Goal: Task Accomplishment & Management: Manage account settings

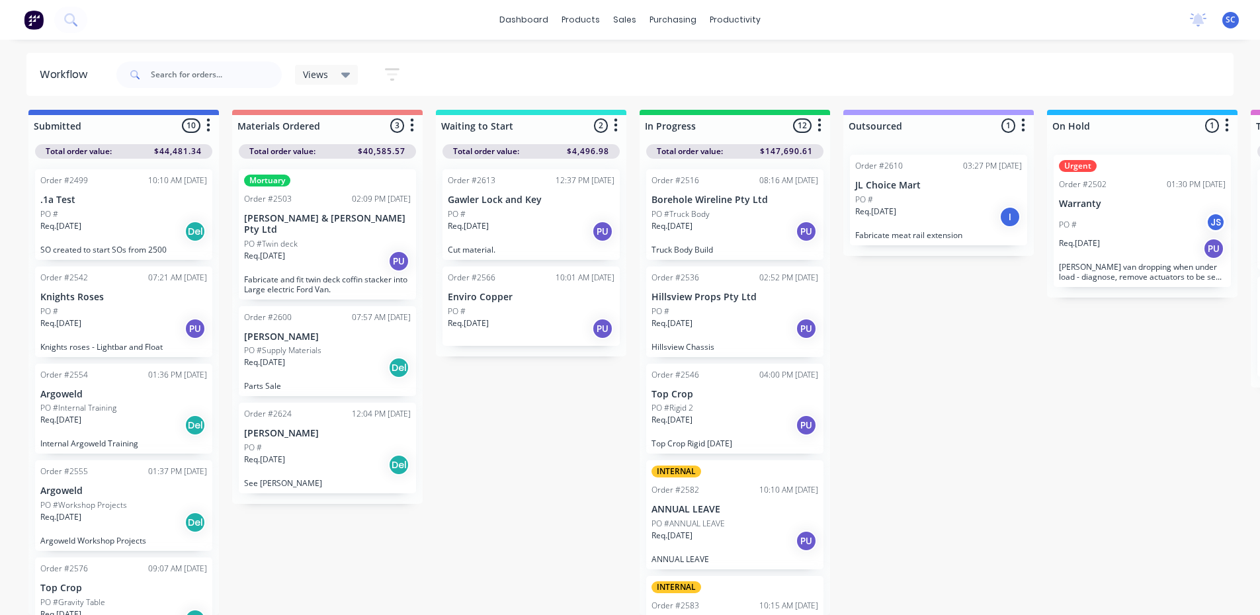
scroll to position [818, 0]
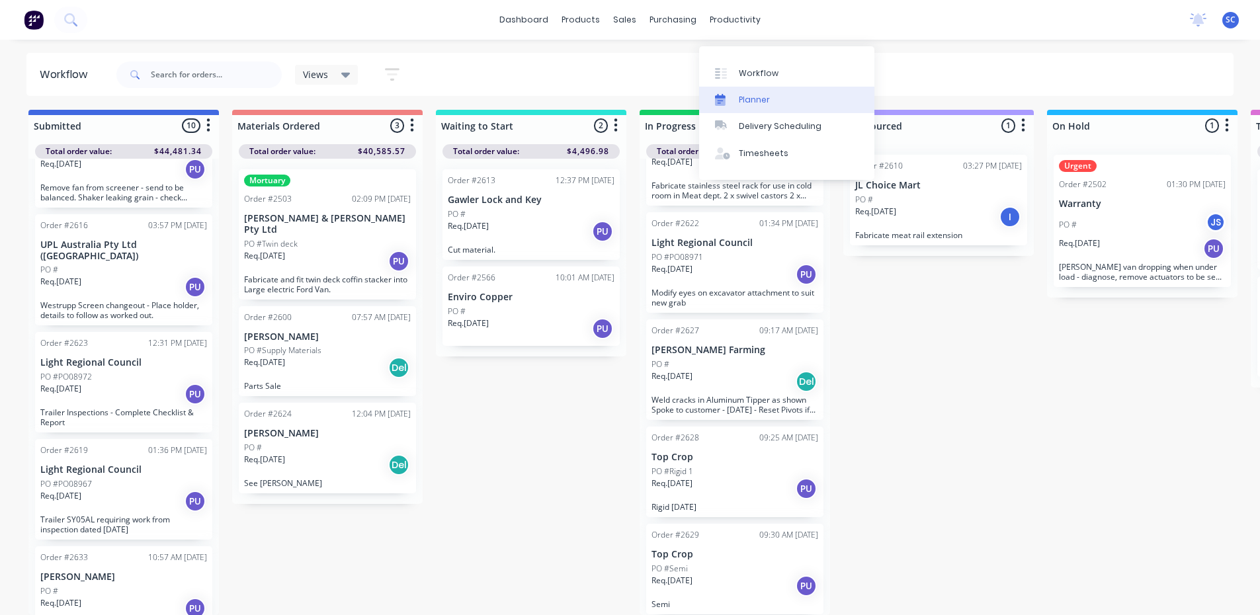
click at [749, 94] on div "Planner" at bounding box center [754, 100] width 31 height 12
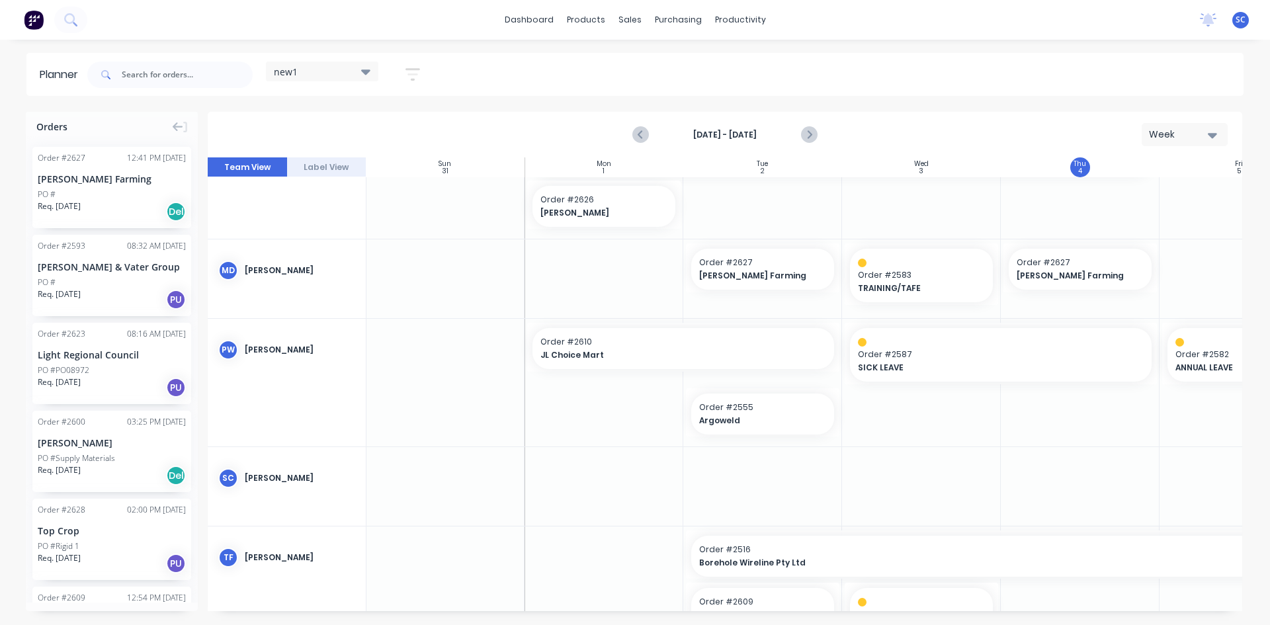
scroll to position [587, 1]
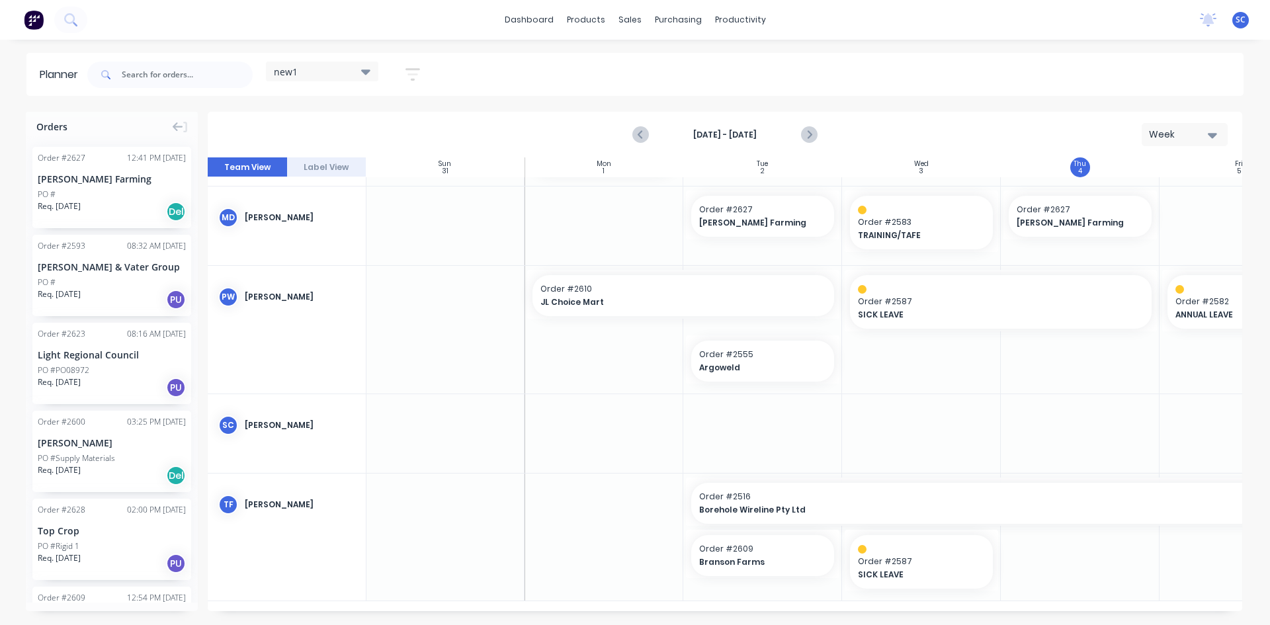
click at [370, 71] on icon at bounding box center [365, 71] width 9 height 5
click at [413, 77] on icon "button" at bounding box center [412, 74] width 15 height 17
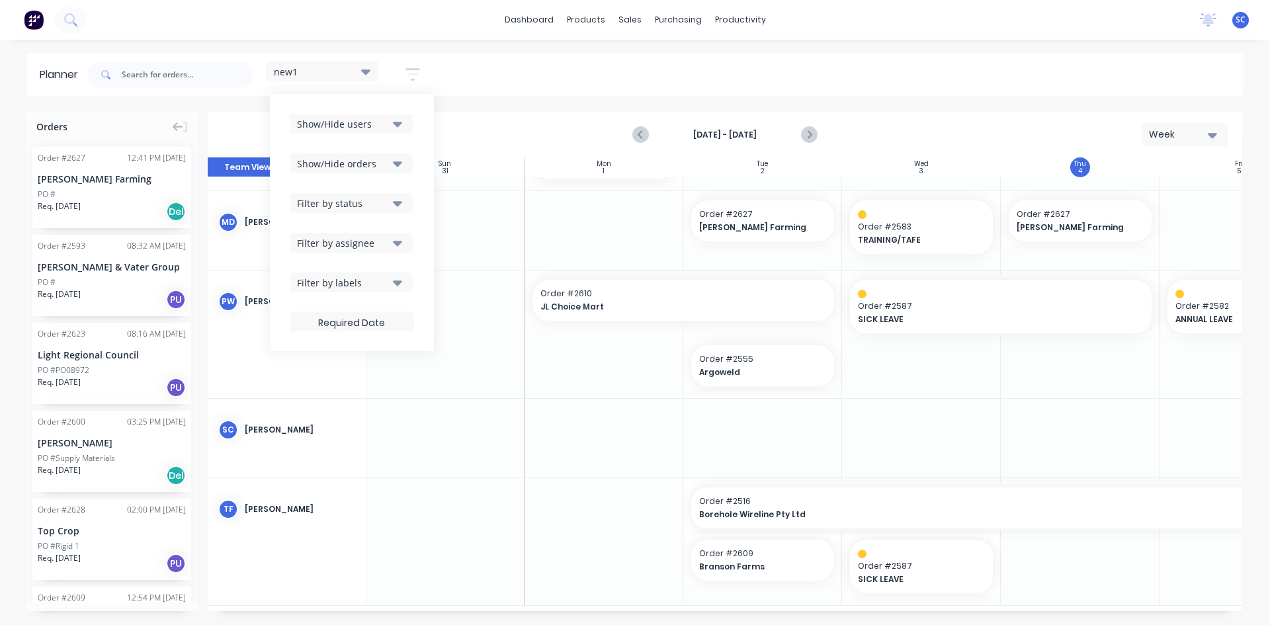
click at [399, 127] on icon "button" at bounding box center [397, 124] width 9 height 5
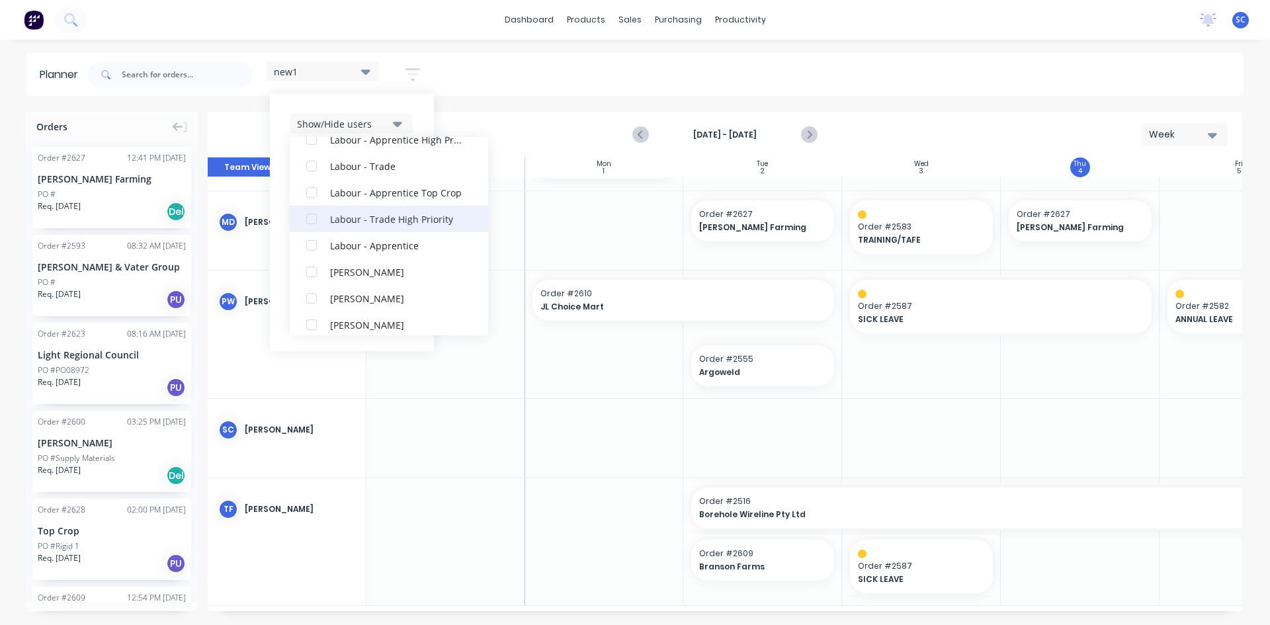
scroll to position [490, 0]
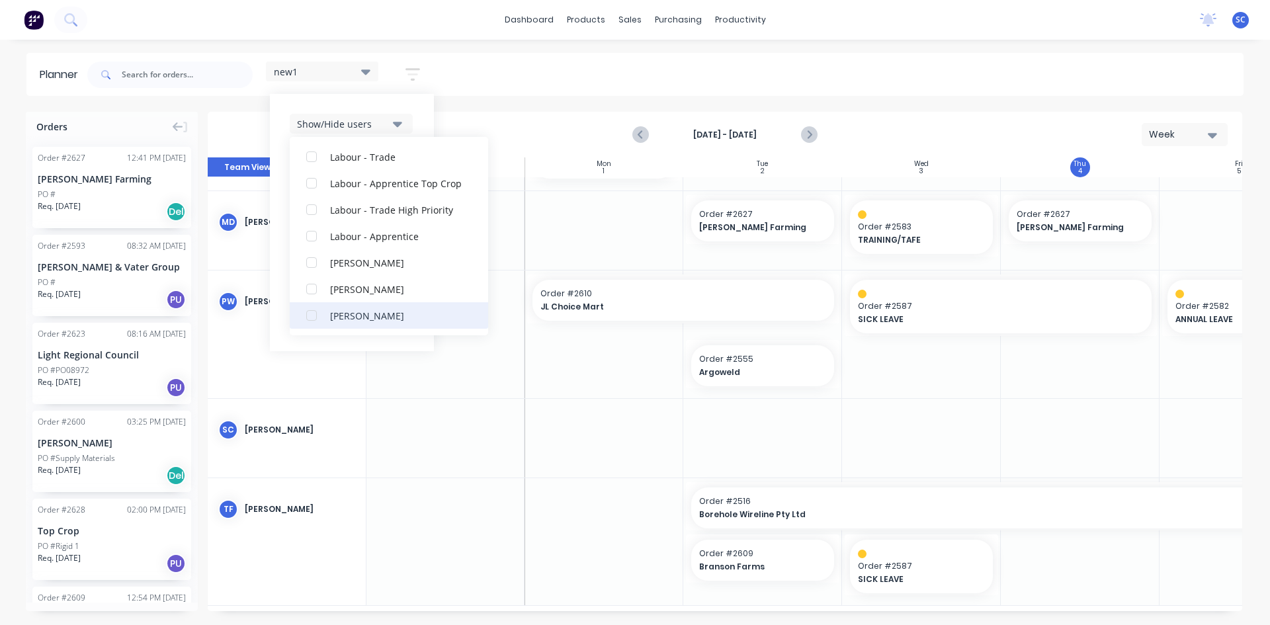
click at [368, 318] on div "[PERSON_NAME]" at bounding box center [396, 315] width 132 height 14
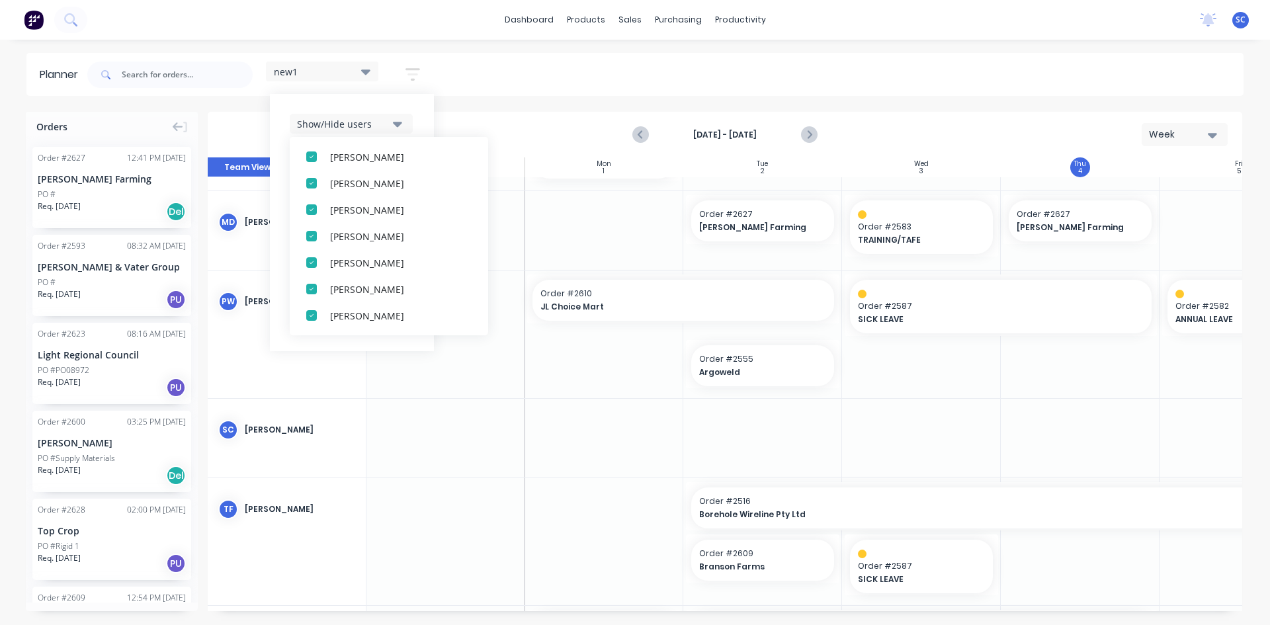
click at [367, 74] on icon at bounding box center [365, 71] width 9 height 5
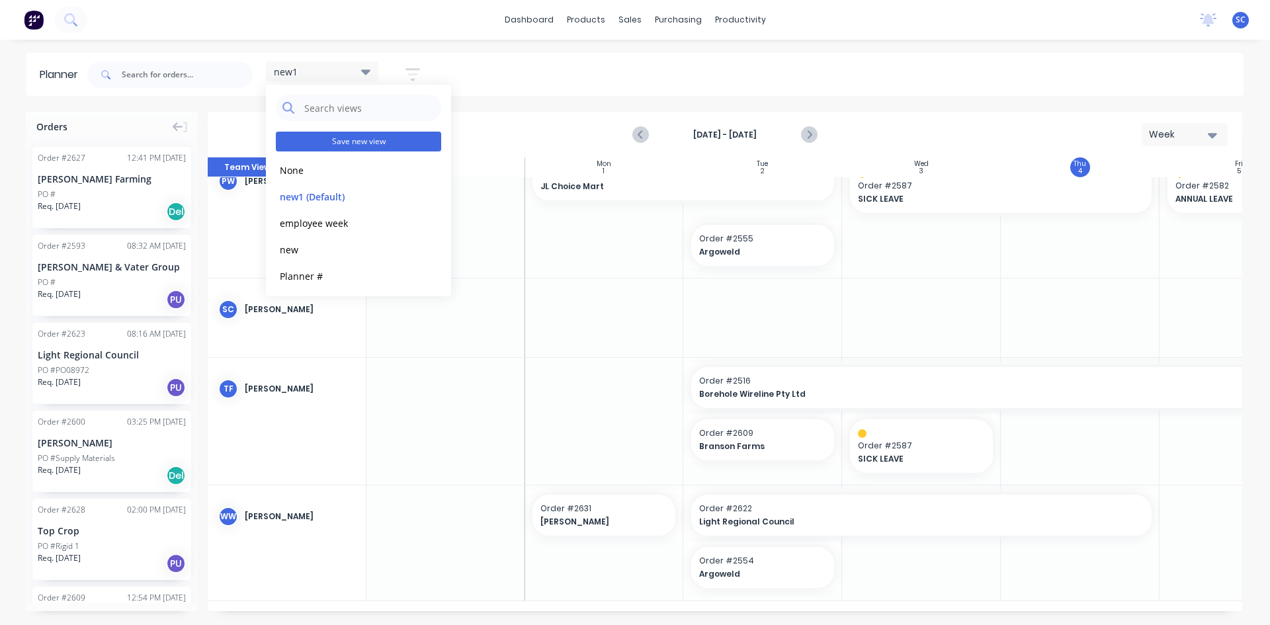
drag, startPoint x: 368, startPoint y: 144, endPoint x: 358, endPoint y: 144, distance: 10.6
click at [358, 144] on button "Save new view" at bounding box center [358, 142] width 165 height 20
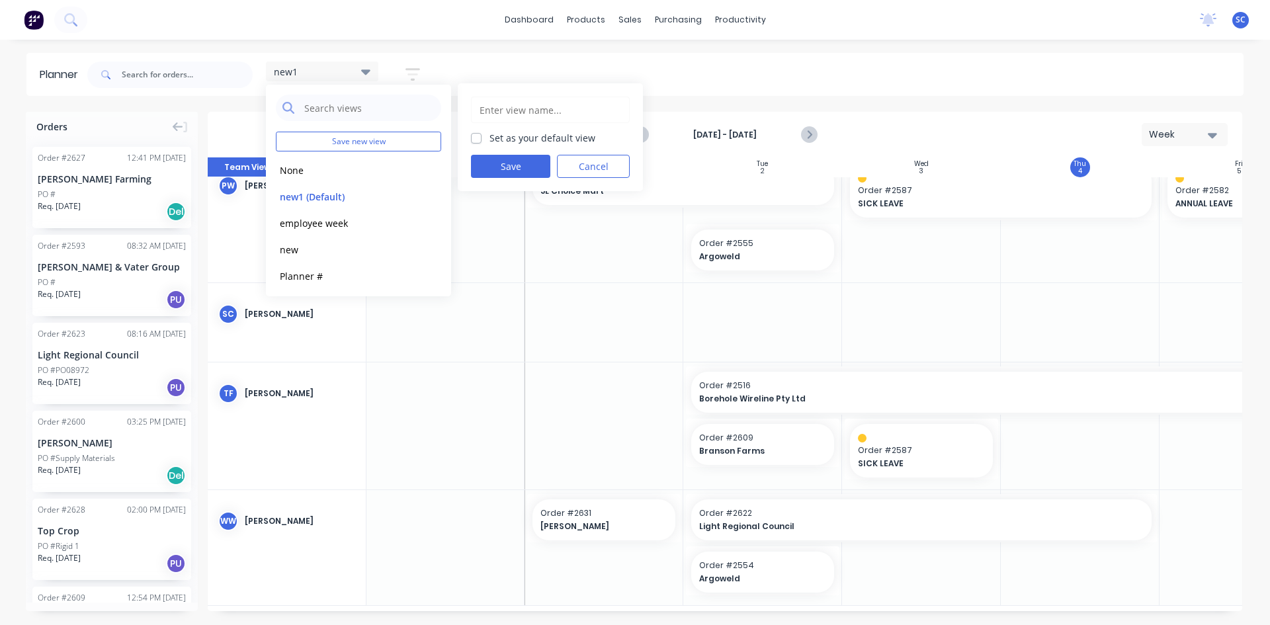
click at [490, 111] on input "text" at bounding box center [550, 109] width 144 height 25
type input "new2"
click at [490, 136] on label "Set as your default view" at bounding box center [543, 138] width 106 height 14
click at [480, 136] on input "Set as your default view" at bounding box center [476, 137] width 11 height 13
checkbox input "true"
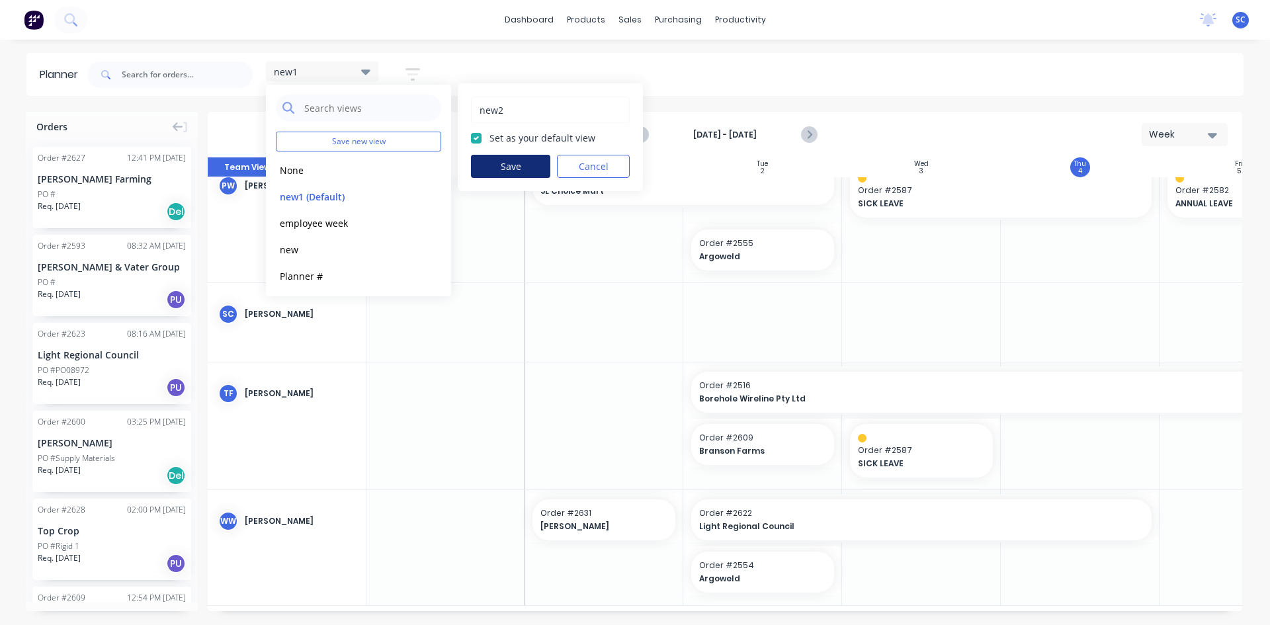
click at [505, 167] on button "Save" at bounding box center [510, 166] width 79 height 23
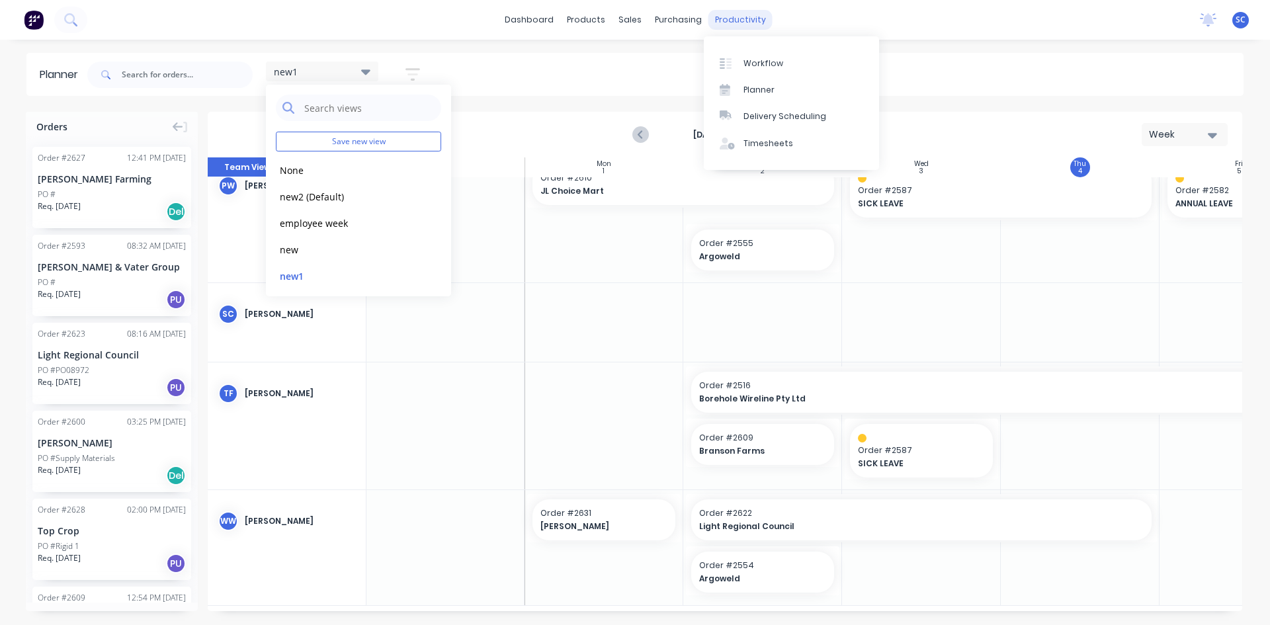
click at [736, 24] on div "productivity" at bounding box center [740, 20] width 64 height 20
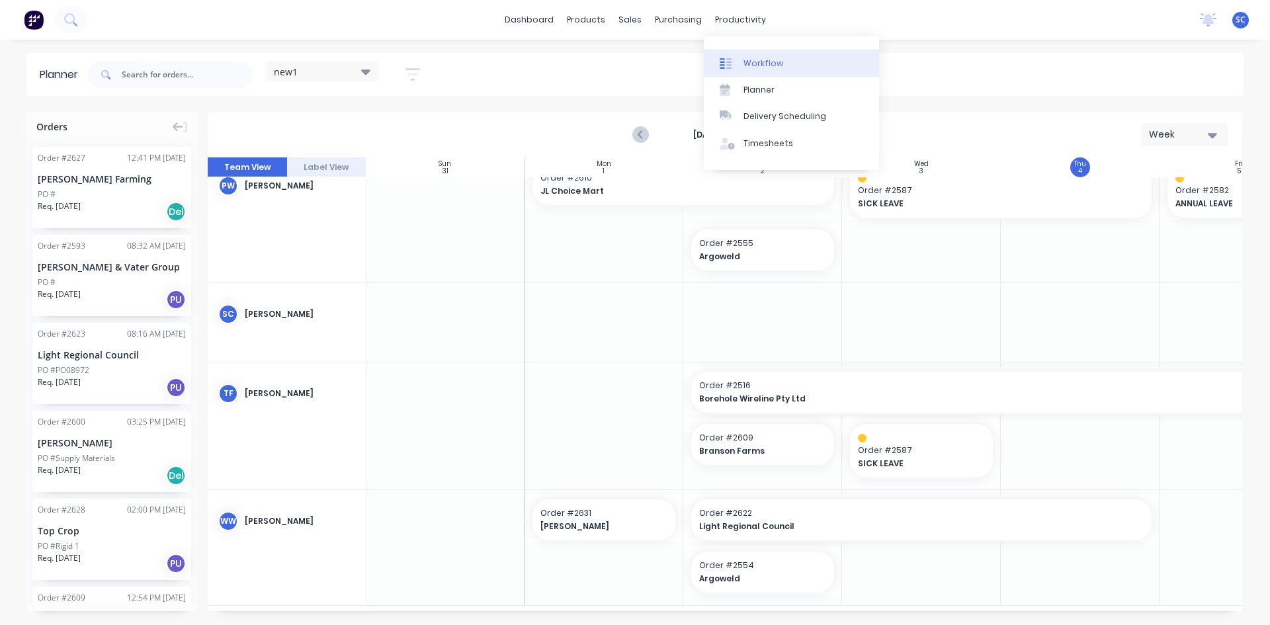
click at [750, 69] on div "Workflow" at bounding box center [764, 64] width 40 height 12
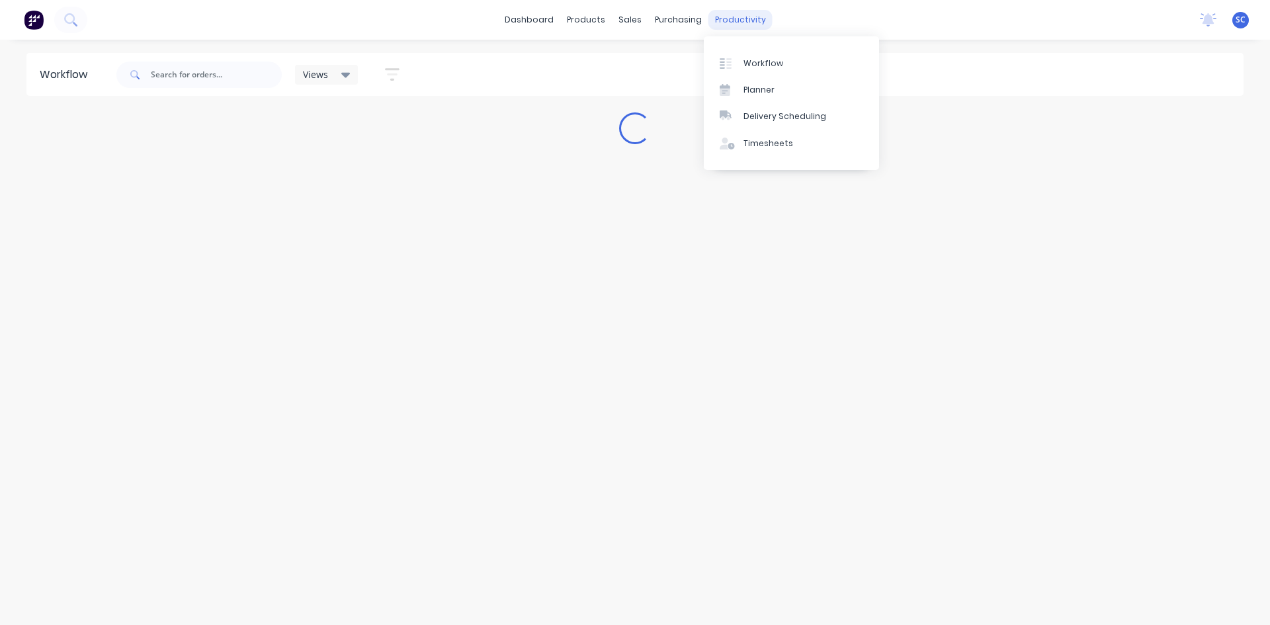
click at [732, 21] on div "productivity" at bounding box center [740, 20] width 64 height 20
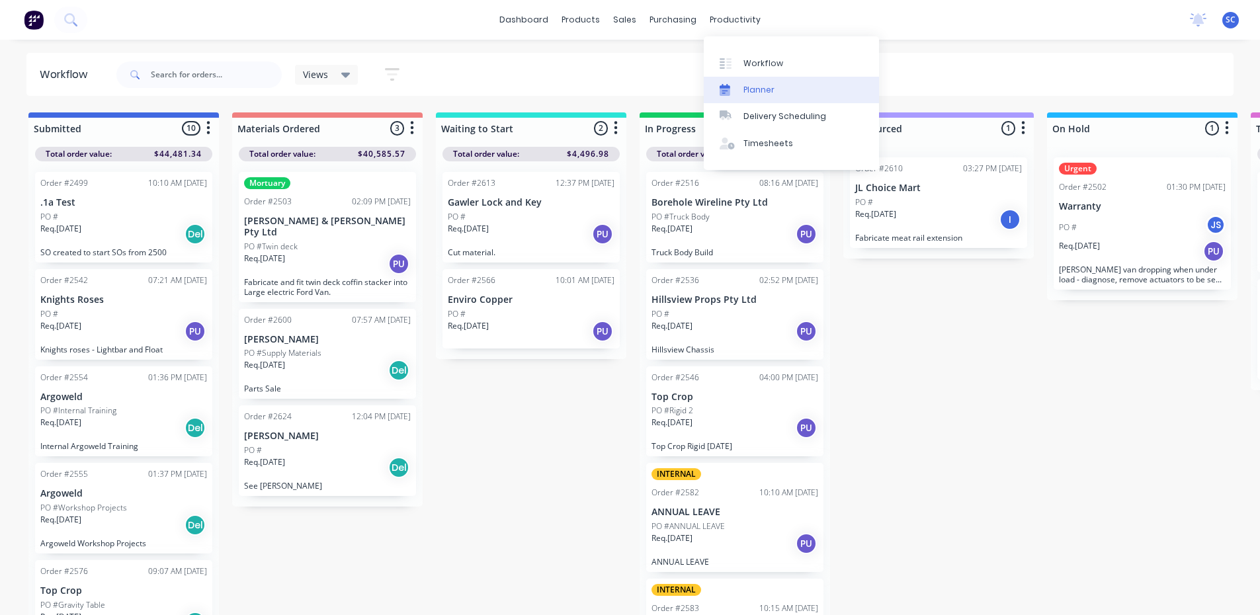
click at [755, 95] on div "Planner" at bounding box center [759, 90] width 31 height 12
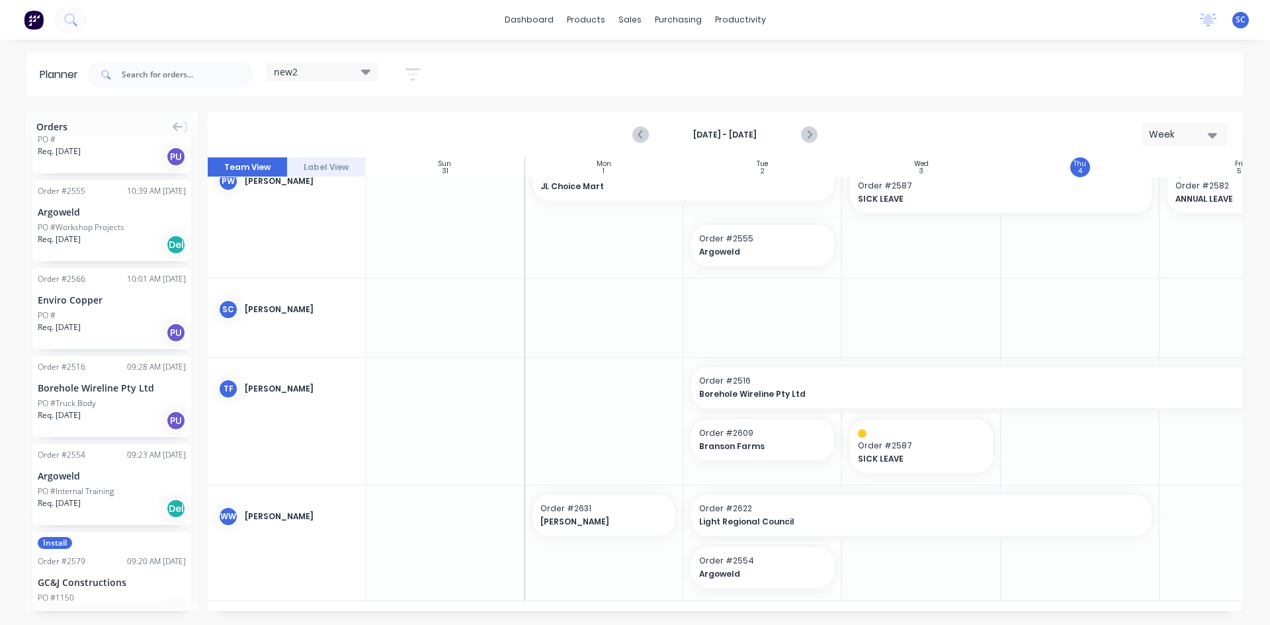
scroll to position [794, 0]
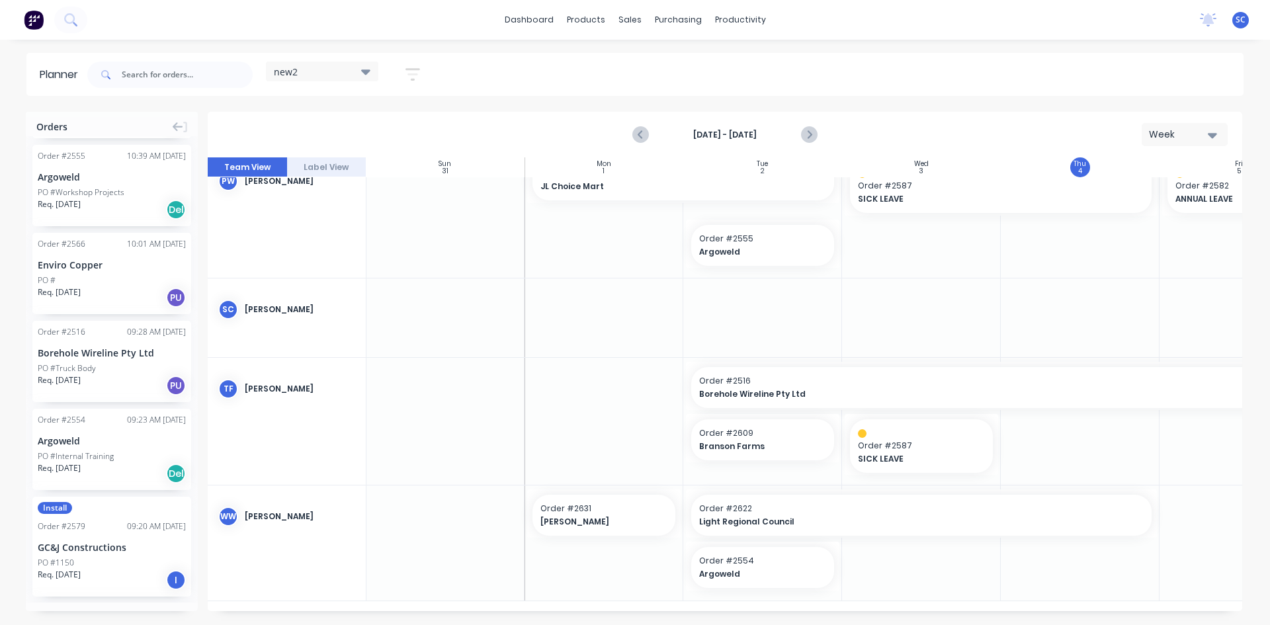
drag, startPoint x: 970, startPoint y: 611, endPoint x: 988, endPoint y: 605, distance: 19.7
click at [988, 605] on div "Orders Order # 2627 12:41 PM [DATE] [PERSON_NAME] Farming PO # Req. [DATE] Del …" at bounding box center [635, 368] width 1270 height 513
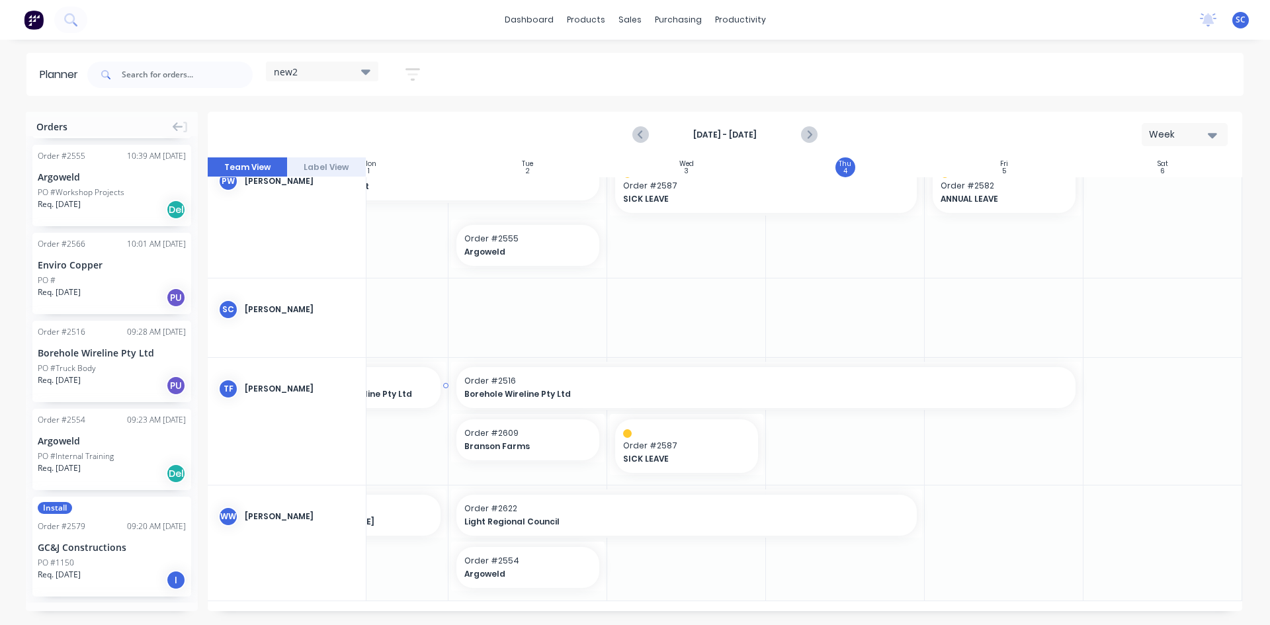
scroll to position [703, 221]
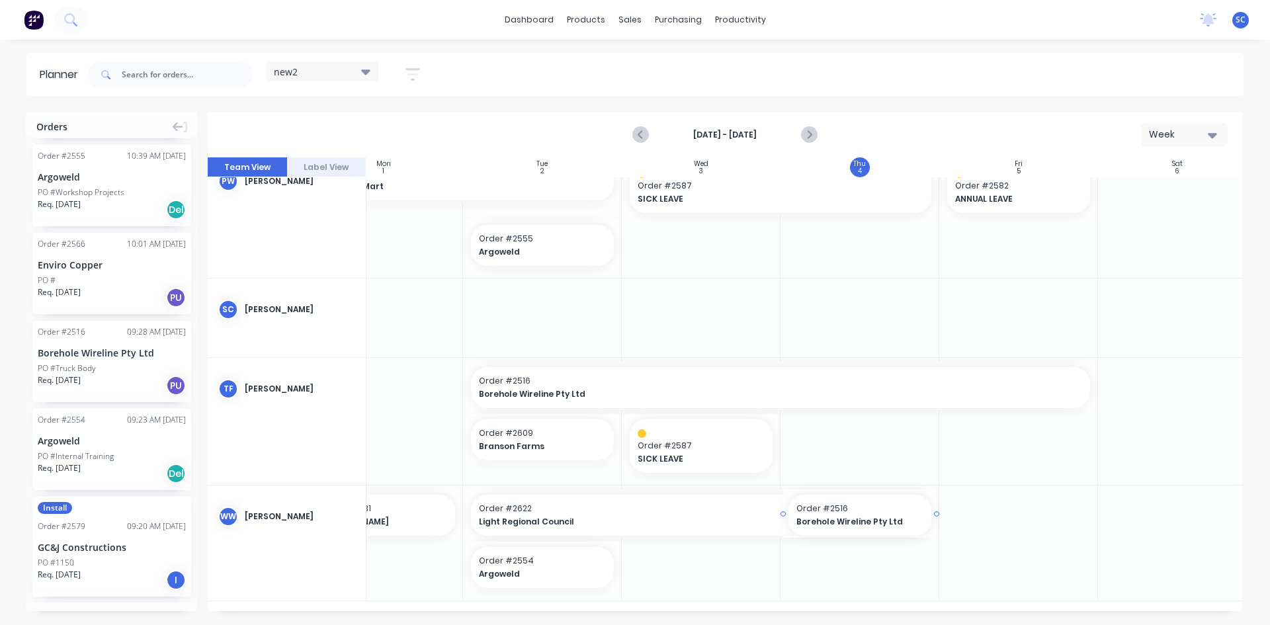
drag, startPoint x: 125, startPoint y: 370, endPoint x: 808, endPoint y: 543, distance: 704.3
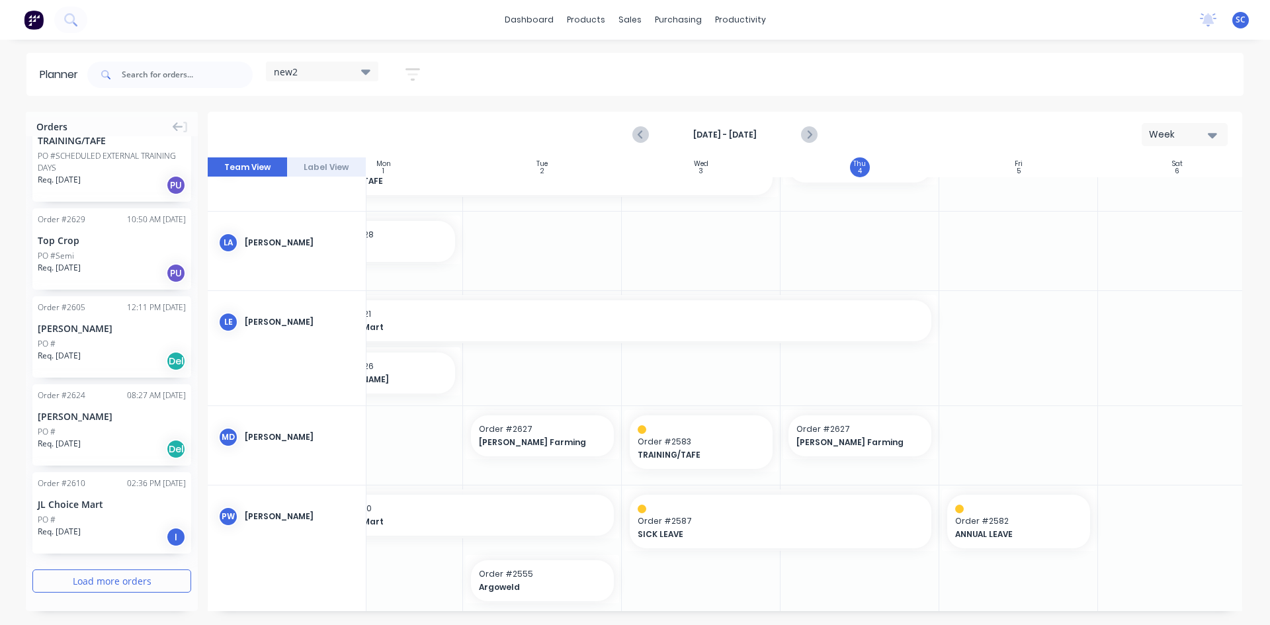
scroll to position [1396, 0]
click at [118, 582] on button "Load more orders" at bounding box center [111, 580] width 159 height 23
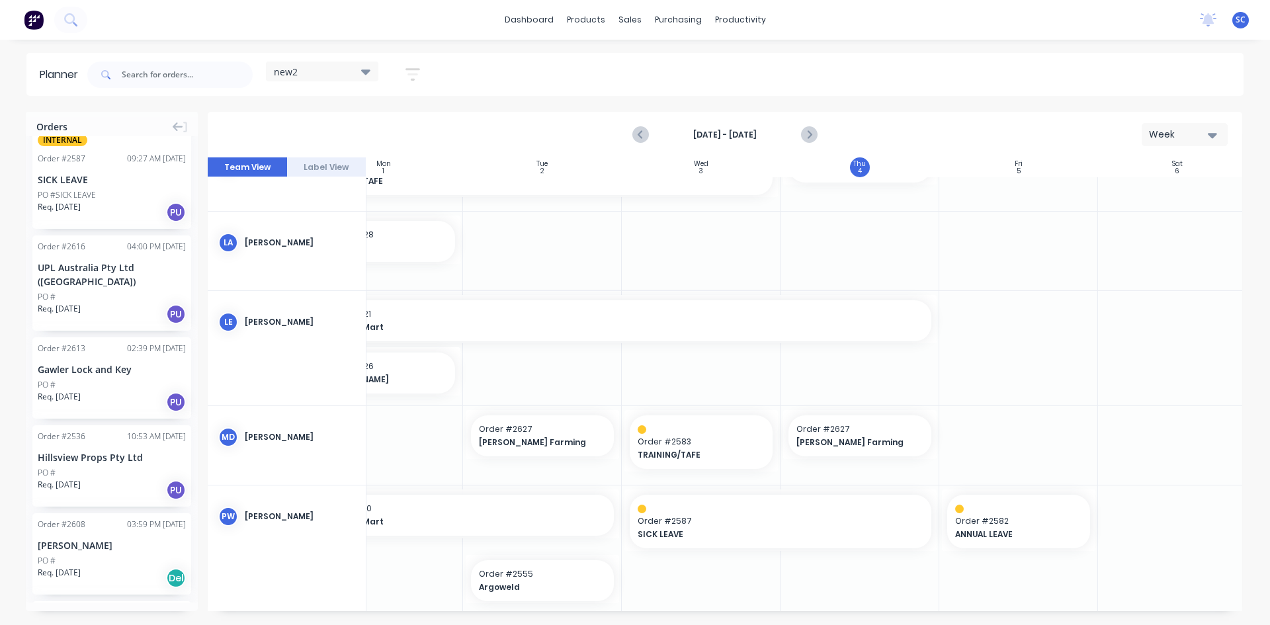
scroll to position [2123, 0]
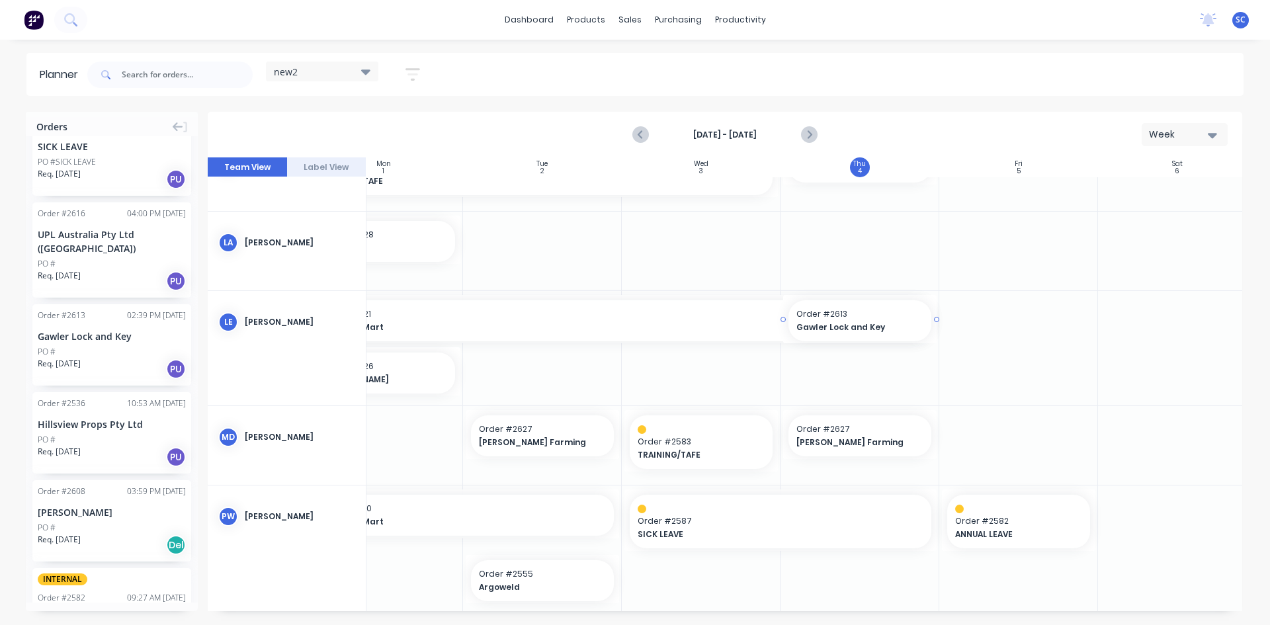
drag, startPoint x: 83, startPoint y: 349, endPoint x: 804, endPoint y: 368, distance: 721.3
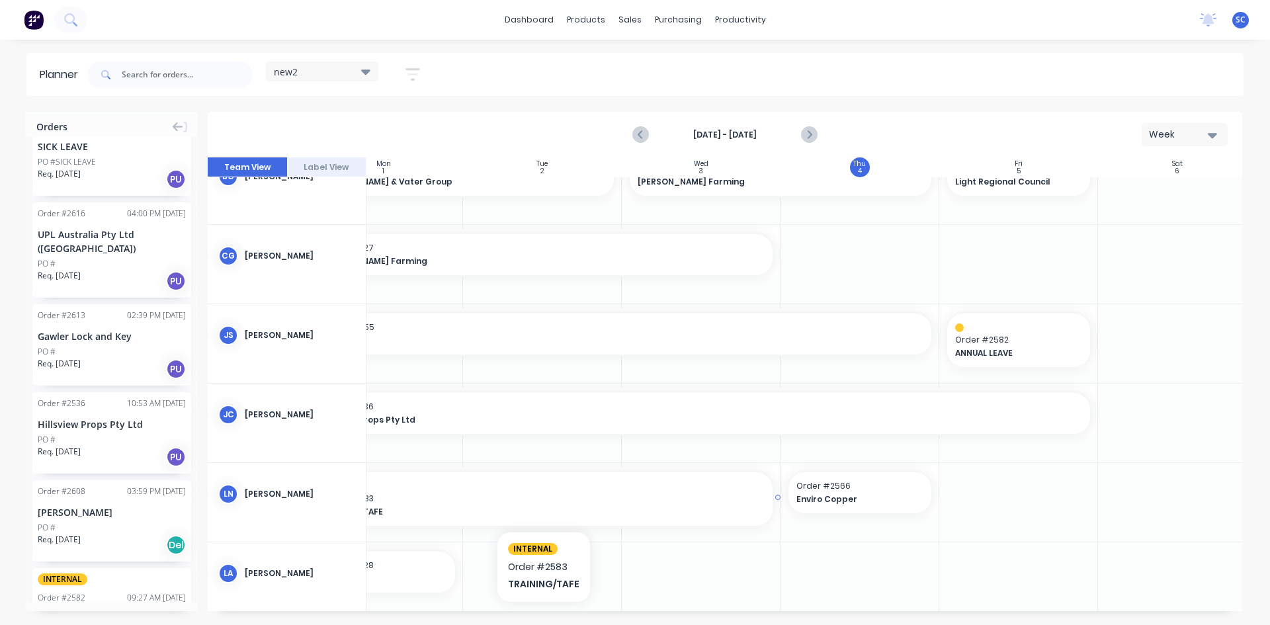
scroll to position [0, 221]
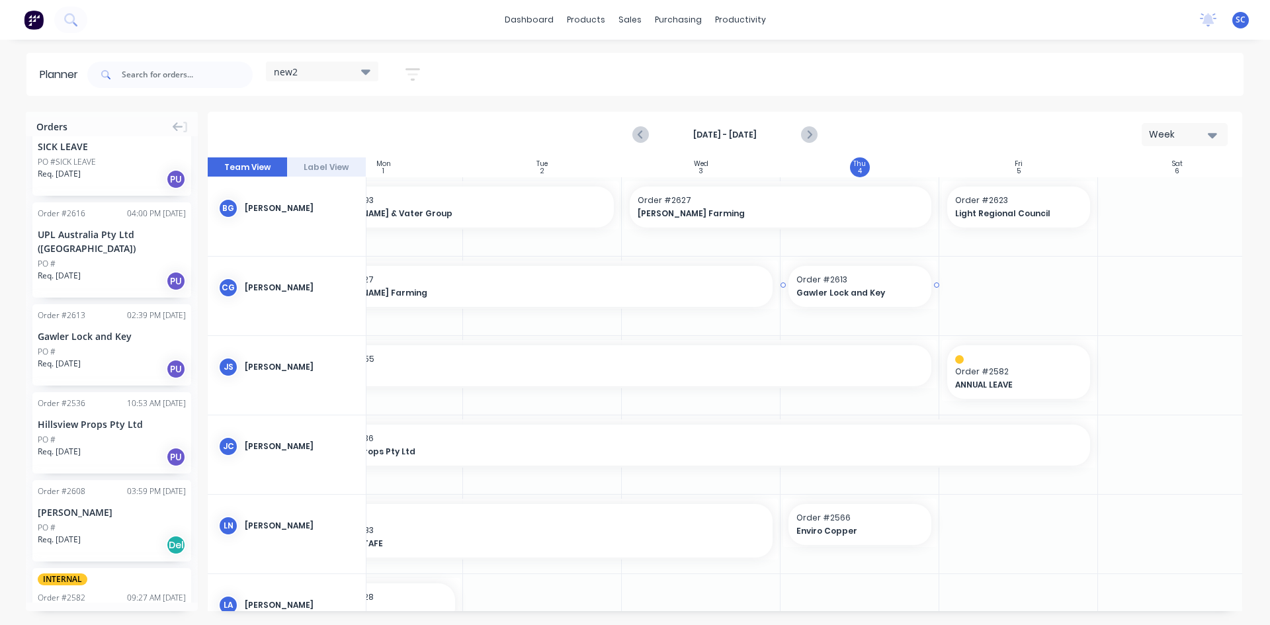
drag, startPoint x: 77, startPoint y: 357, endPoint x: 841, endPoint y: 286, distance: 768.0
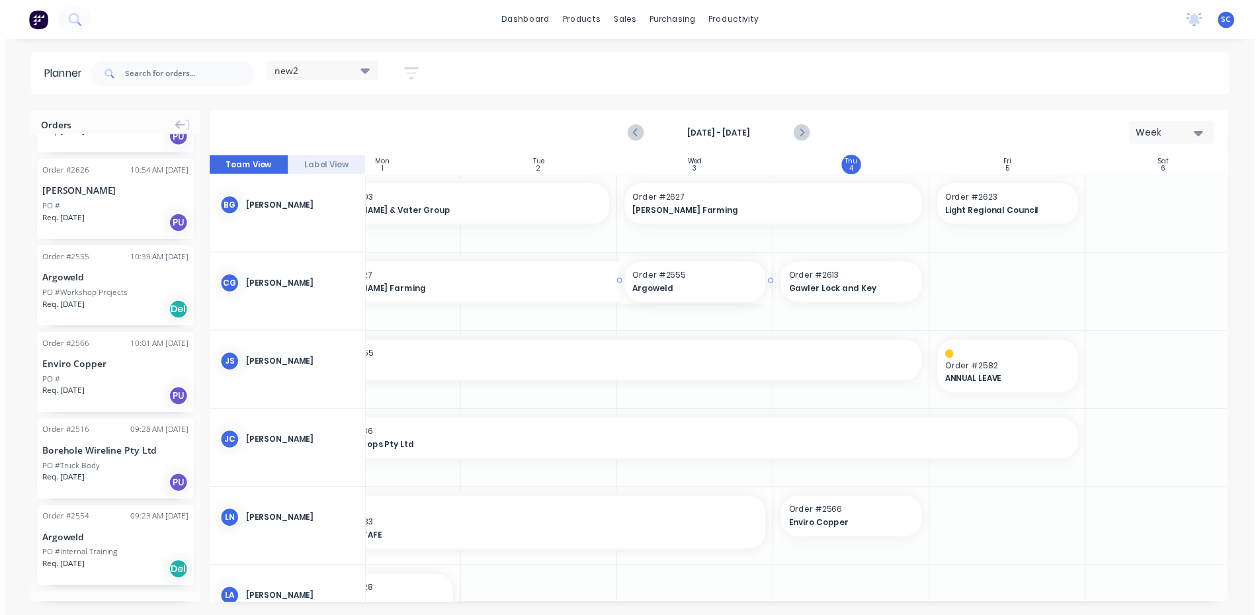
scroll to position [0, 218]
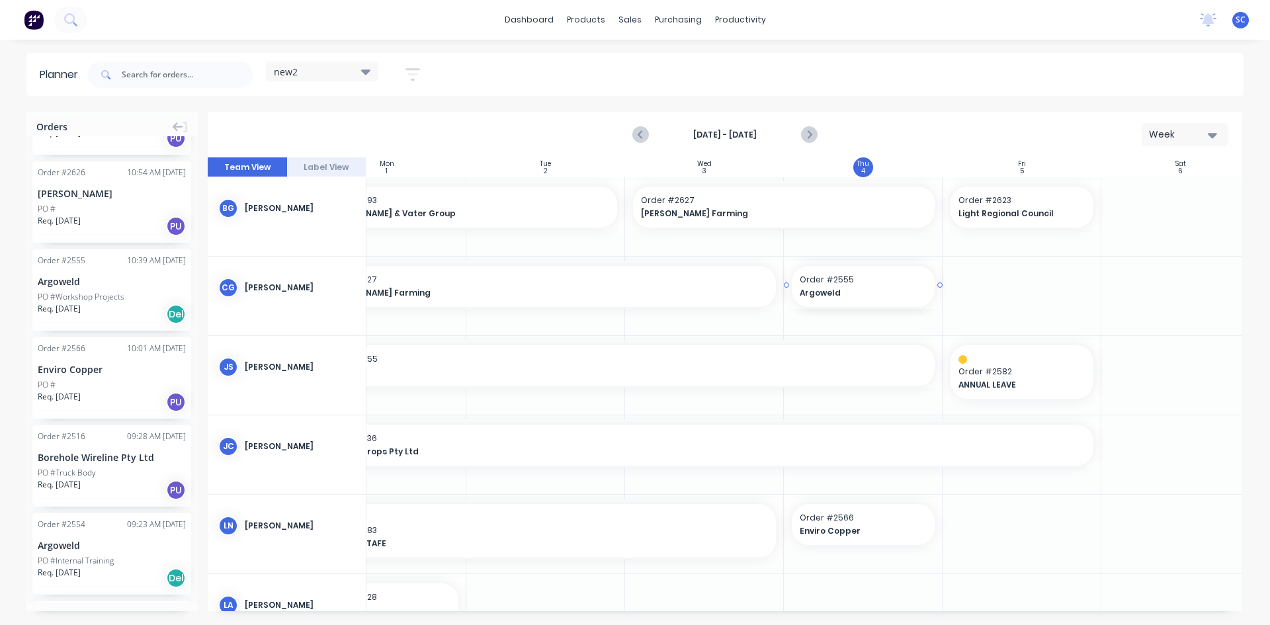
drag, startPoint x: 87, startPoint y: 279, endPoint x: 863, endPoint y: 290, distance: 776.0
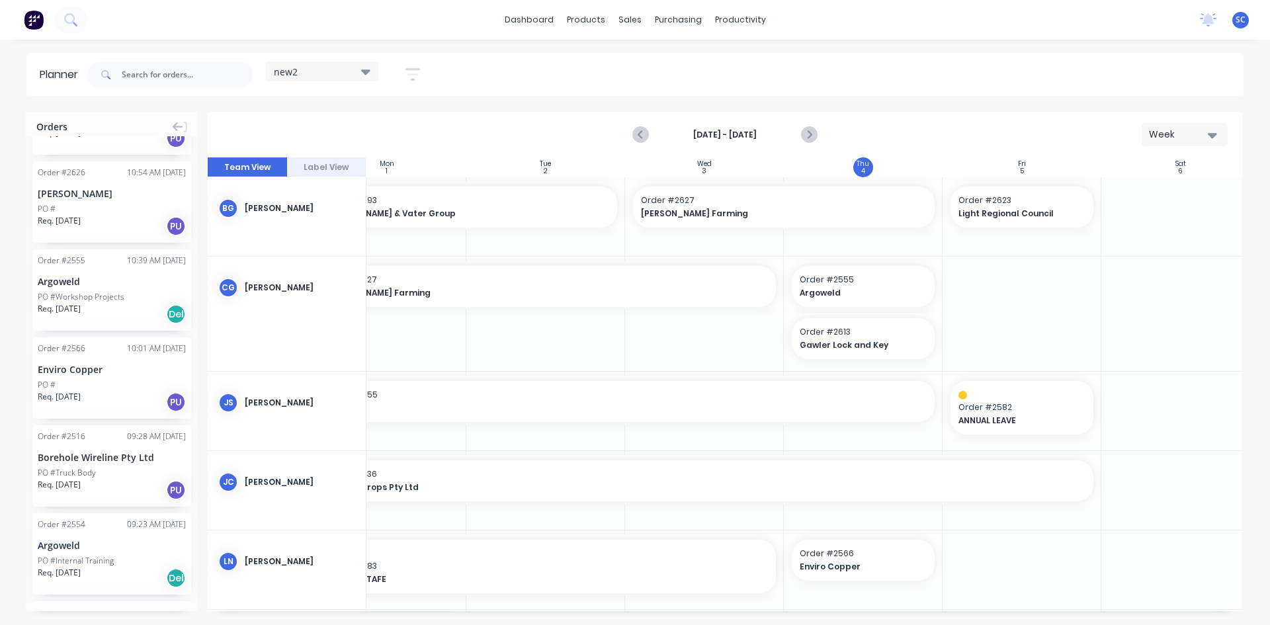
click at [112, 217] on div "Req. [DATE] PU" at bounding box center [112, 226] width 148 height 22
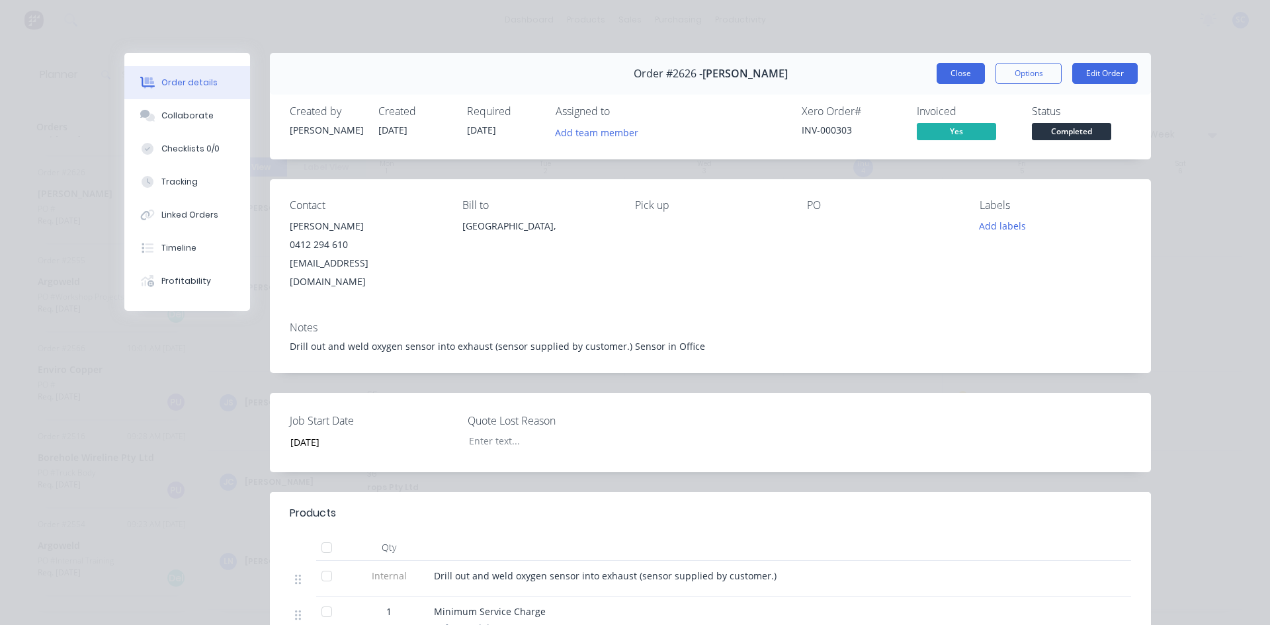
click at [948, 75] on button "Close" at bounding box center [961, 73] width 48 height 21
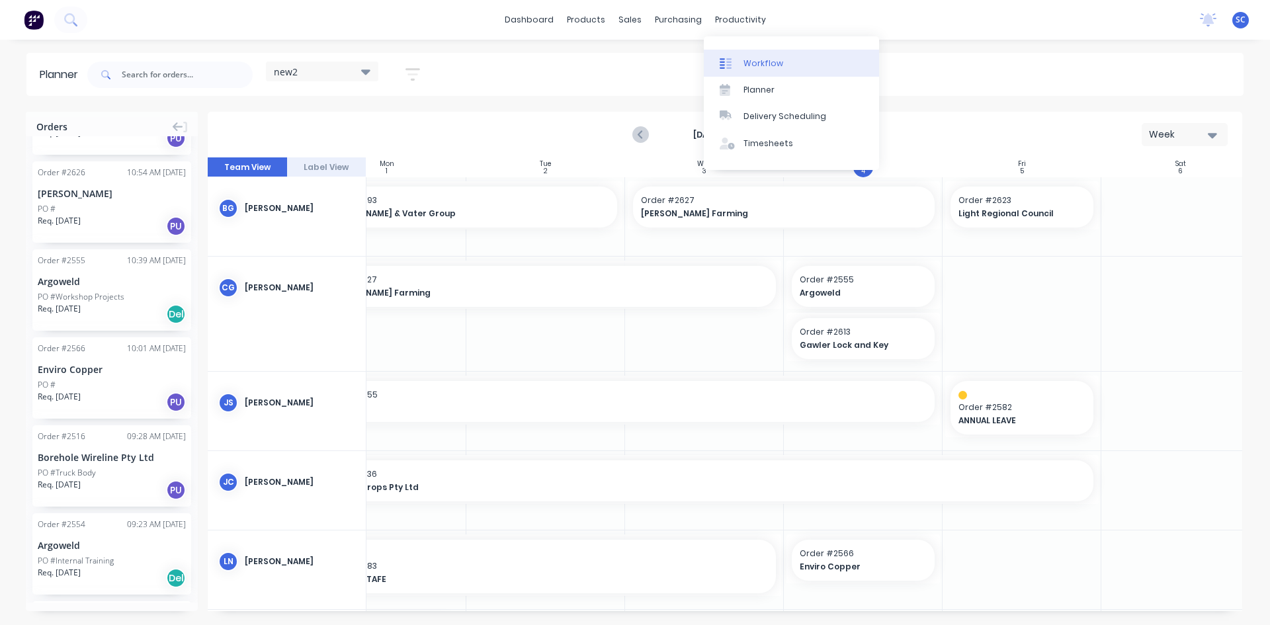
click at [757, 68] on div "Workflow" at bounding box center [764, 64] width 40 height 12
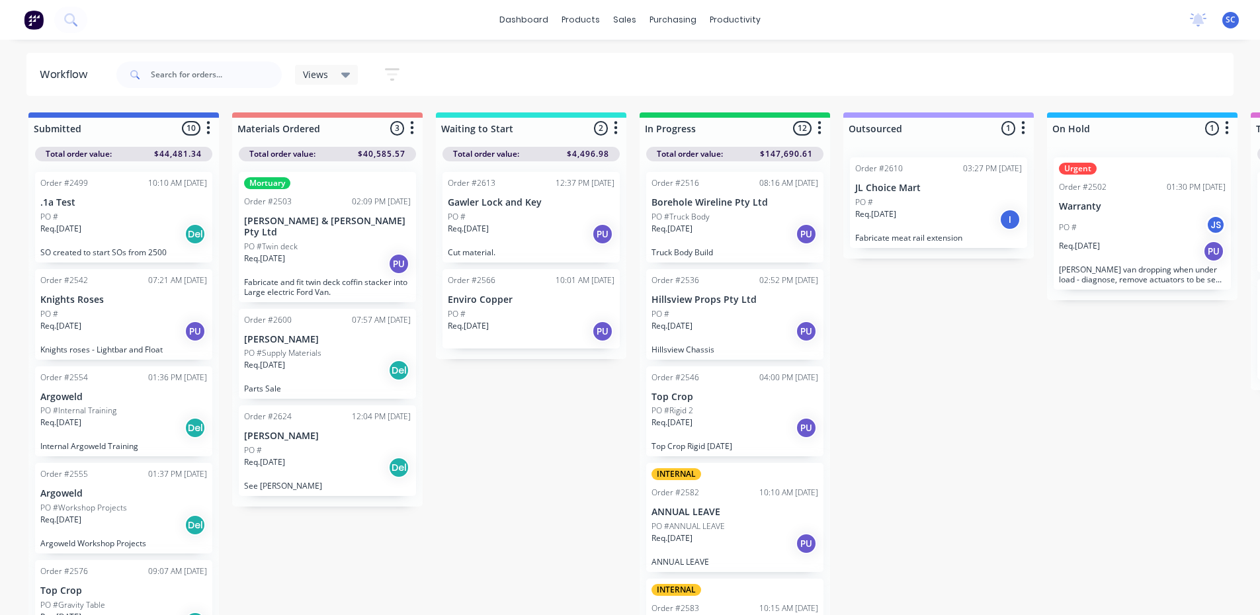
click at [544, 320] on div "Req. [DATE] PU" at bounding box center [531, 331] width 167 height 22
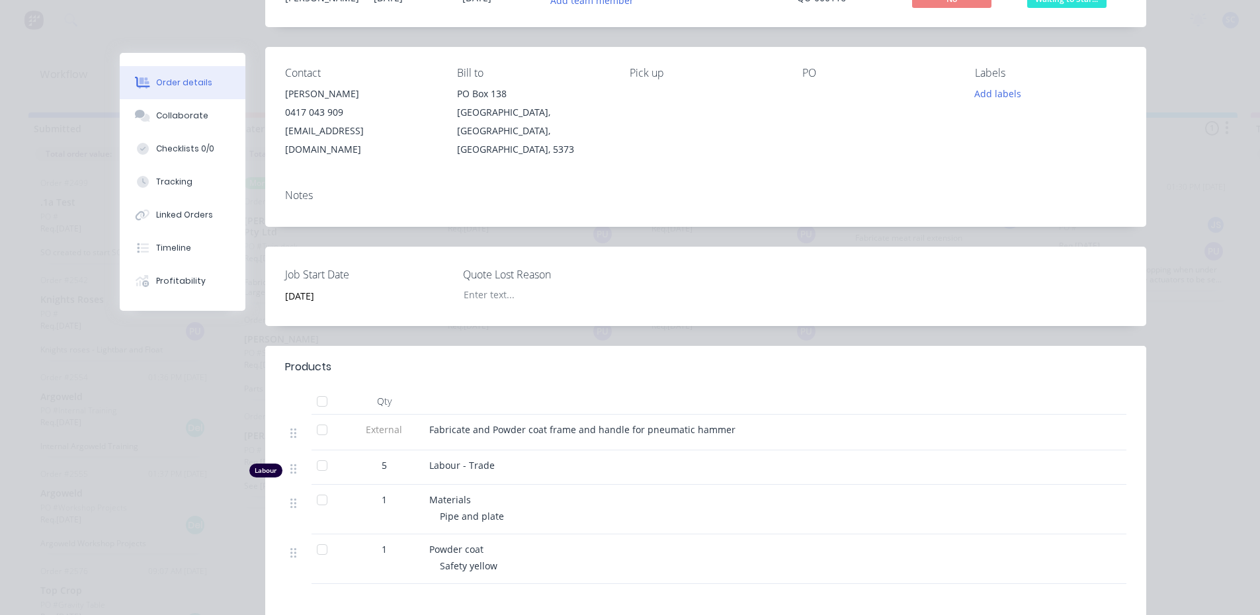
scroll to position [198, 0]
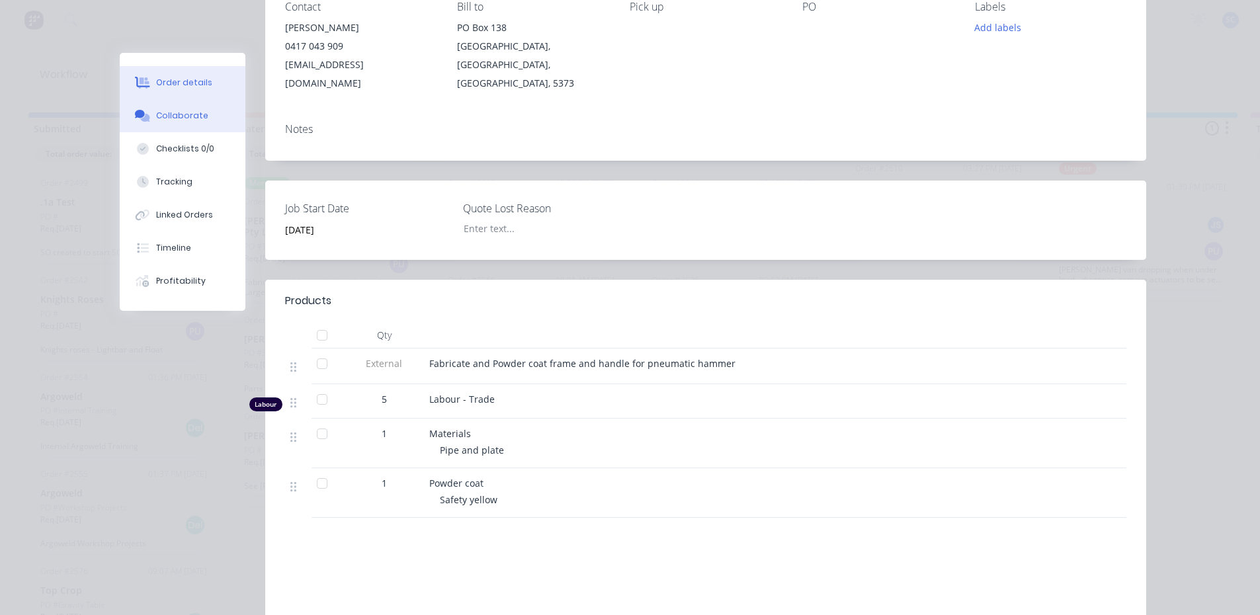
click at [200, 111] on button "Collaborate" at bounding box center [183, 115] width 126 height 33
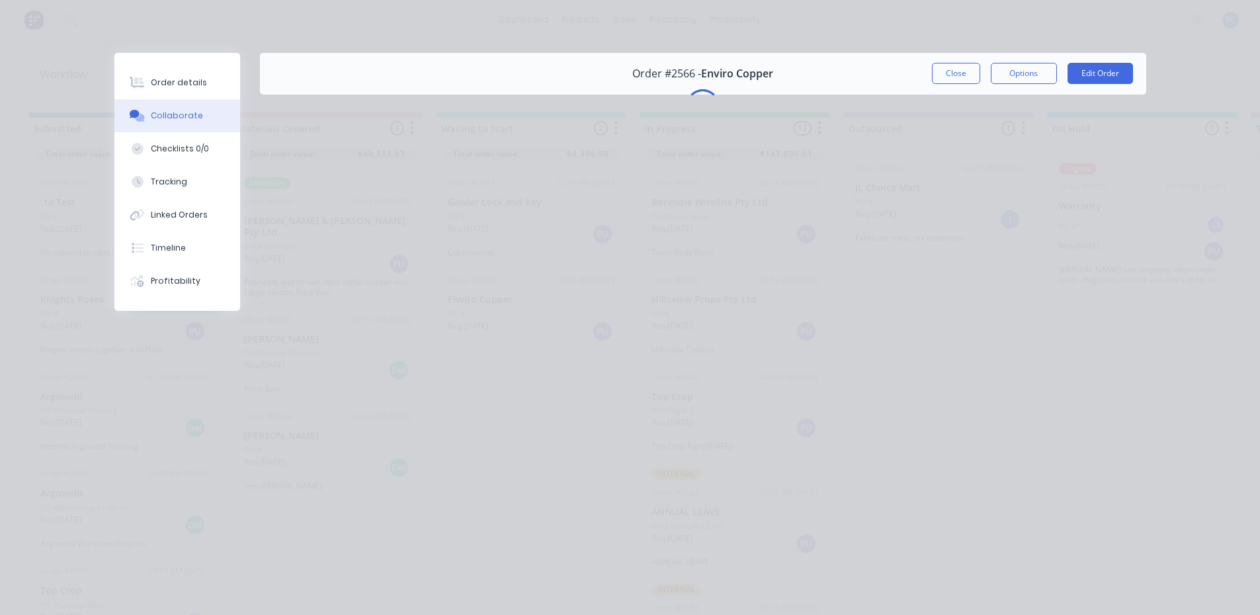
scroll to position [0, 0]
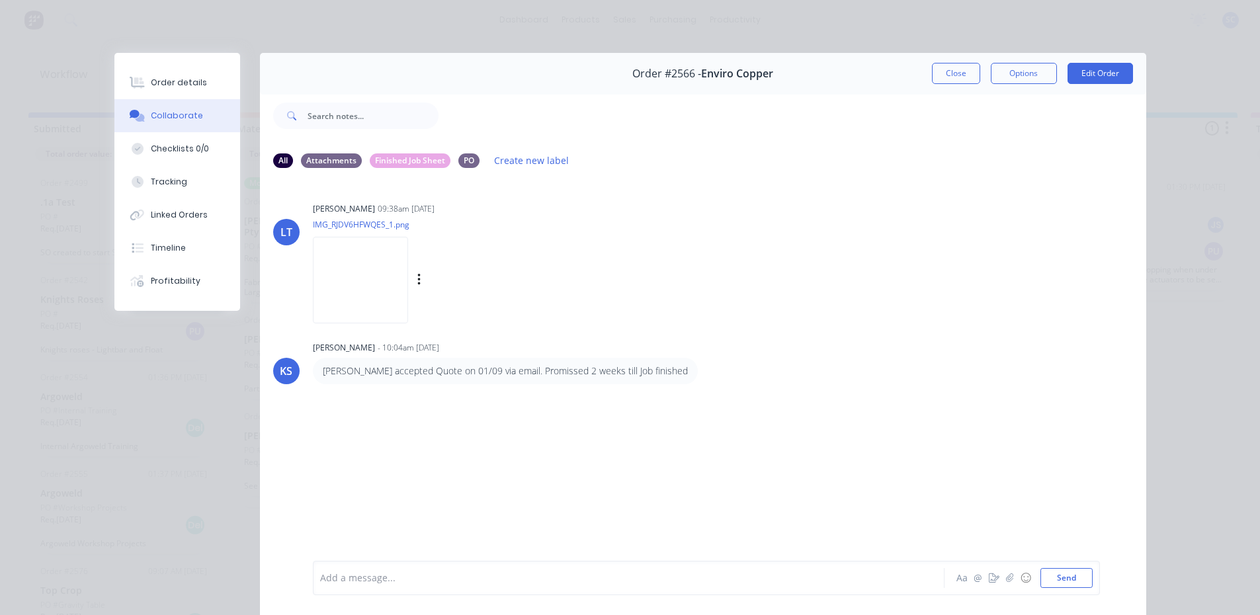
click at [374, 288] on img at bounding box center [360, 280] width 95 height 87
click at [200, 80] on button "Order details" at bounding box center [177, 82] width 126 height 33
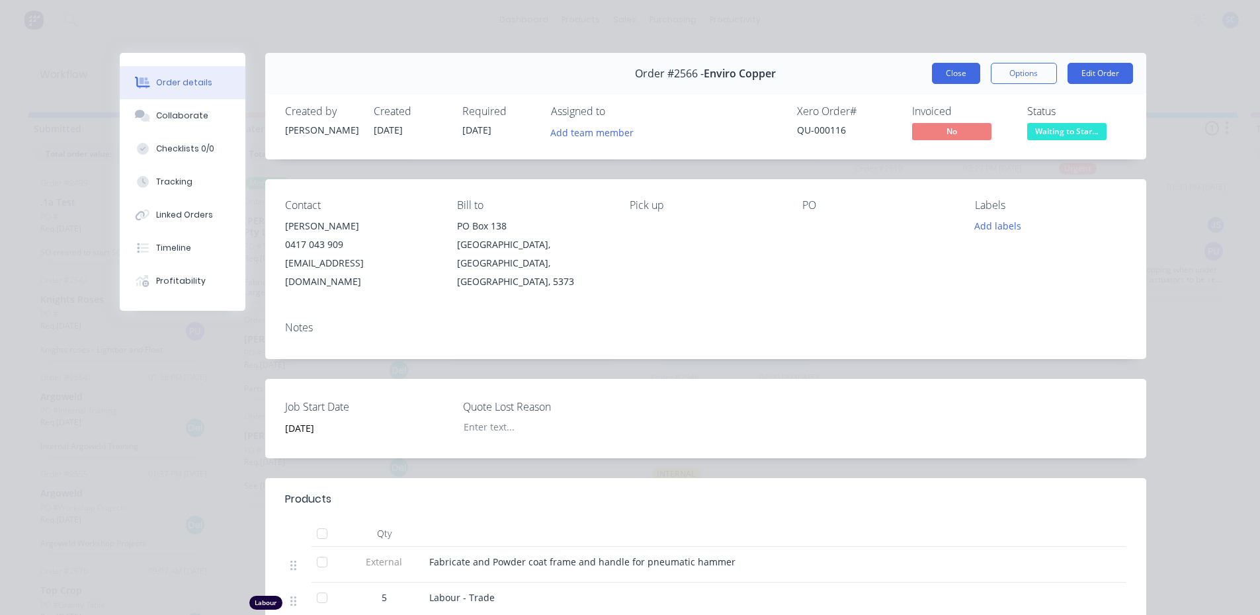
click at [941, 77] on button "Close" at bounding box center [956, 73] width 48 height 21
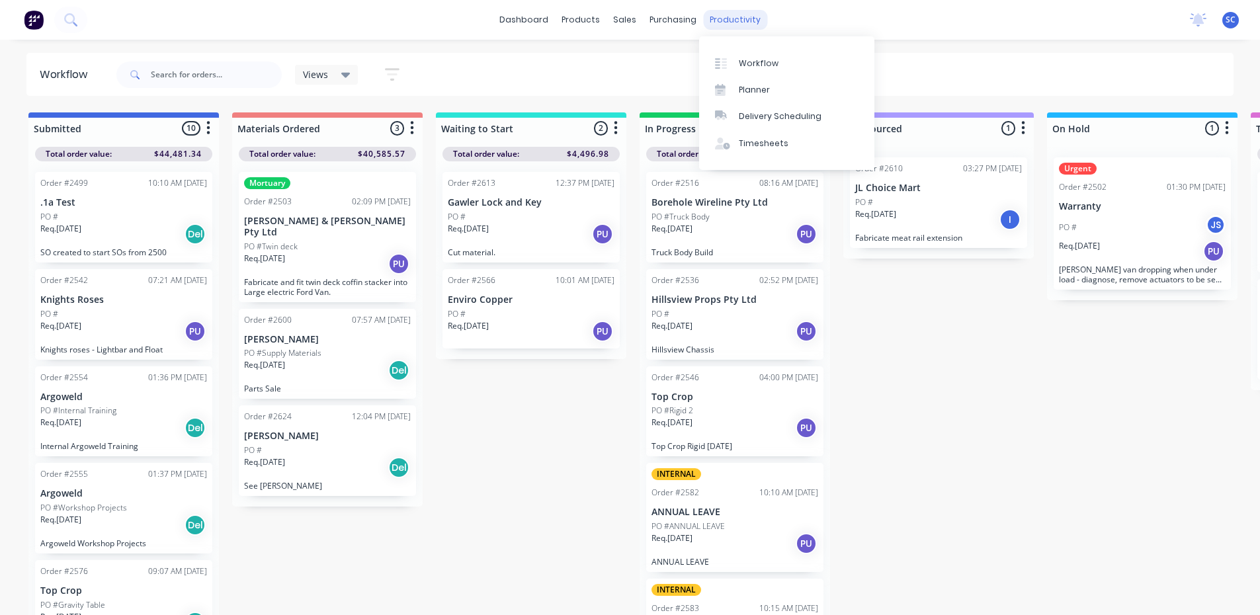
click at [721, 17] on div "productivity" at bounding box center [735, 20] width 64 height 20
click at [766, 143] on div "Timesheets" at bounding box center [764, 144] width 50 height 12
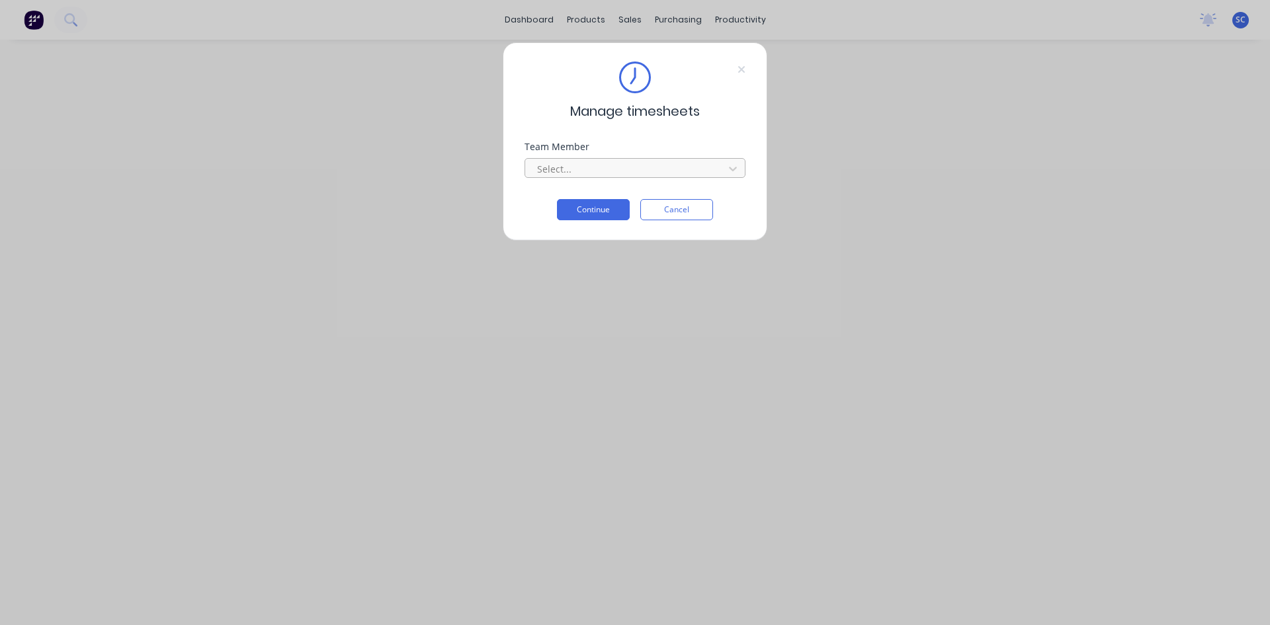
click at [688, 167] on div at bounding box center [626, 169] width 181 height 17
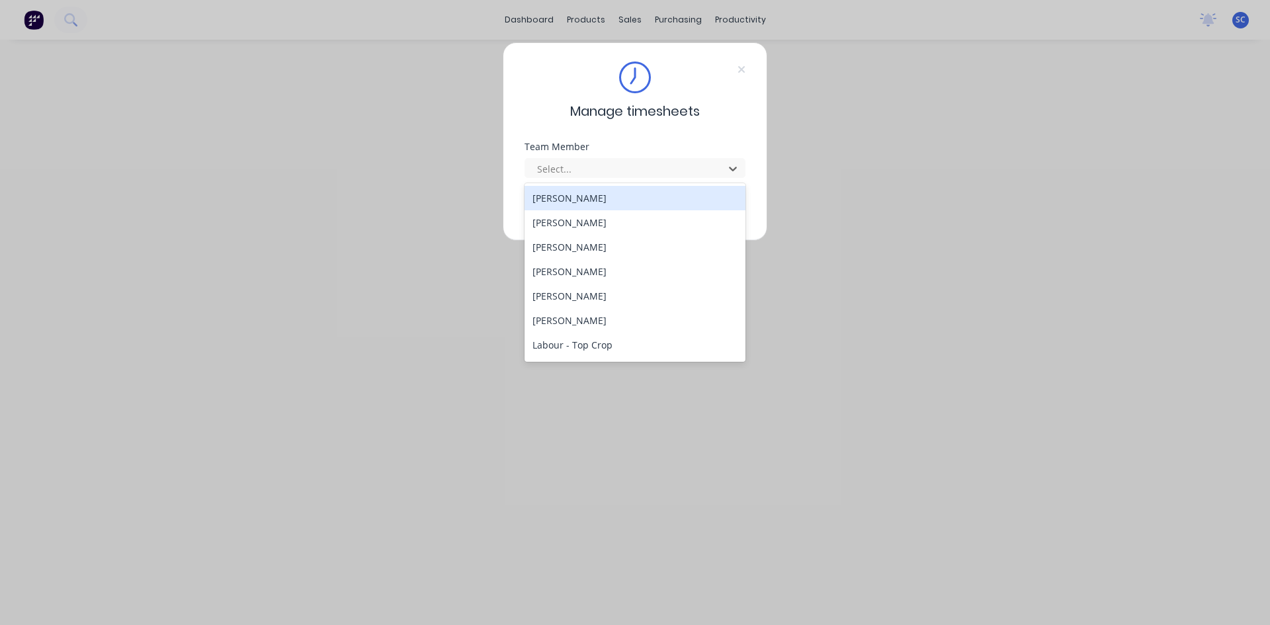
drag, startPoint x: 628, startPoint y: 191, endPoint x: 629, endPoint y: 204, distance: 13.3
click at [629, 195] on div "[PERSON_NAME]" at bounding box center [635, 198] width 221 height 24
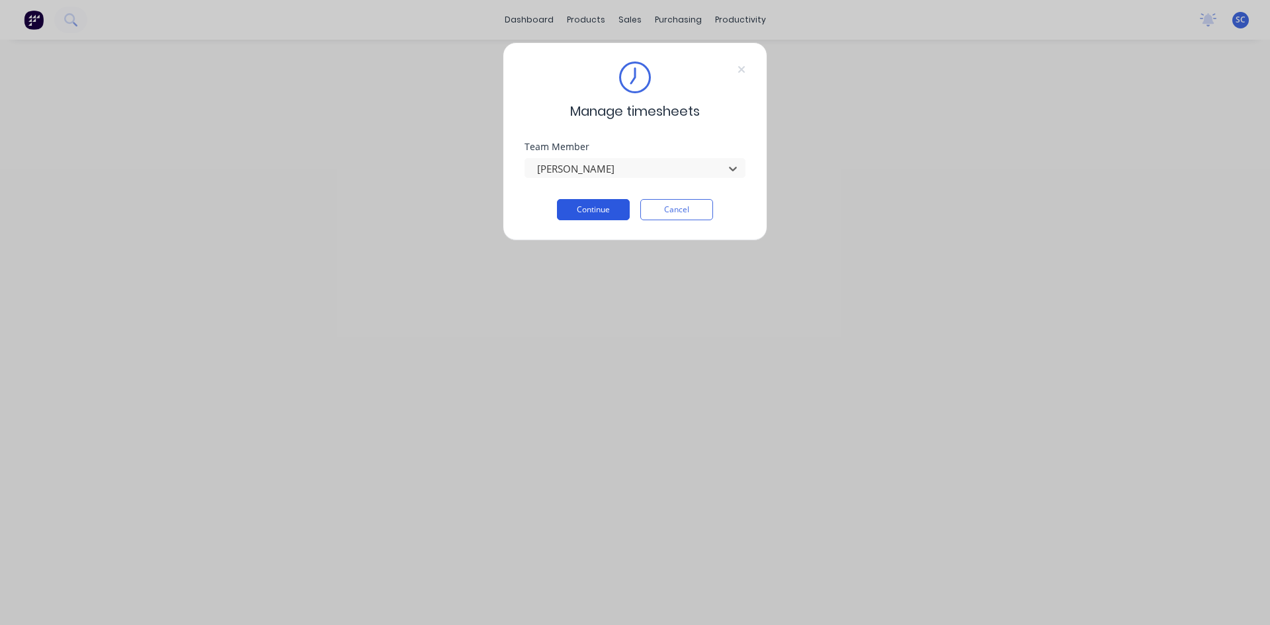
click at [607, 203] on button "Continue" at bounding box center [593, 209] width 73 height 21
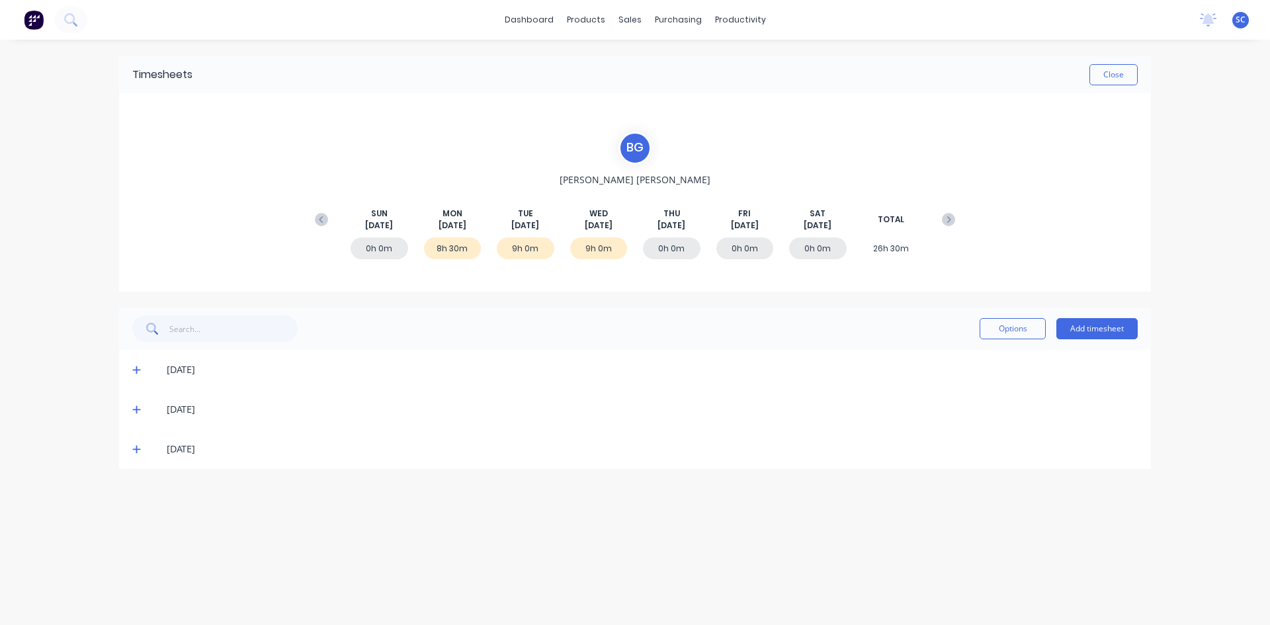
click at [140, 450] on icon at bounding box center [136, 450] width 8 height 8
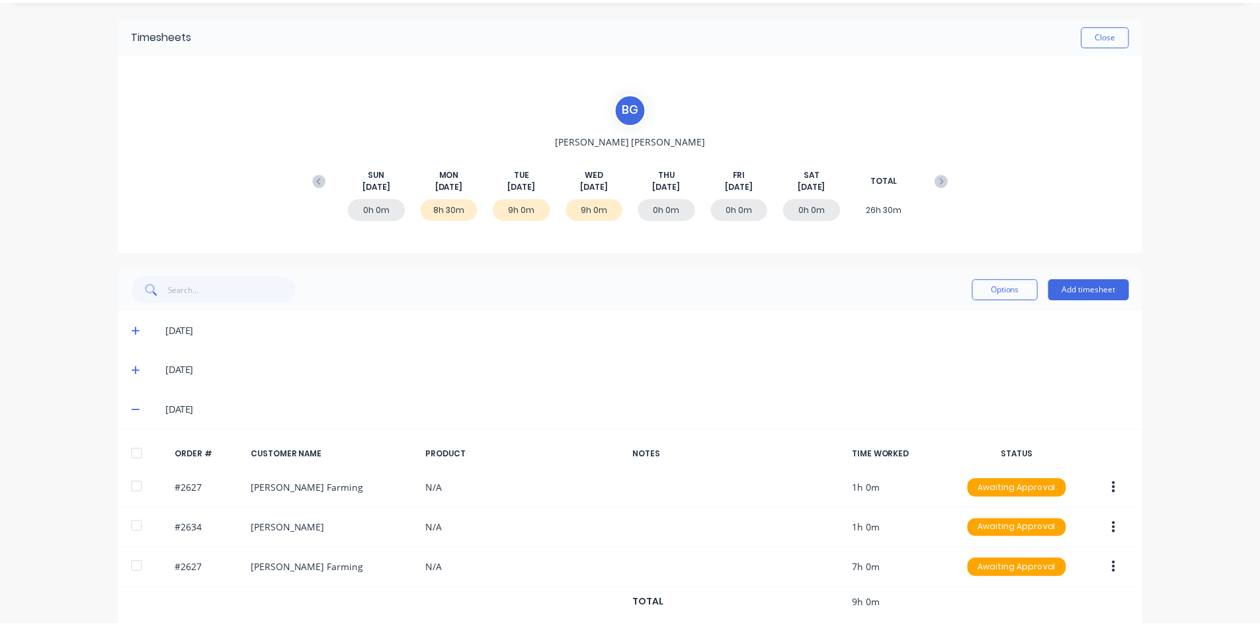
scroll to position [61, 0]
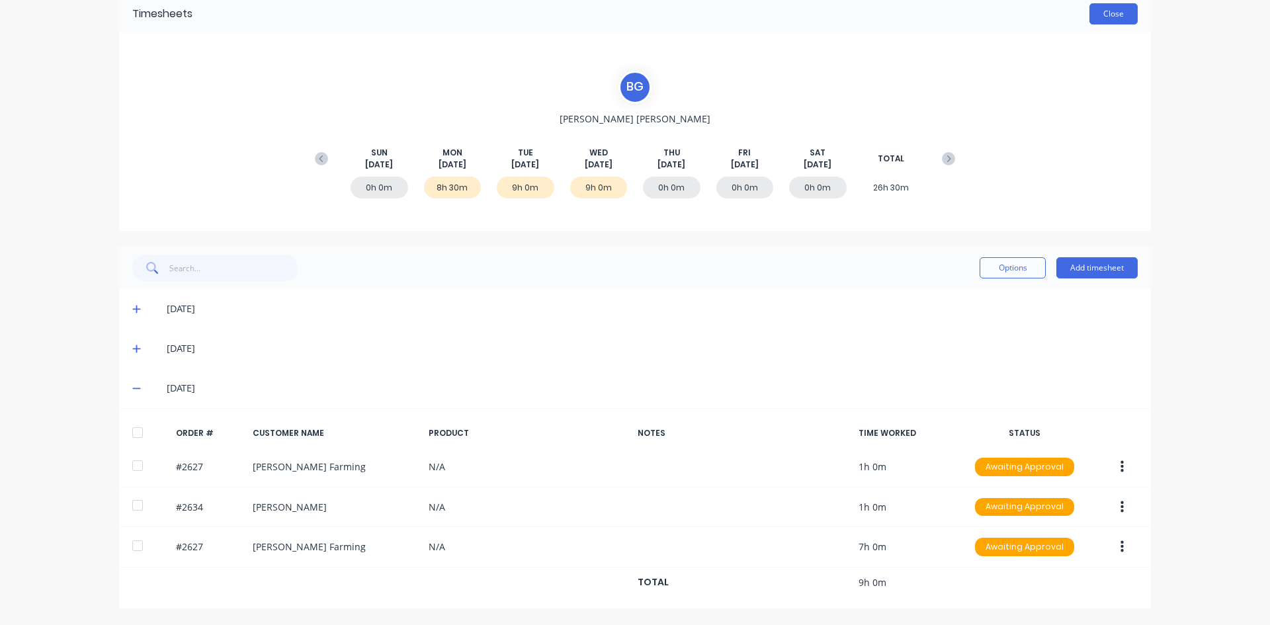
click at [1106, 10] on button "Close" at bounding box center [1113, 13] width 48 height 21
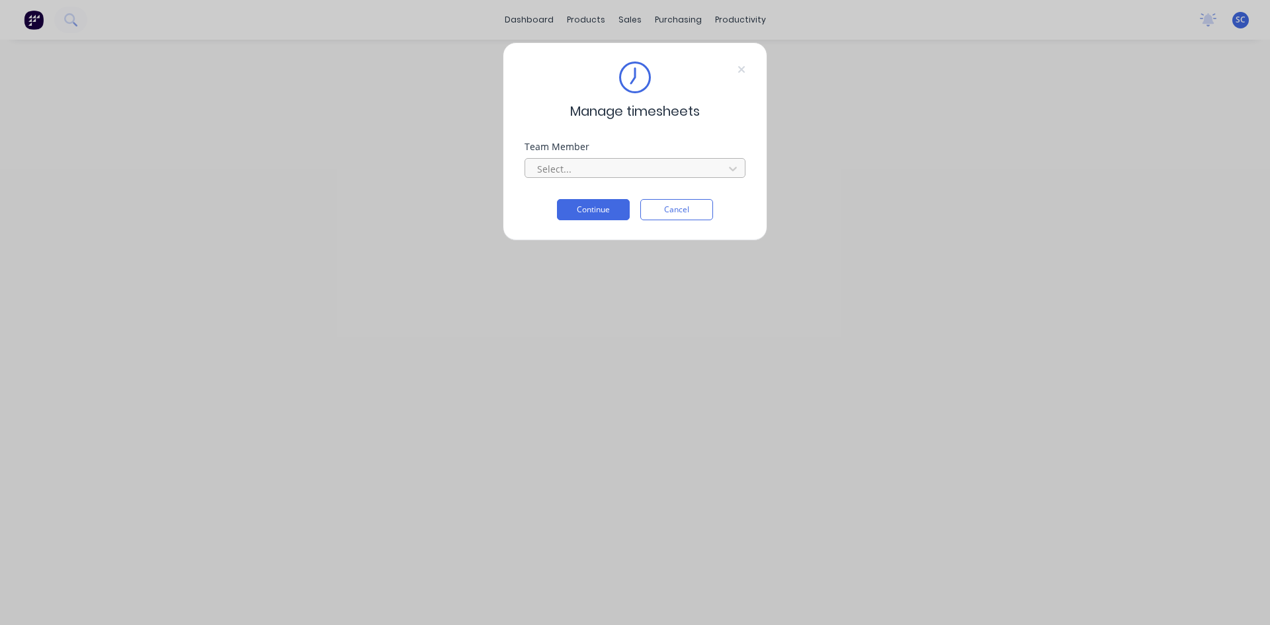
click at [601, 161] on div at bounding box center [626, 169] width 181 height 17
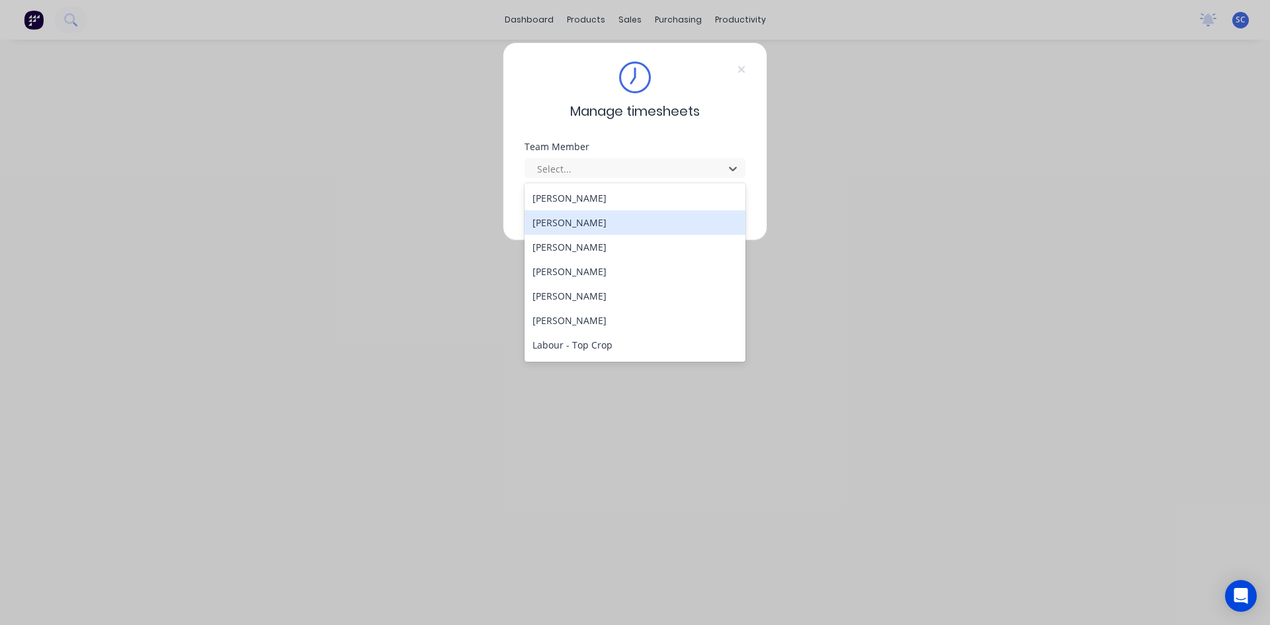
click at [601, 218] on div "[PERSON_NAME]" at bounding box center [635, 222] width 221 height 24
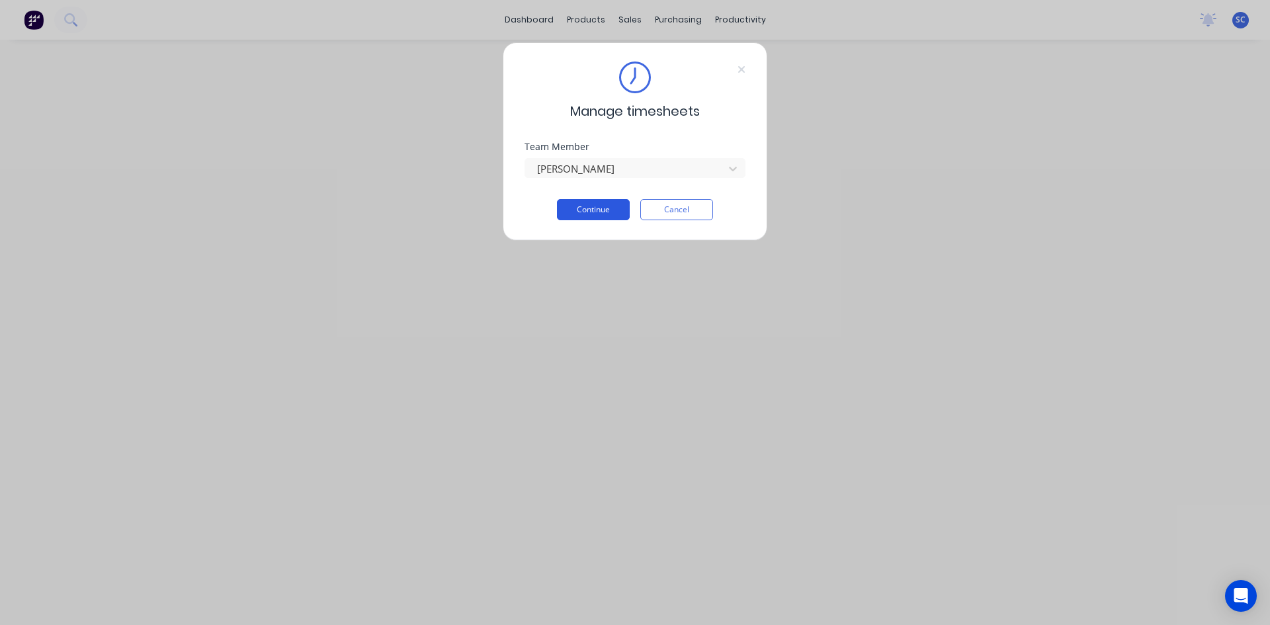
click at [595, 209] on button "Continue" at bounding box center [593, 209] width 73 height 21
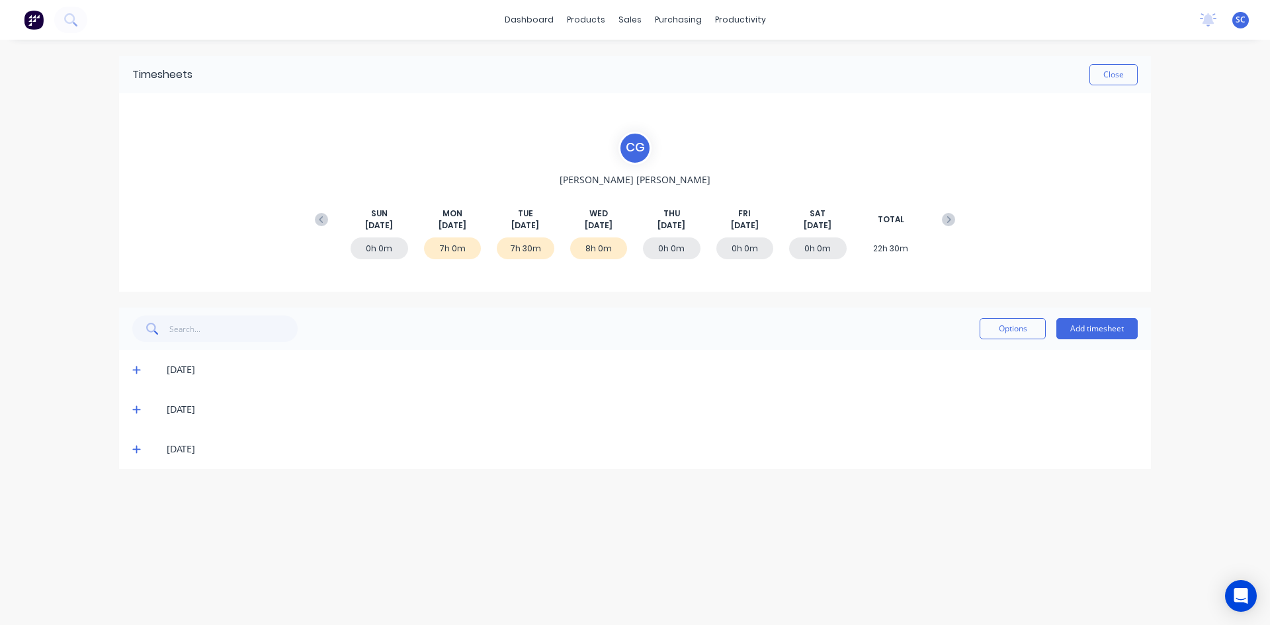
click at [138, 448] on icon at bounding box center [136, 449] width 9 height 9
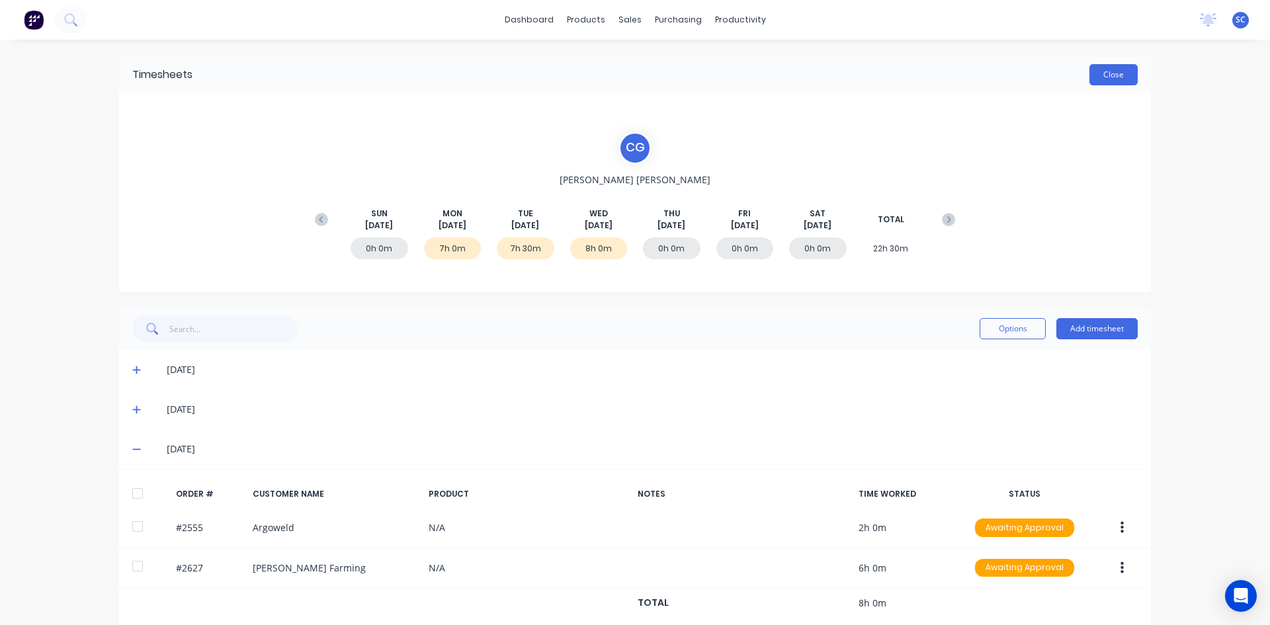
click at [1117, 71] on button "Close" at bounding box center [1113, 74] width 48 height 21
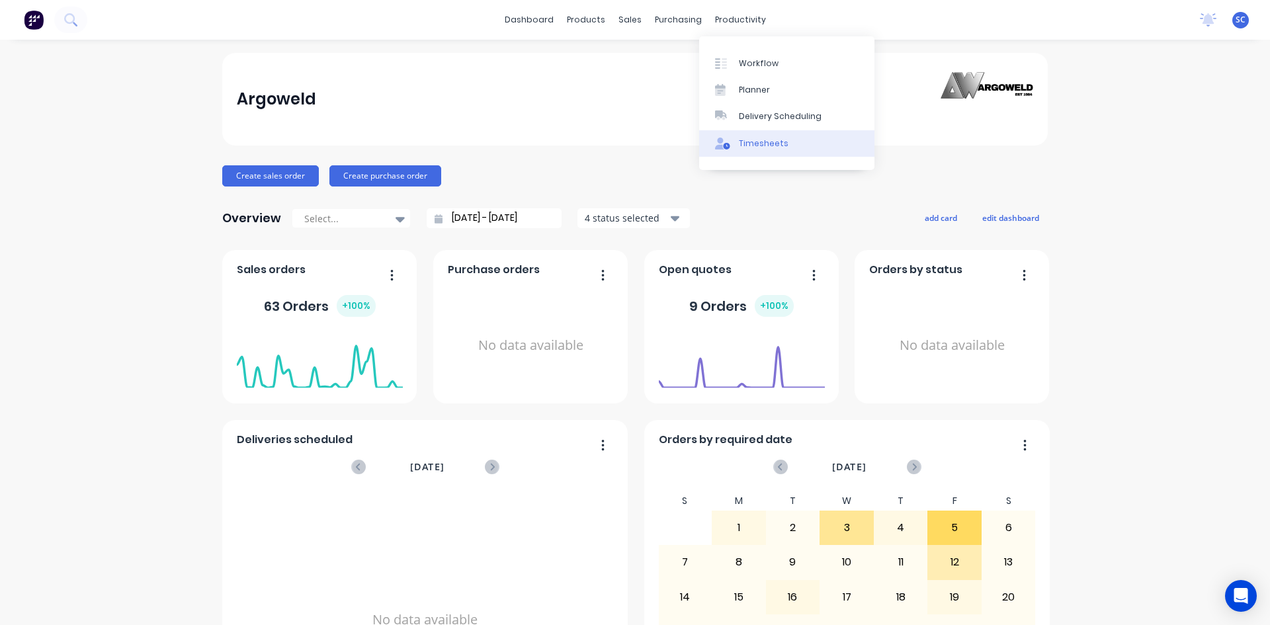
click at [755, 140] on div "Timesheets" at bounding box center [764, 144] width 50 height 12
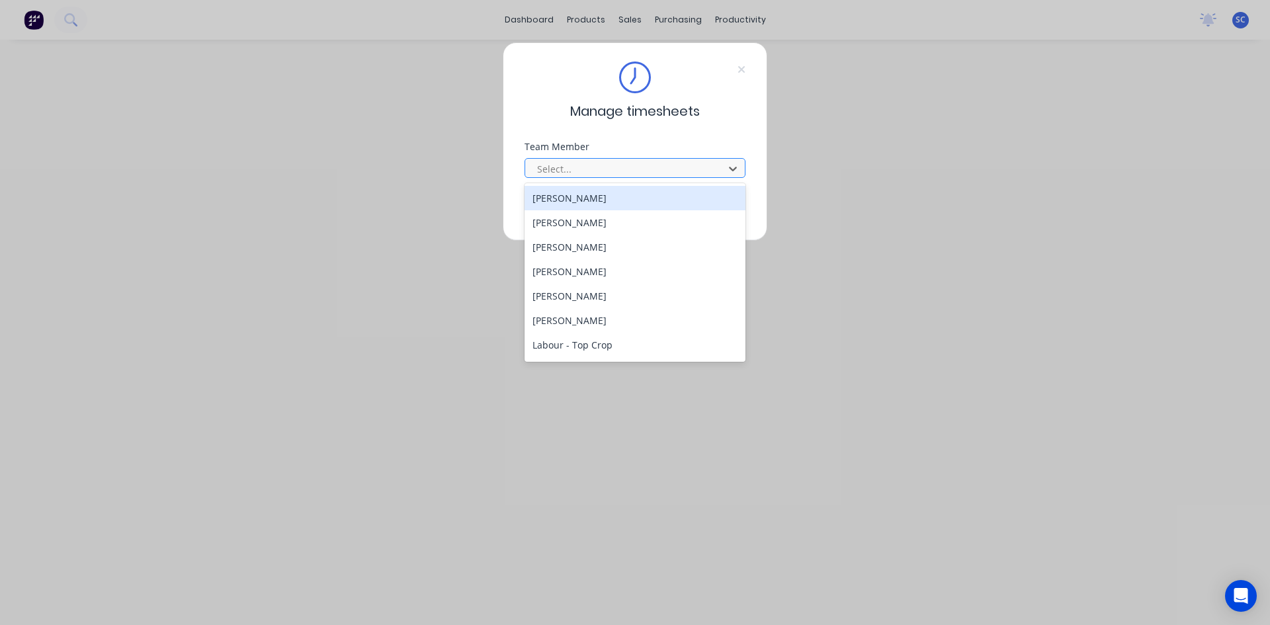
click at [656, 169] on div at bounding box center [626, 169] width 181 height 17
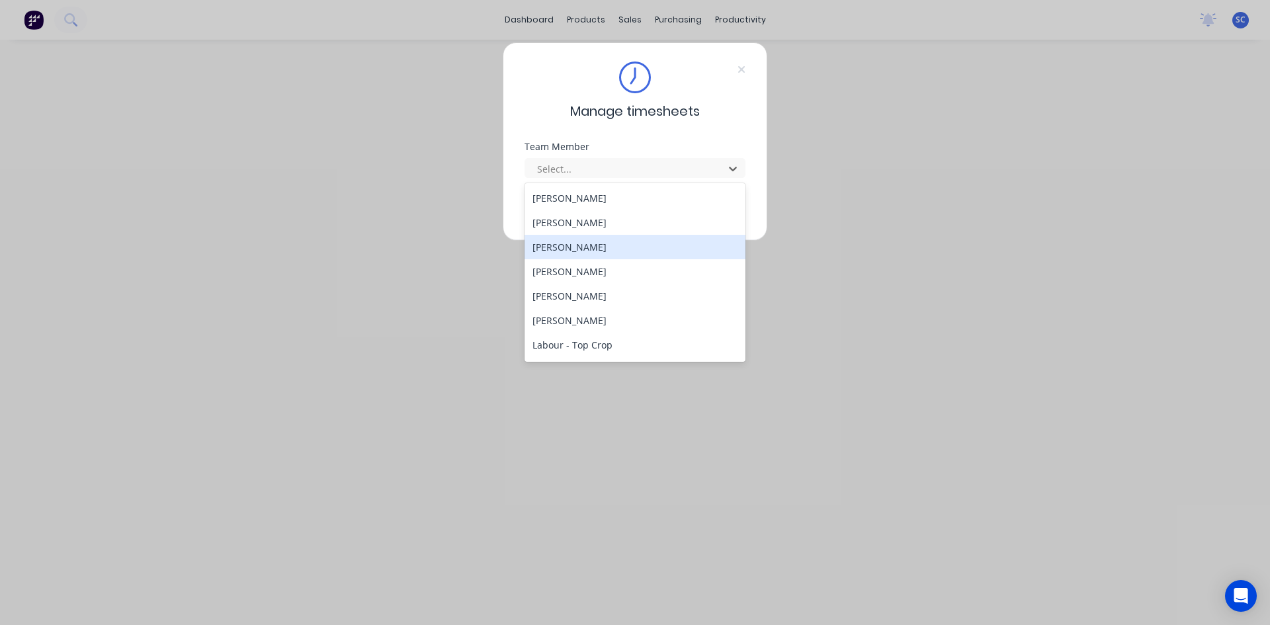
click at [610, 247] on div "[PERSON_NAME]" at bounding box center [635, 247] width 221 height 24
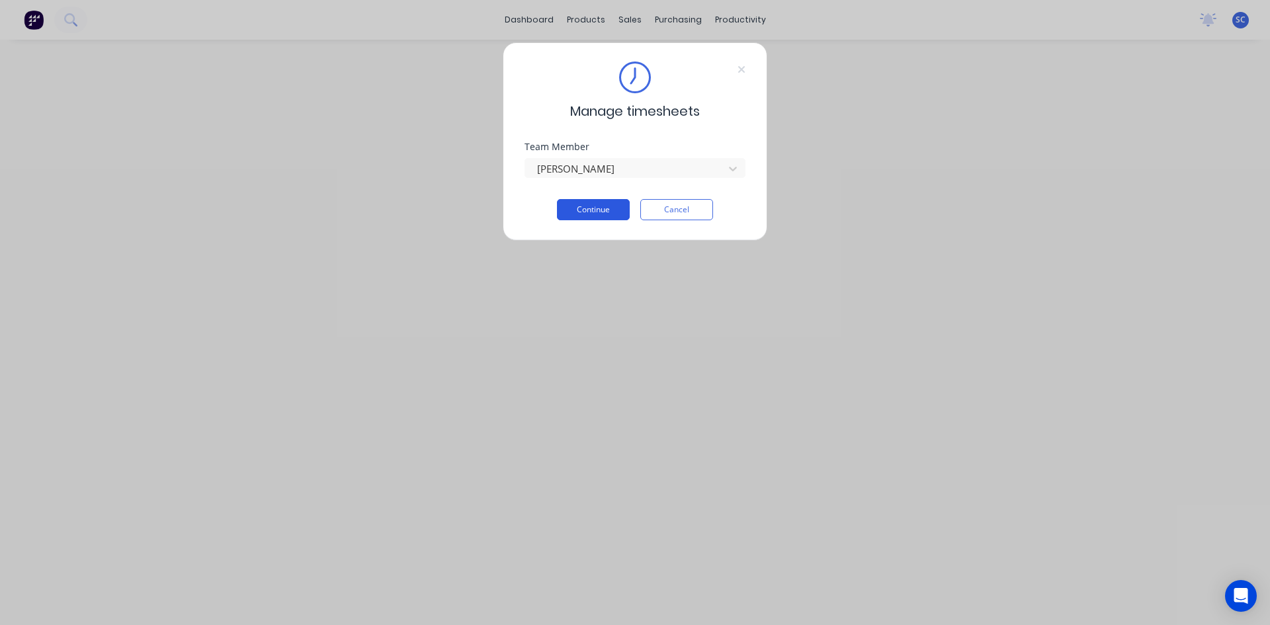
click at [581, 207] on button "Continue" at bounding box center [593, 209] width 73 height 21
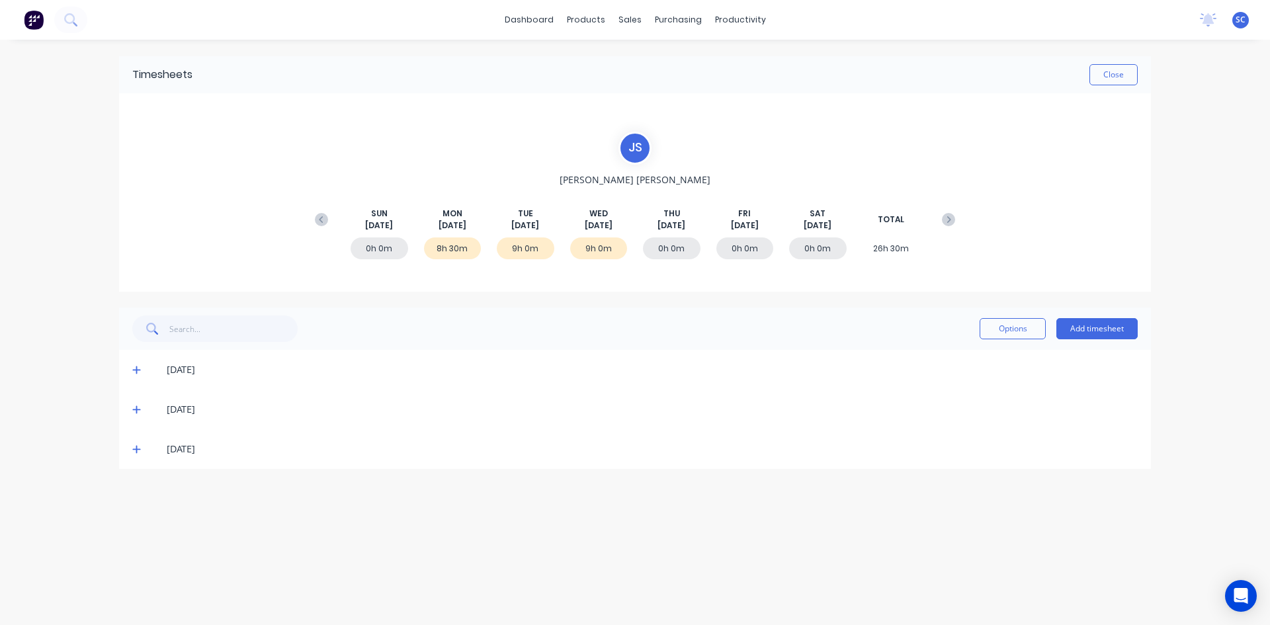
click at [138, 449] on icon at bounding box center [136, 450] width 8 height 8
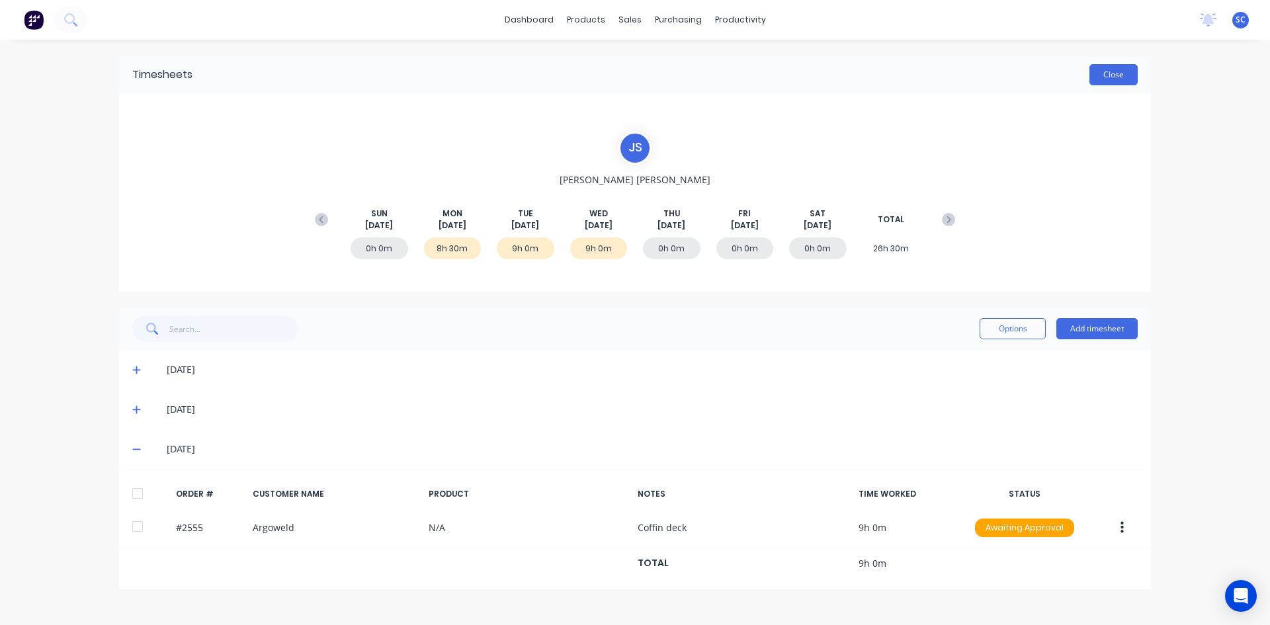
click at [1105, 72] on button "Close" at bounding box center [1113, 74] width 48 height 21
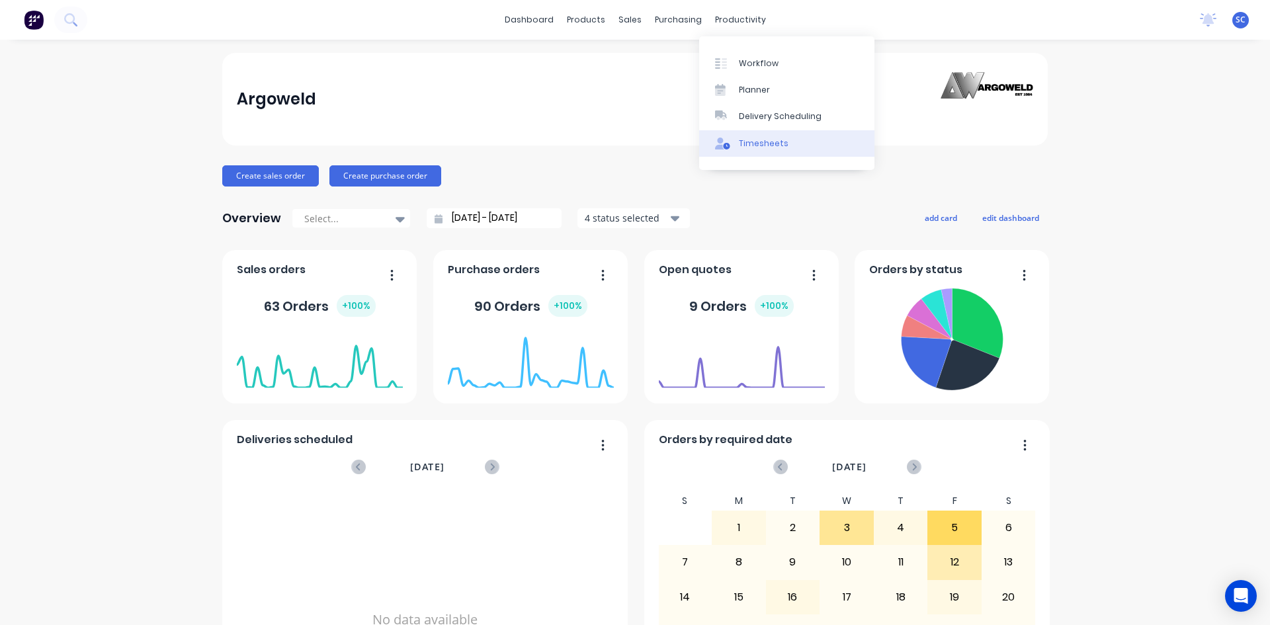
click at [761, 138] on div "Timesheets" at bounding box center [764, 144] width 50 height 12
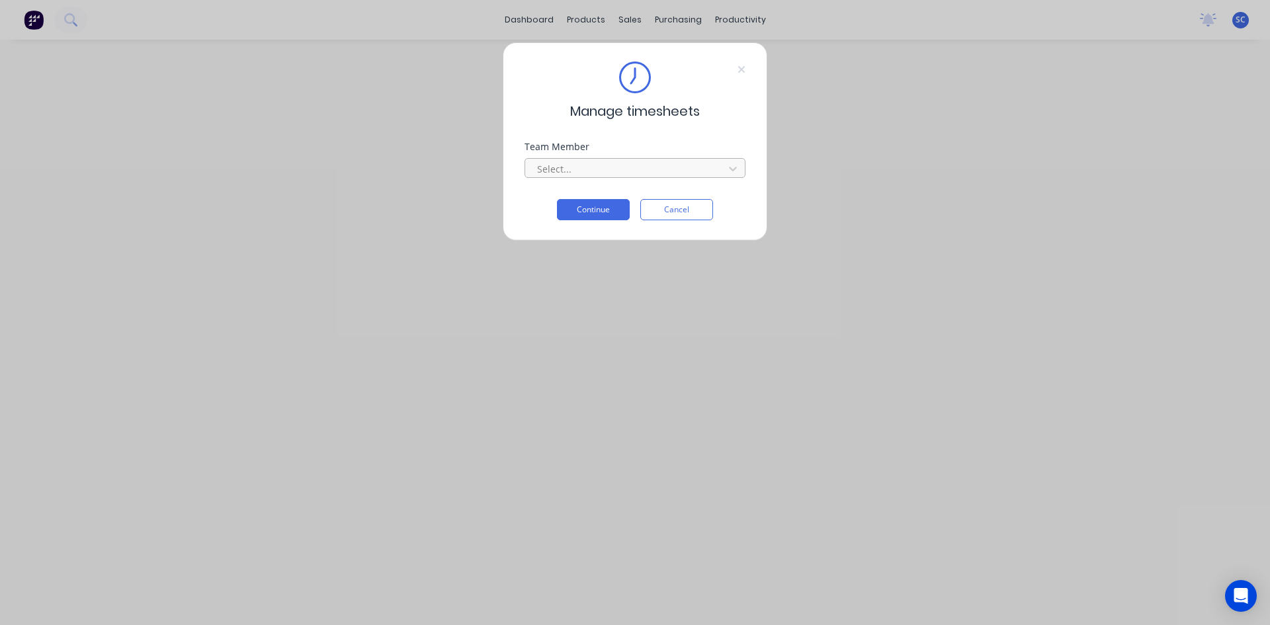
click at [647, 169] on div at bounding box center [626, 169] width 181 height 17
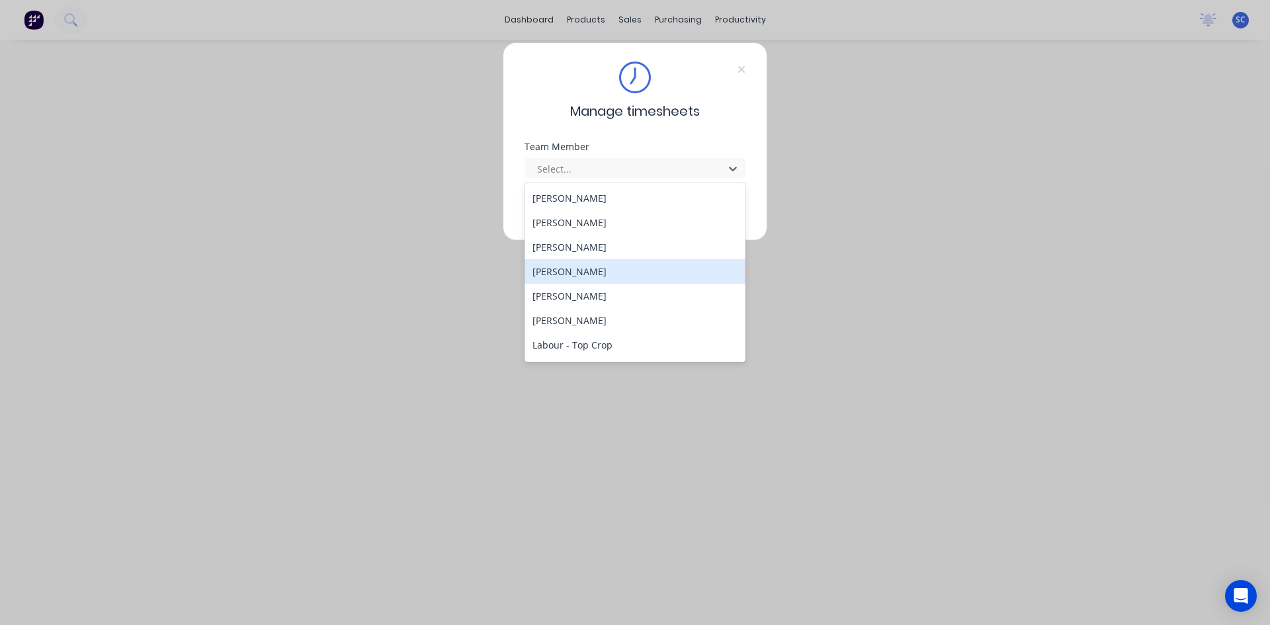
click at [623, 275] on div "[PERSON_NAME]" at bounding box center [635, 271] width 221 height 24
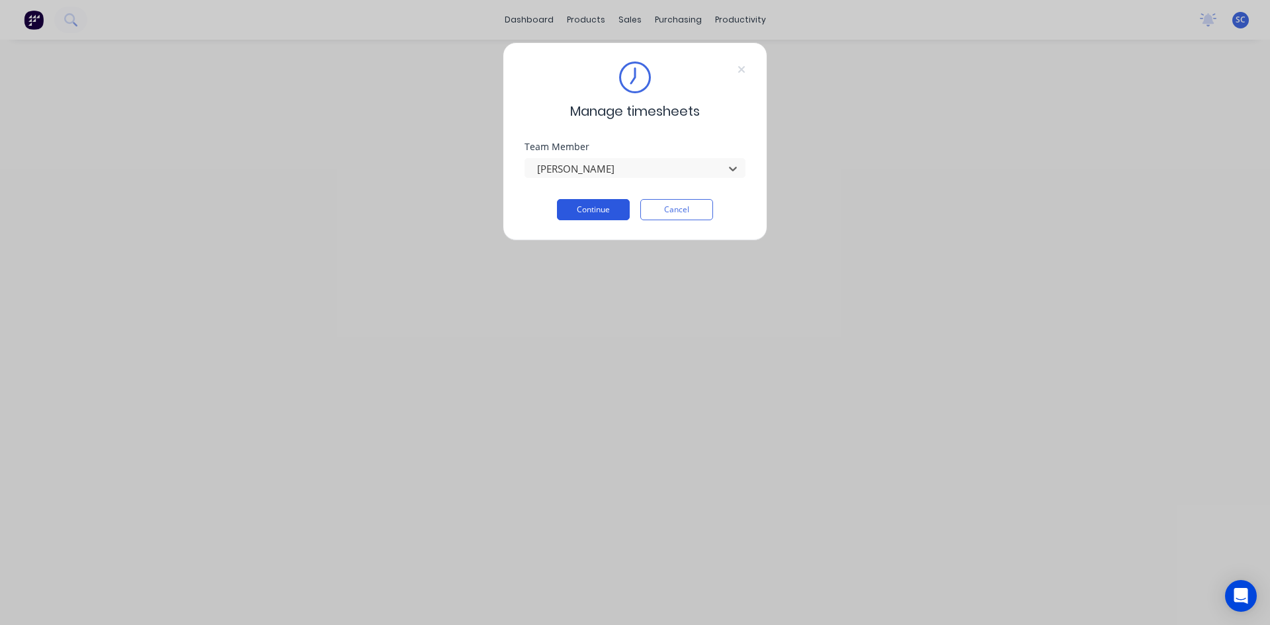
click at [604, 212] on button "Continue" at bounding box center [593, 209] width 73 height 21
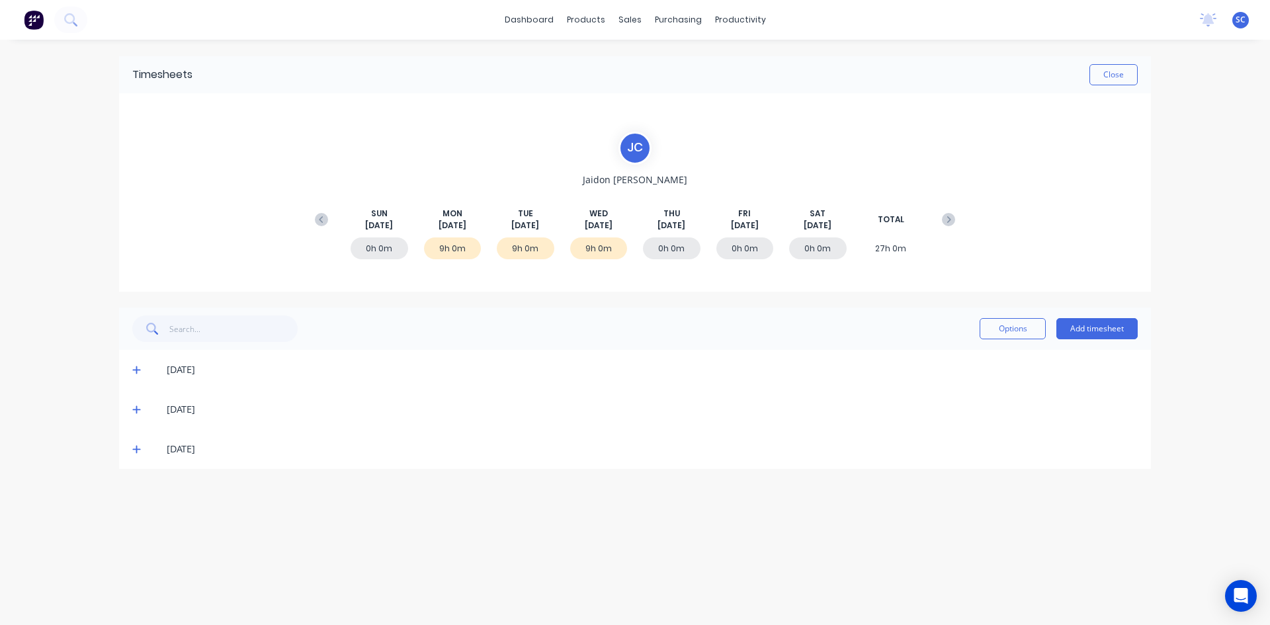
click at [135, 449] on icon at bounding box center [136, 450] width 8 height 8
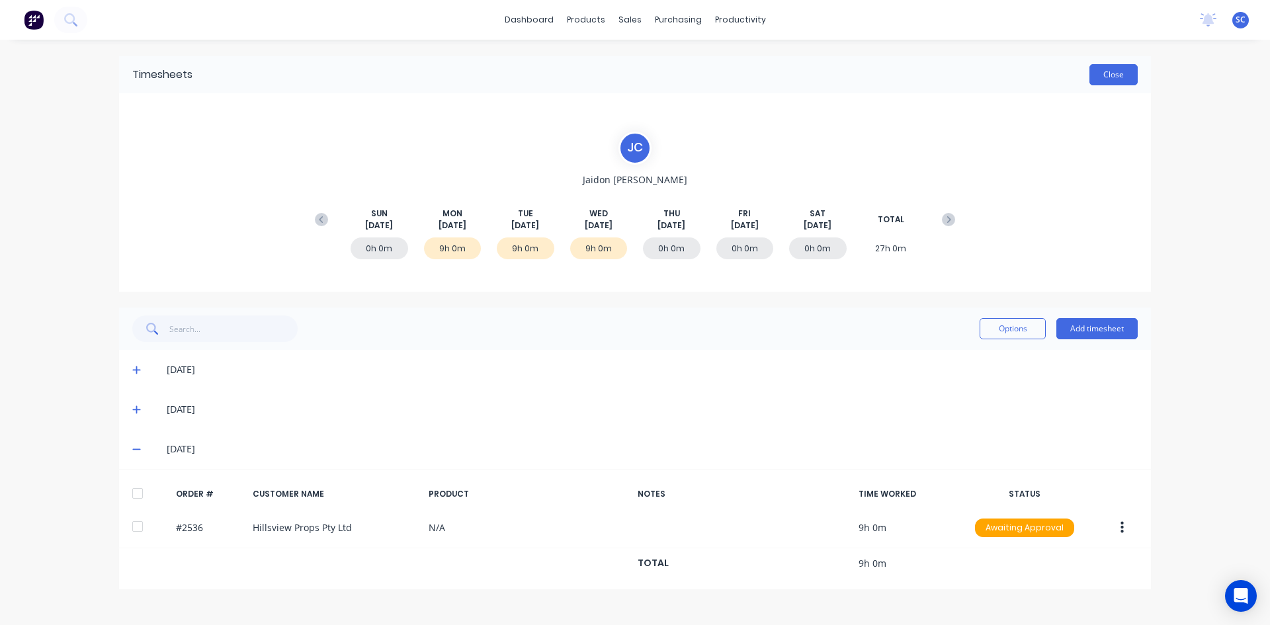
click at [1104, 70] on button "Close" at bounding box center [1113, 74] width 48 height 21
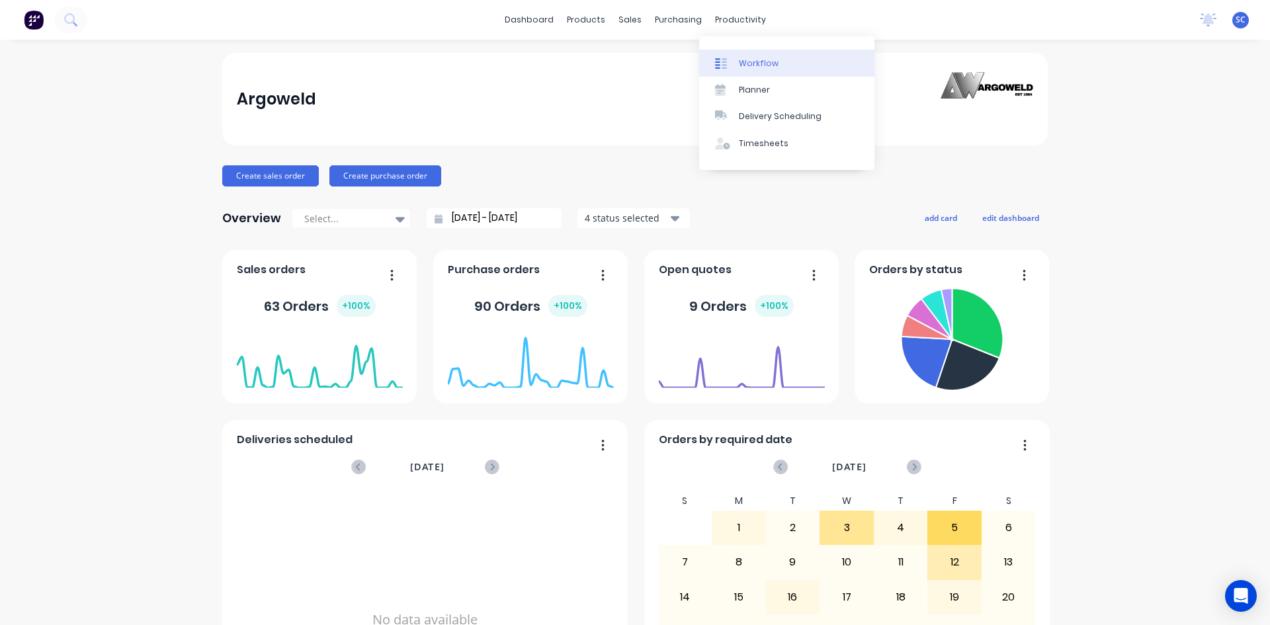
click at [747, 60] on div "Workflow" at bounding box center [759, 64] width 40 height 12
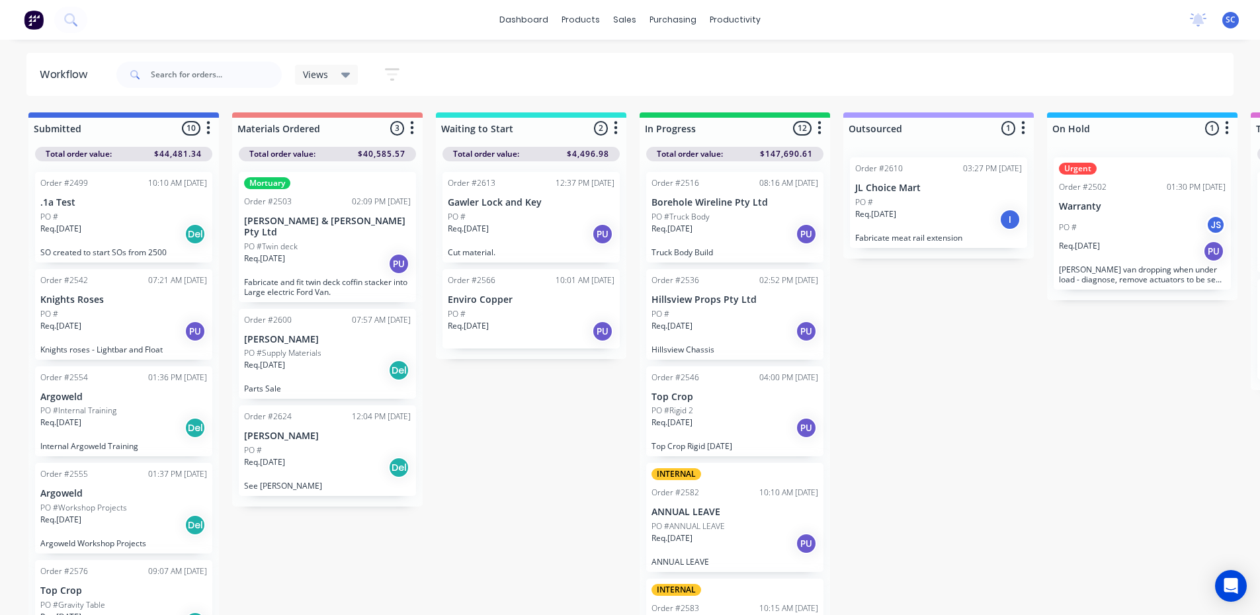
click at [720, 321] on div "Req. [DATE] PU" at bounding box center [735, 331] width 167 height 22
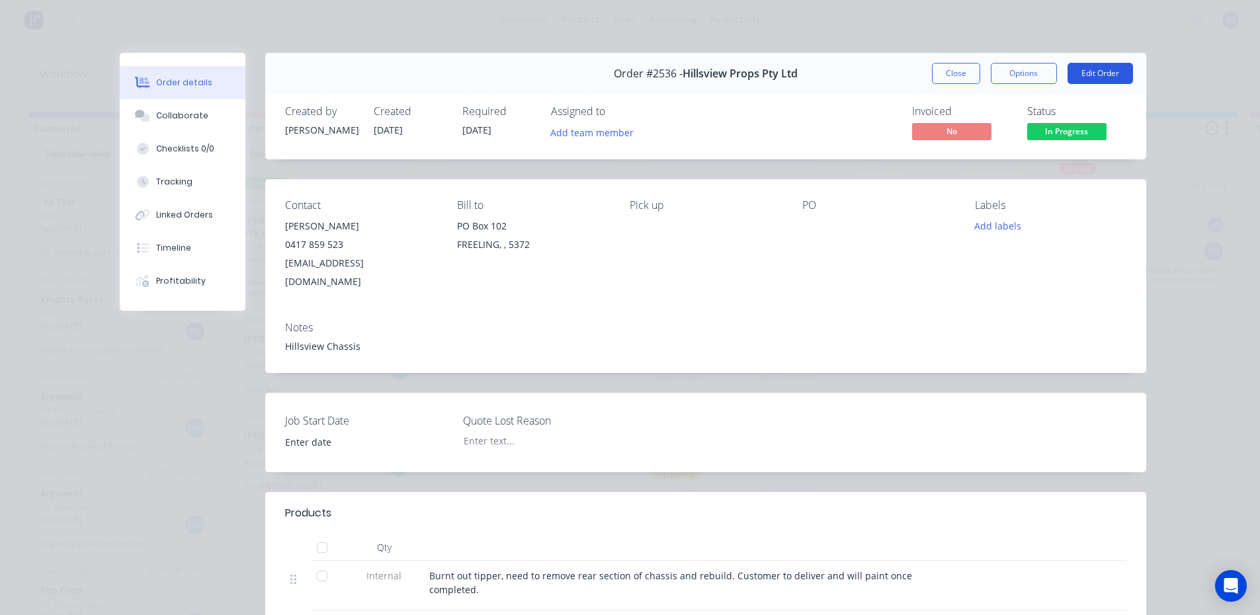
click at [1095, 76] on button "Edit Order" at bounding box center [1100, 73] width 65 height 21
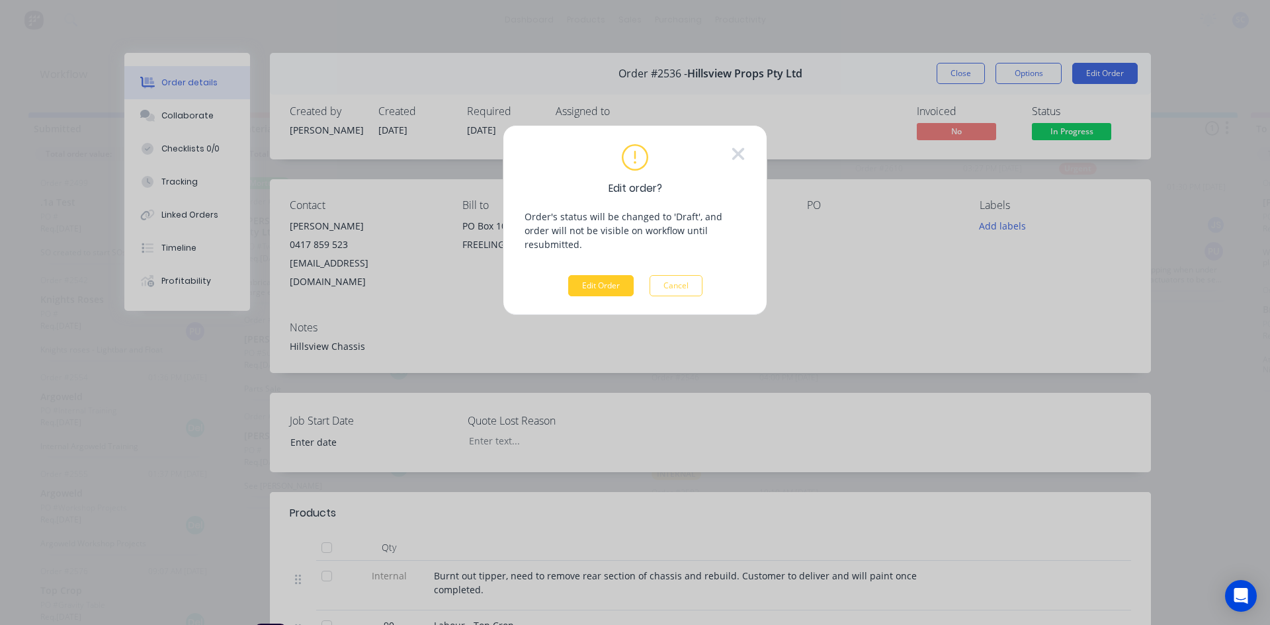
click at [601, 275] on button "Edit Order" at bounding box center [600, 285] width 65 height 21
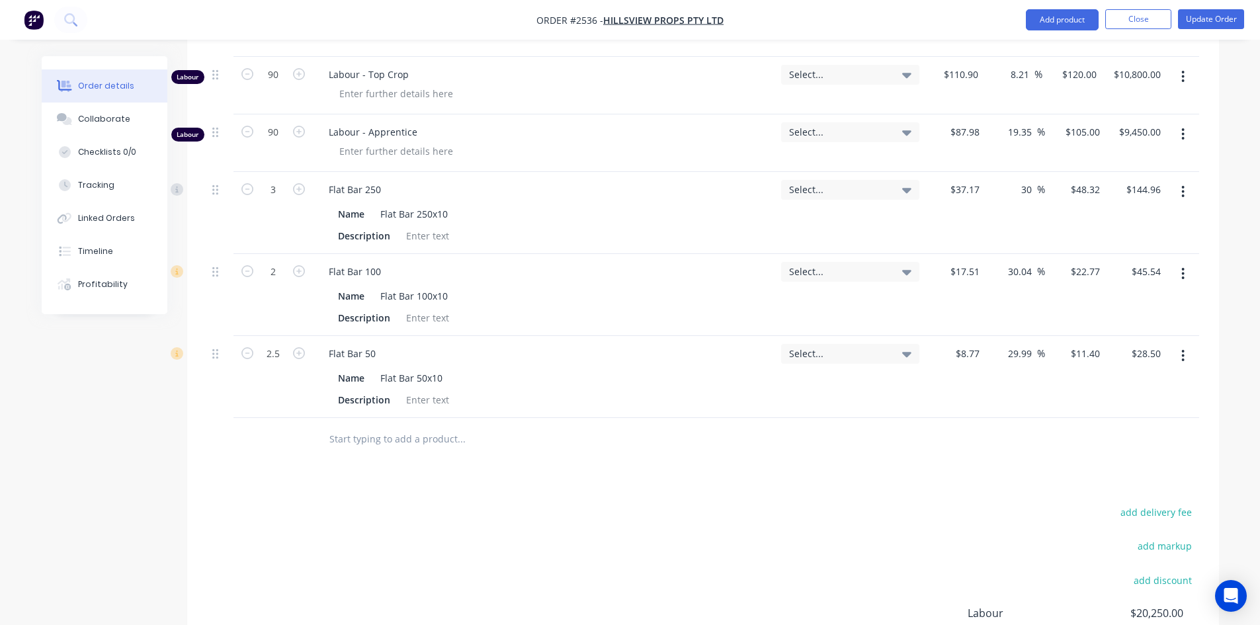
scroll to position [661, 0]
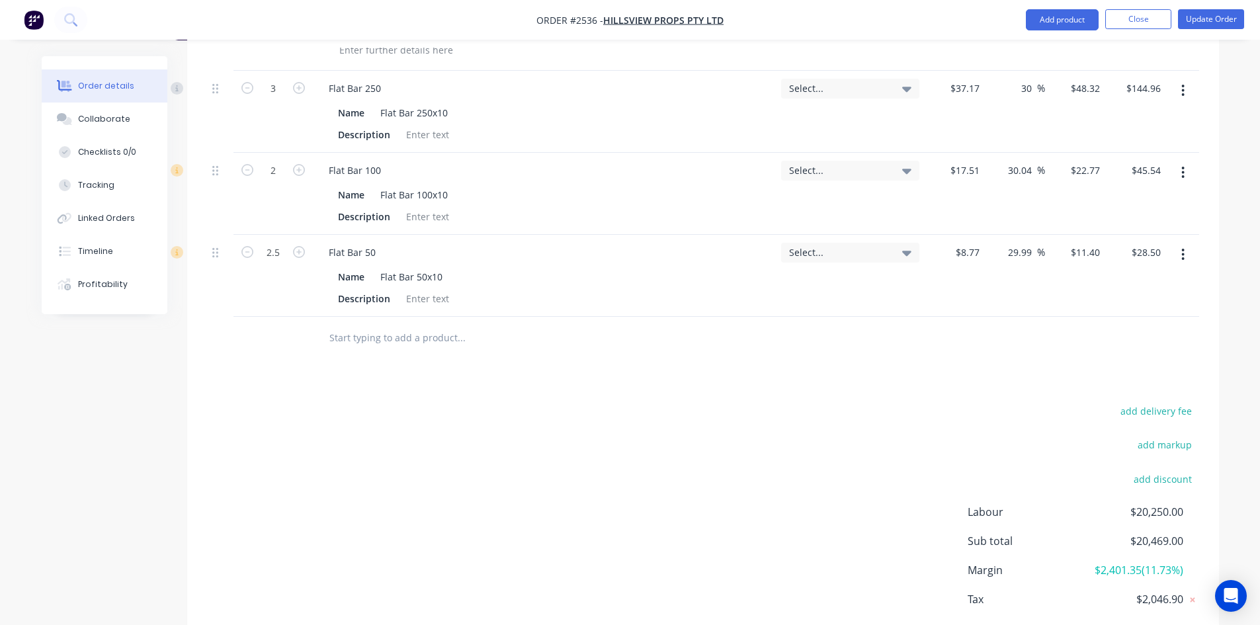
click at [351, 325] on input "text" at bounding box center [461, 338] width 265 height 26
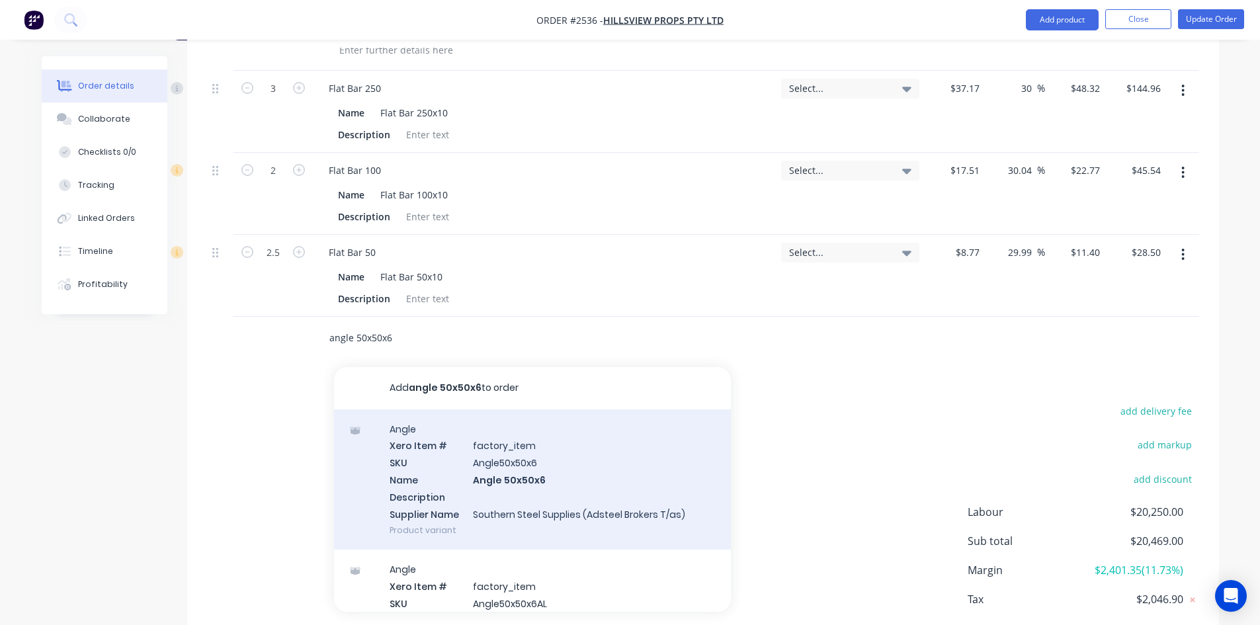
type input "angle 50x50x6"
click at [409, 450] on div "Angle Xero Item # factory_item SKU Angle50x50x6 Name Angle 50x50x6 Description …" at bounding box center [532, 479] width 397 height 141
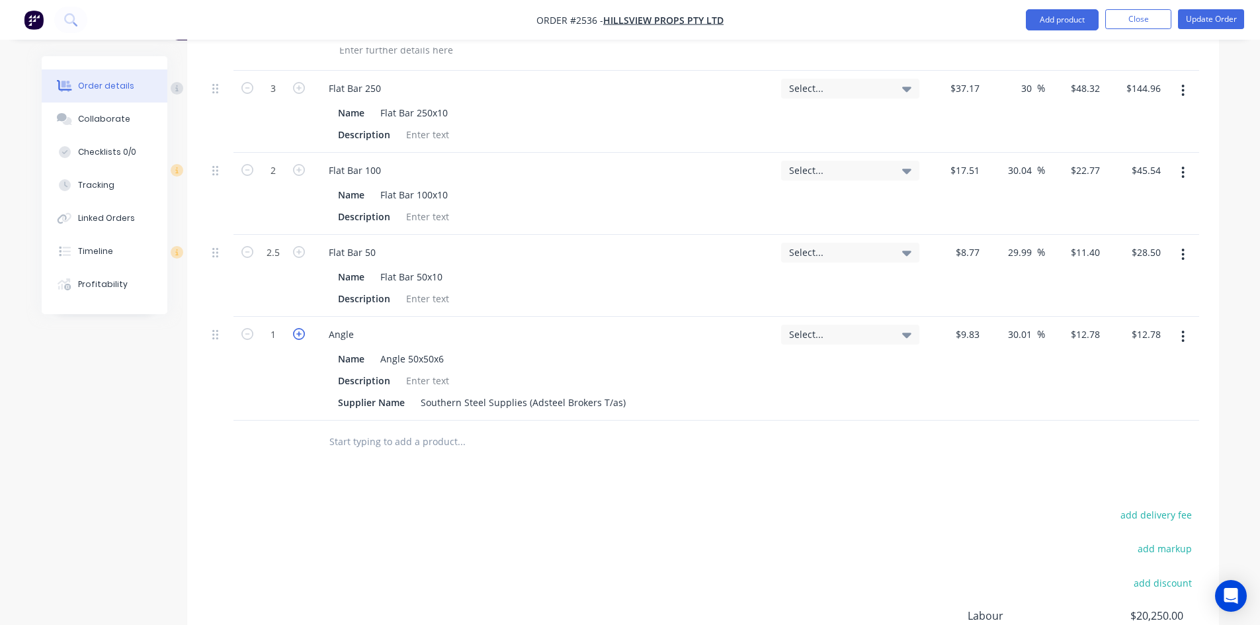
click at [301, 328] on icon "button" at bounding box center [299, 334] width 12 height 12
type input "2"
type input "$25.56"
click at [1195, 19] on button "Update Order" at bounding box center [1211, 19] width 66 height 20
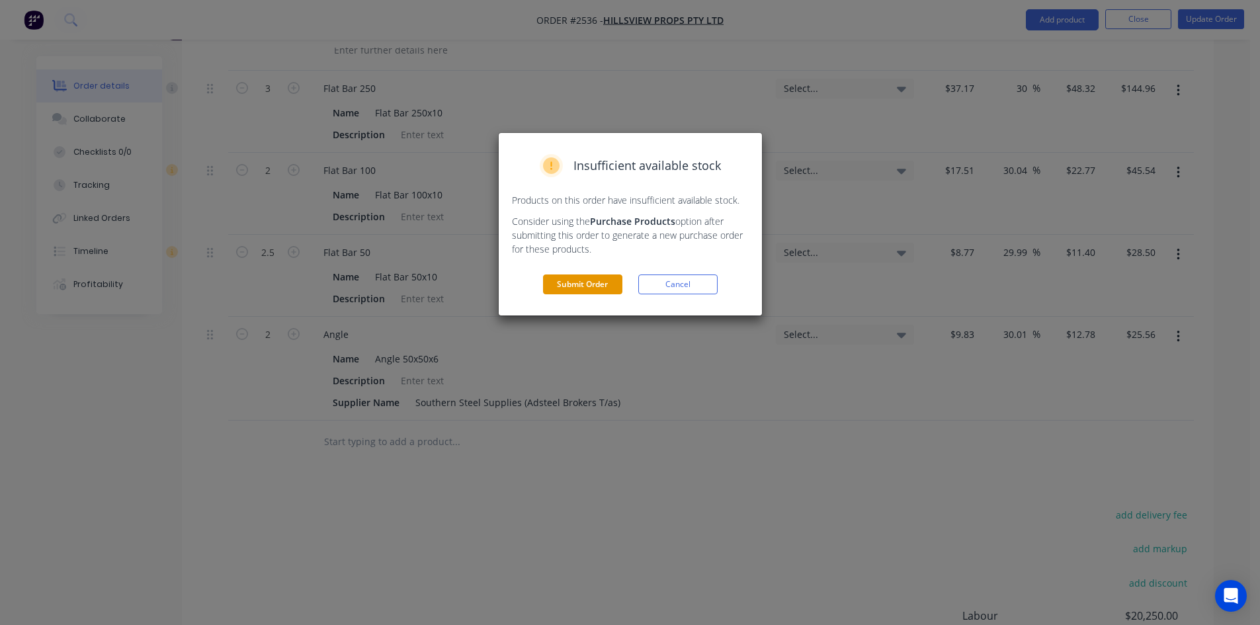
click at [560, 286] on button "Submit Order" at bounding box center [582, 285] width 79 height 20
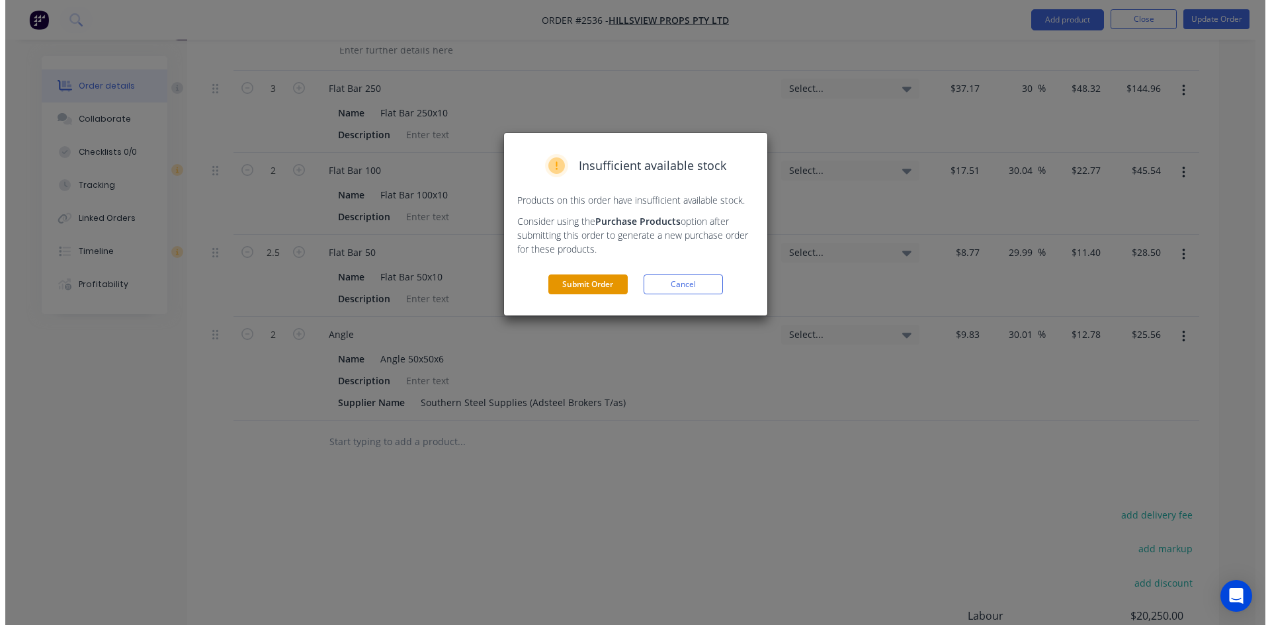
scroll to position [0, 0]
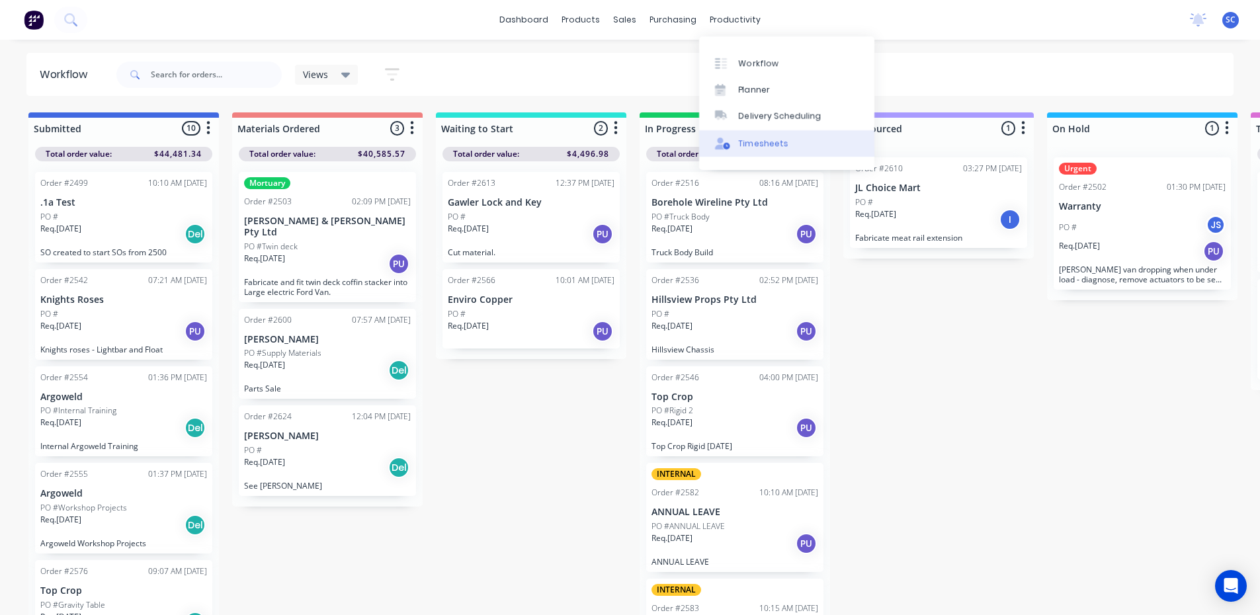
click at [769, 141] on div "Timesheets" at bounding box center [764, 144] width 50 height 12
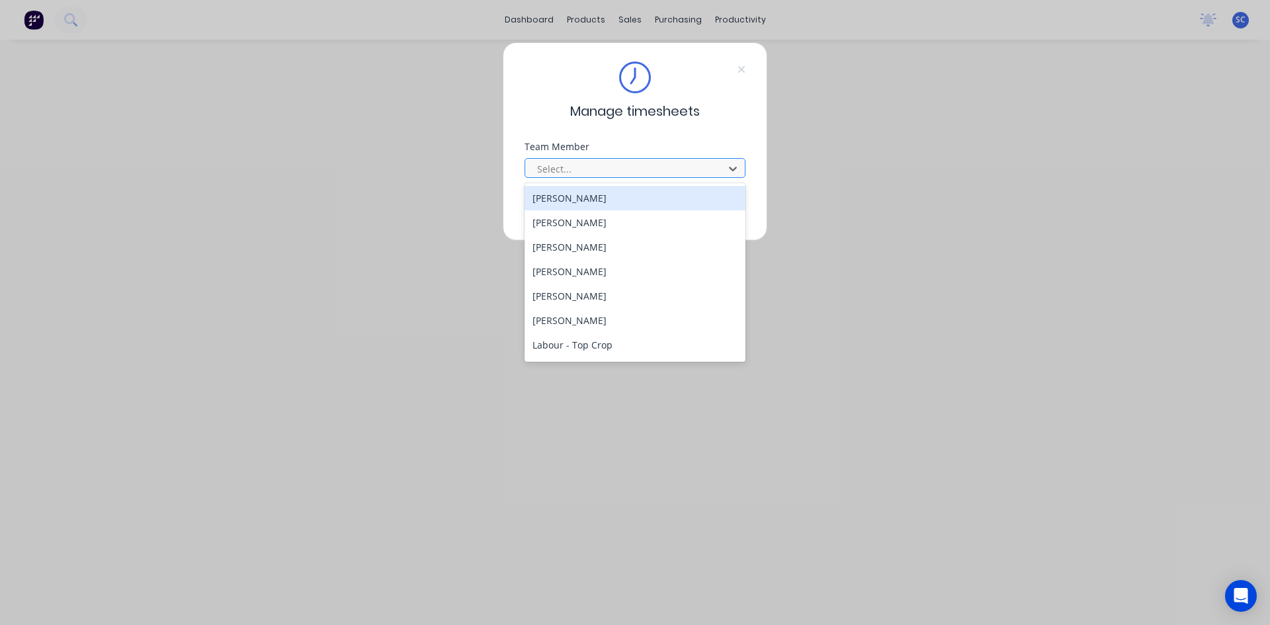
click at [605, 164] on div at bounding box center [626, 169] width 181 height 17
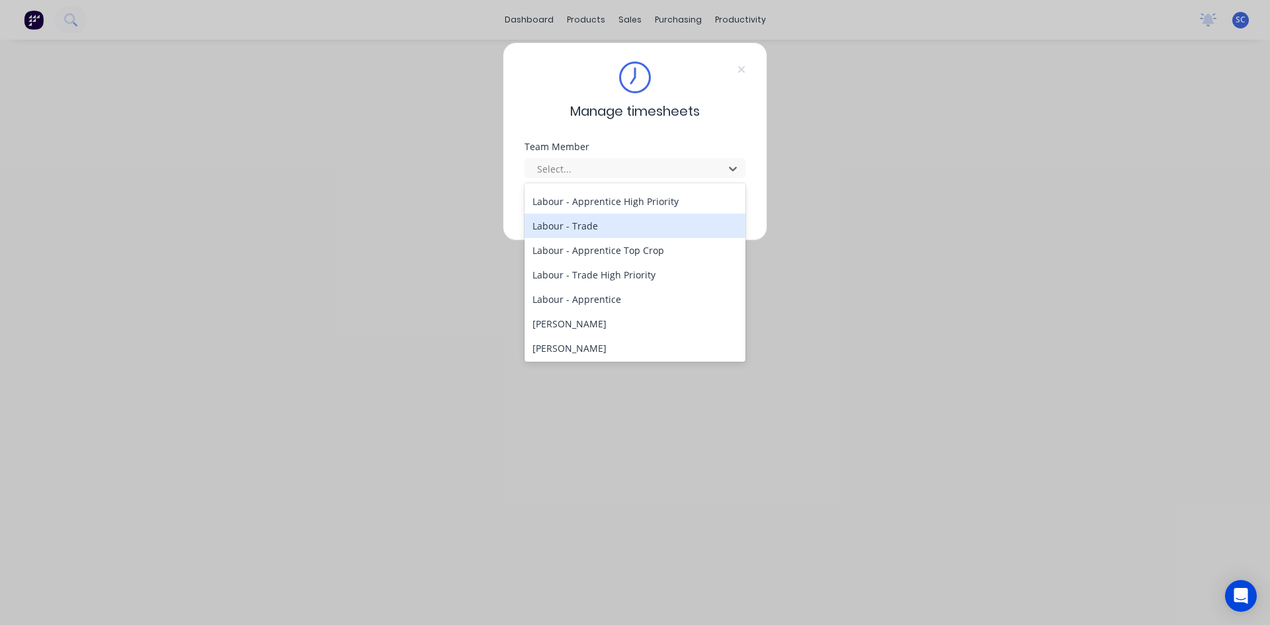
scroll to position [198, 0]
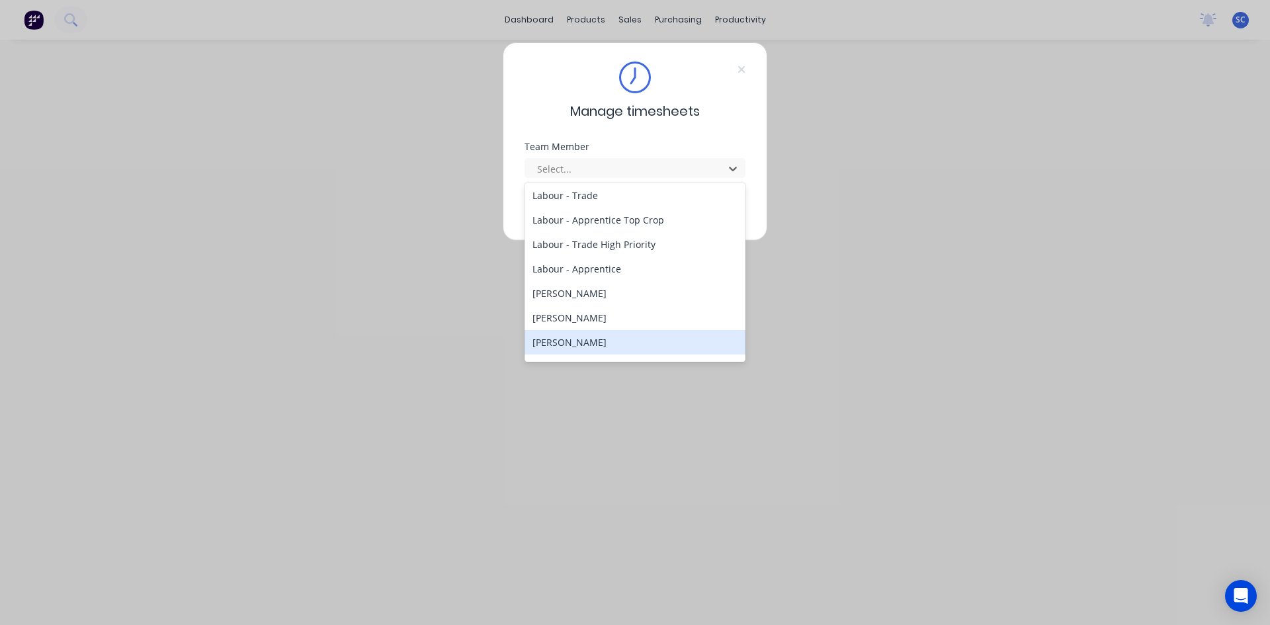
click at [613, 338] on div "[PERSON_NAME]" at bounding box center [635, 342] width 221 height 24
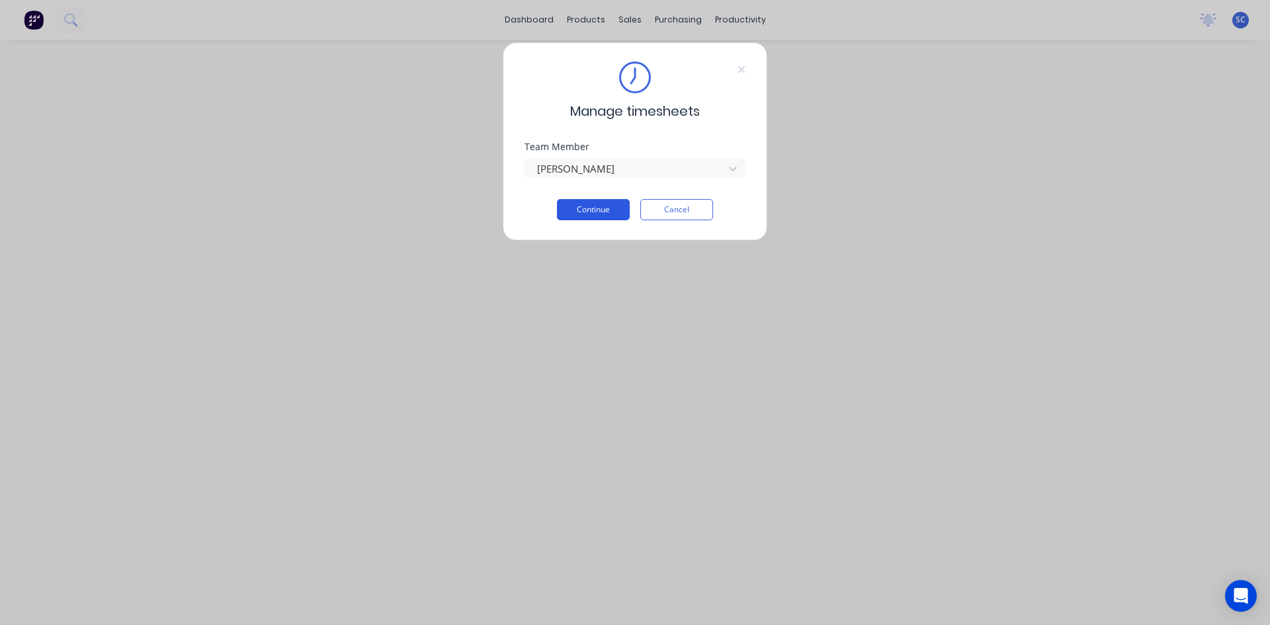
click at [586, 204] on button "Continue" at bounding box center [593, 209] width 73 height 21
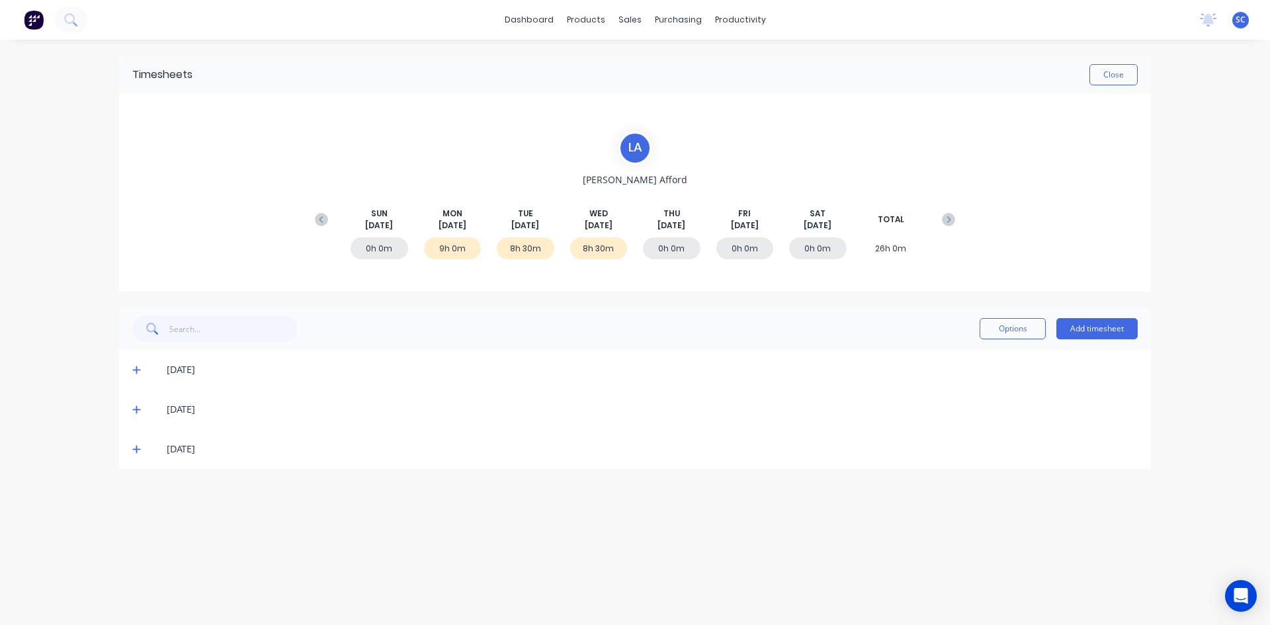
click at [136, 450] on icon at bounding box center [136, 450] width 8 height 8
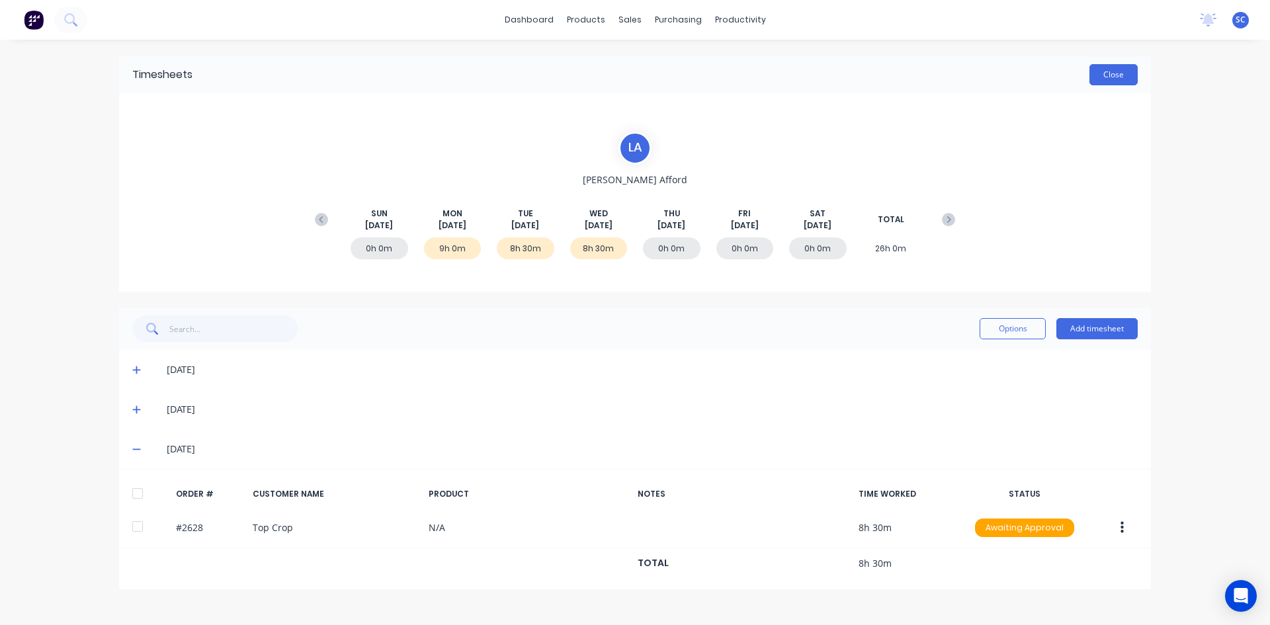
click at [1117, 71] on button "Close" at bounding box center [1113, 74] width 48 height 21
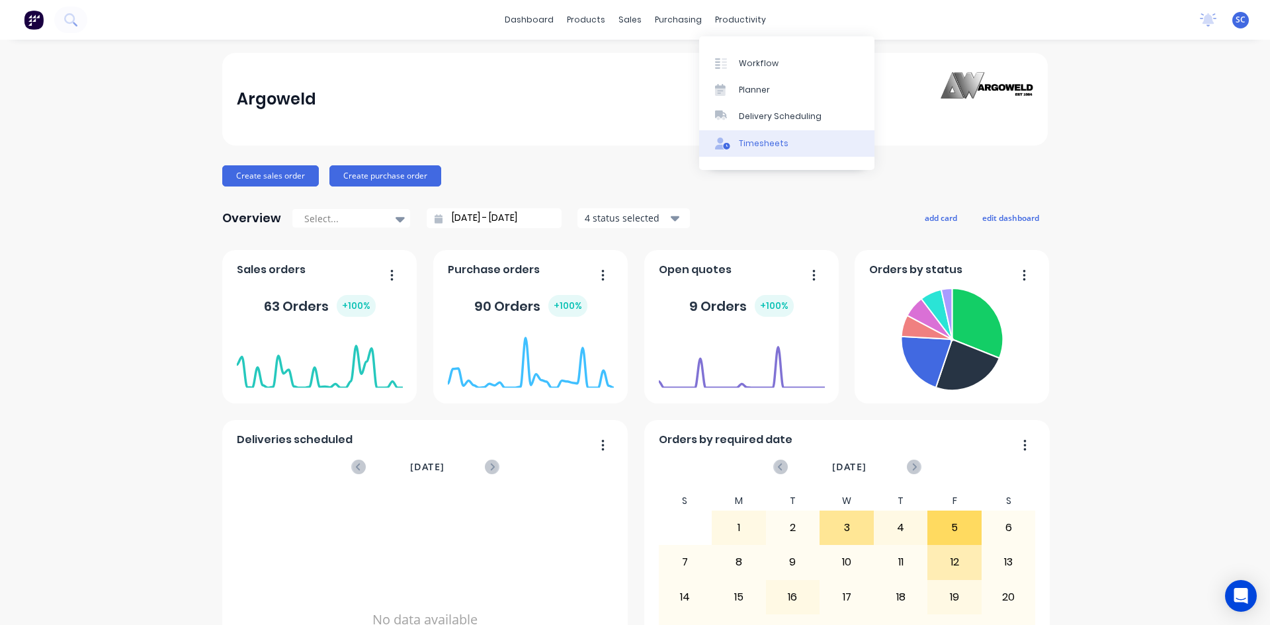
click at [764, 143] on div "Timesheets" at bounding box center [764, 144] width 50 height 12
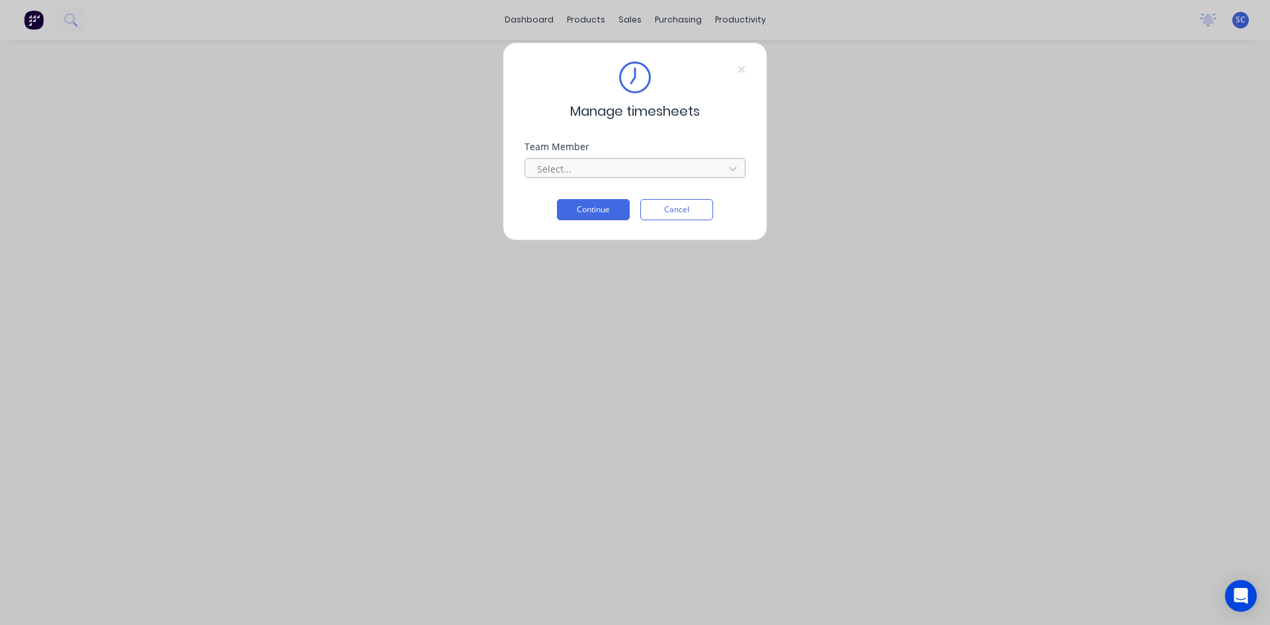
click at [636, 167] on div at bounding box center [626, 169] width 181 height 17
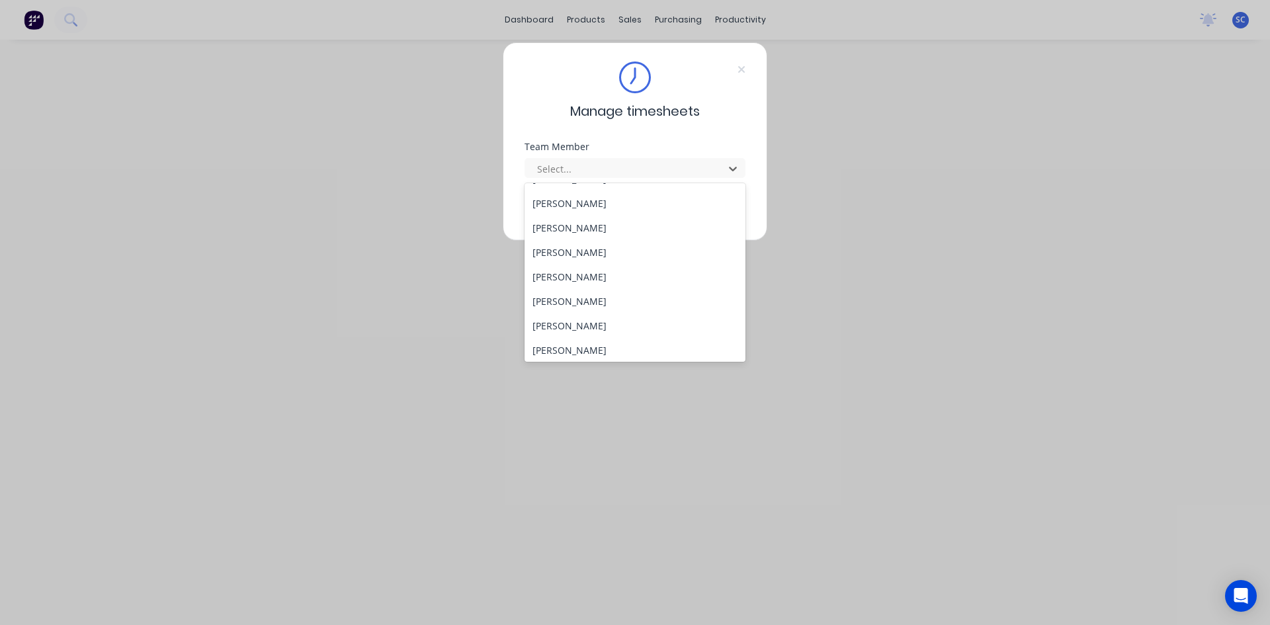
scroll to position [390, 0]
click at [622, 206] on div "[PERSON_NAME]" at bounding box center [635, 200] width 221 height 24
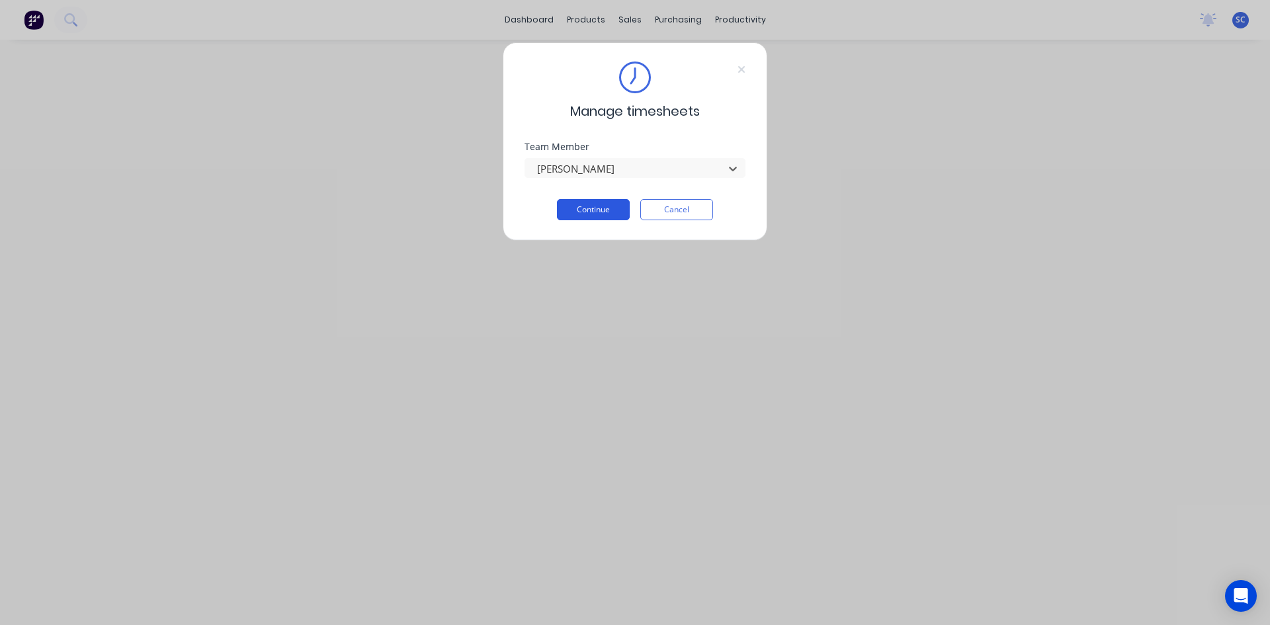
click at [622, 208] on button "Continue" at bounding box center [593, 209] width 73 height 21
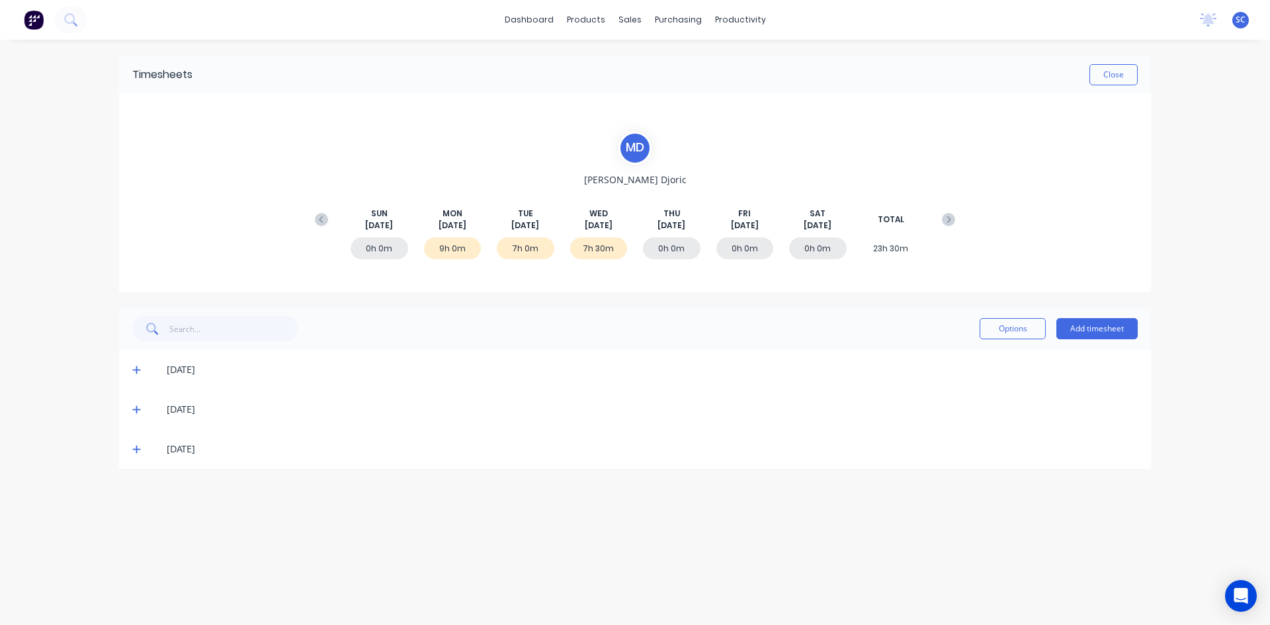
click at [136, 447] on icon at bounding box center [136, 449] width 9 height 9
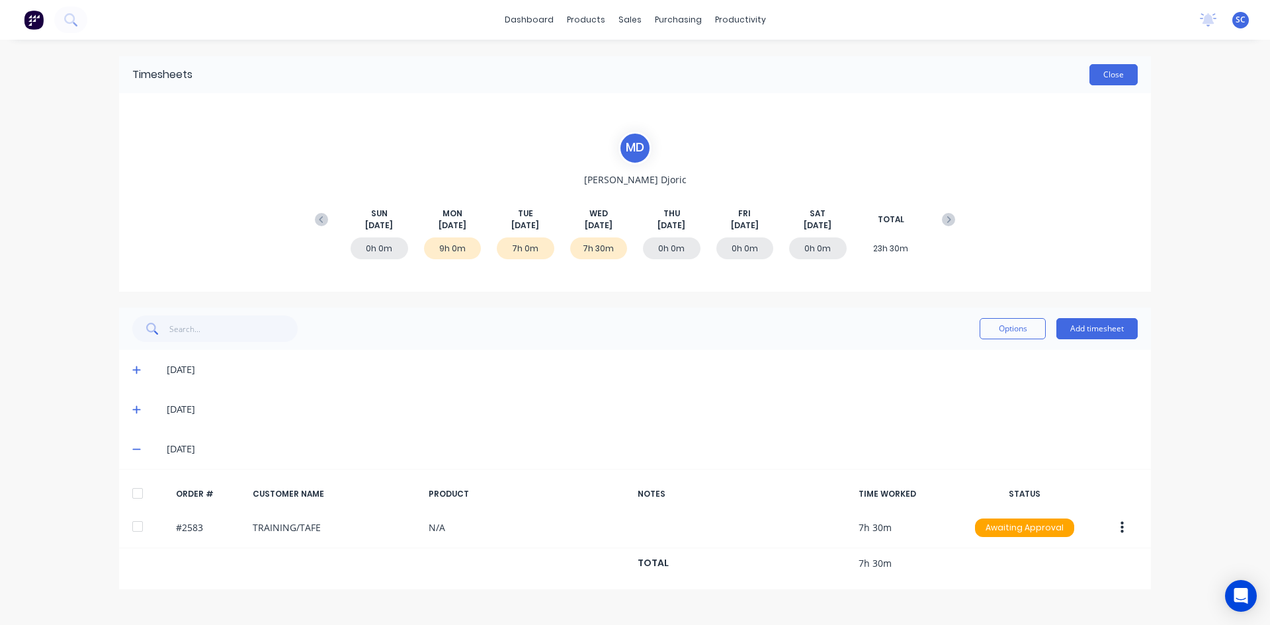
click at [1105, 73] on button "Close" at bounding box center [1113, 74] width 48 height 21
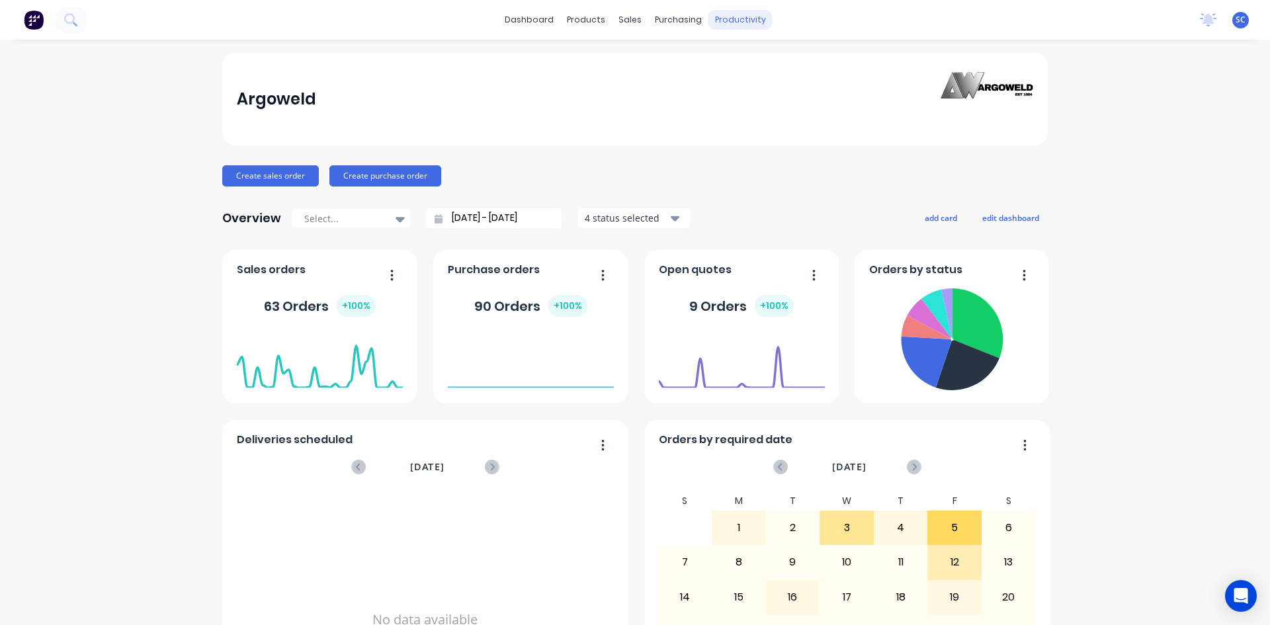
click at [736, 22] on div "productivity" at bounding box center [740, 20] width 64 height 20
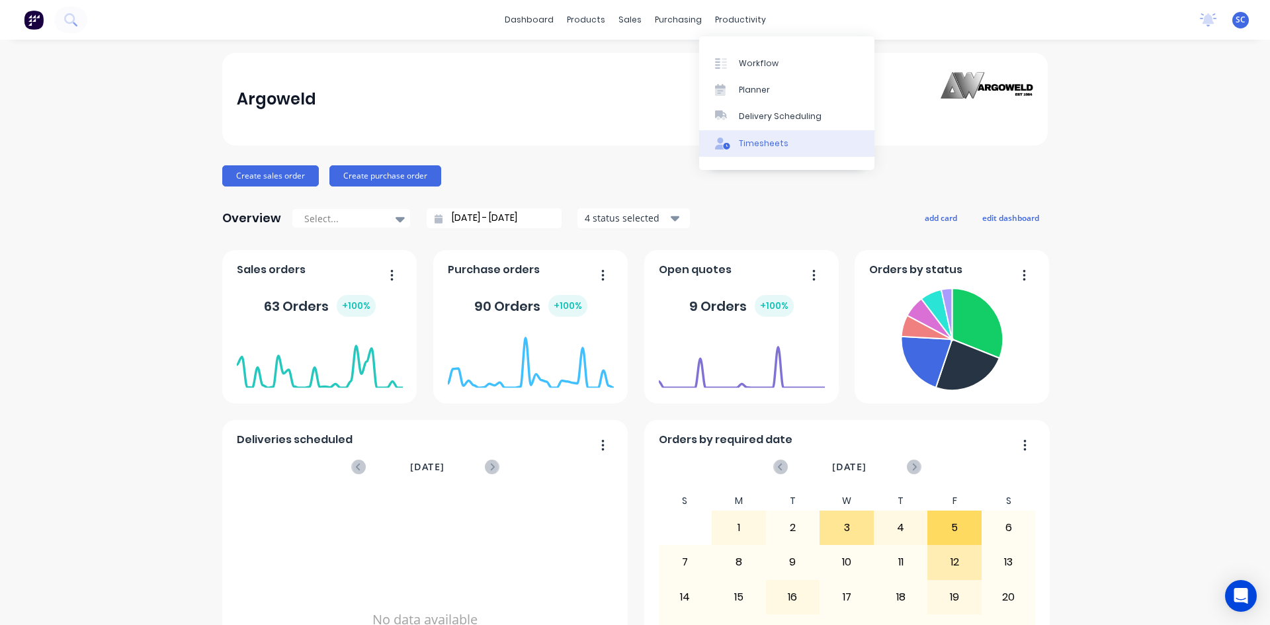
click at [761, 146] on div "Timesheets" at bounding box center [764, 144] width 50 height 12
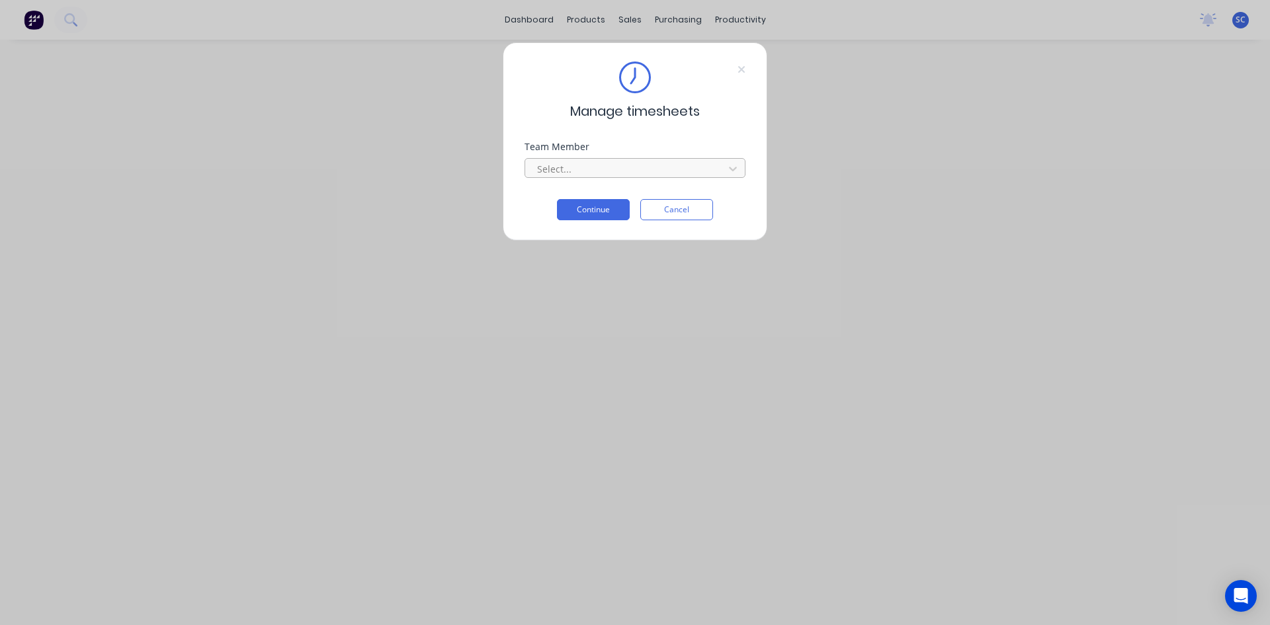
click at [641, 167] on div at bounding box center [626, 169] width 181 height 17
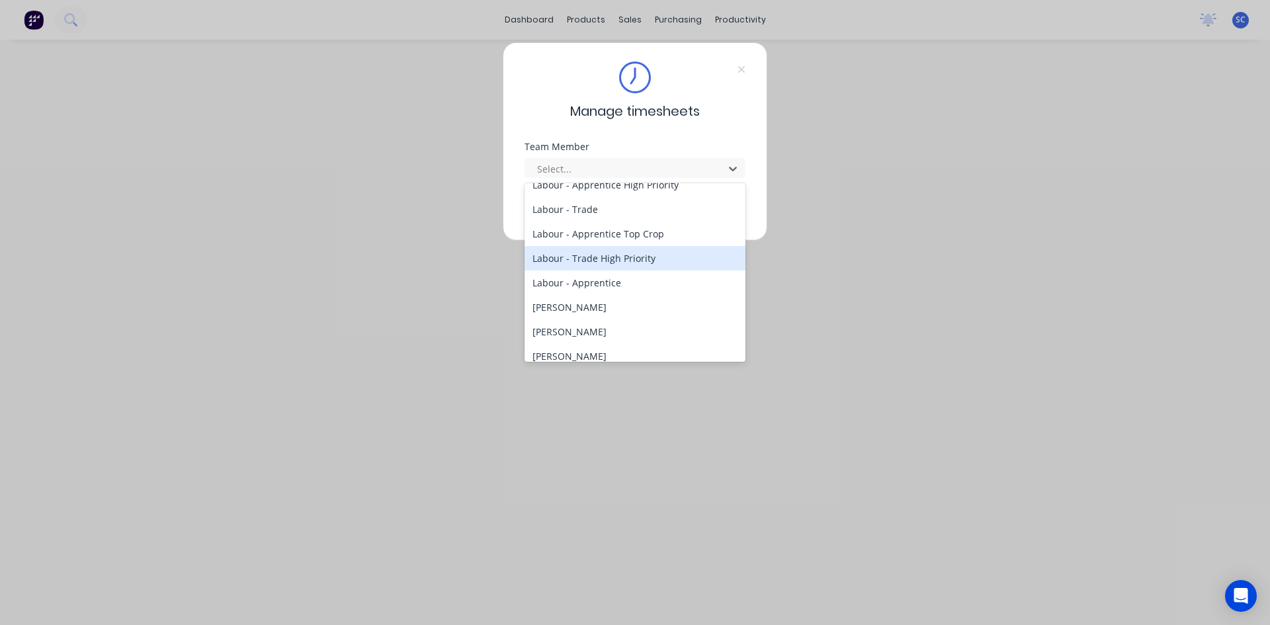
scroll to position [265, 0]
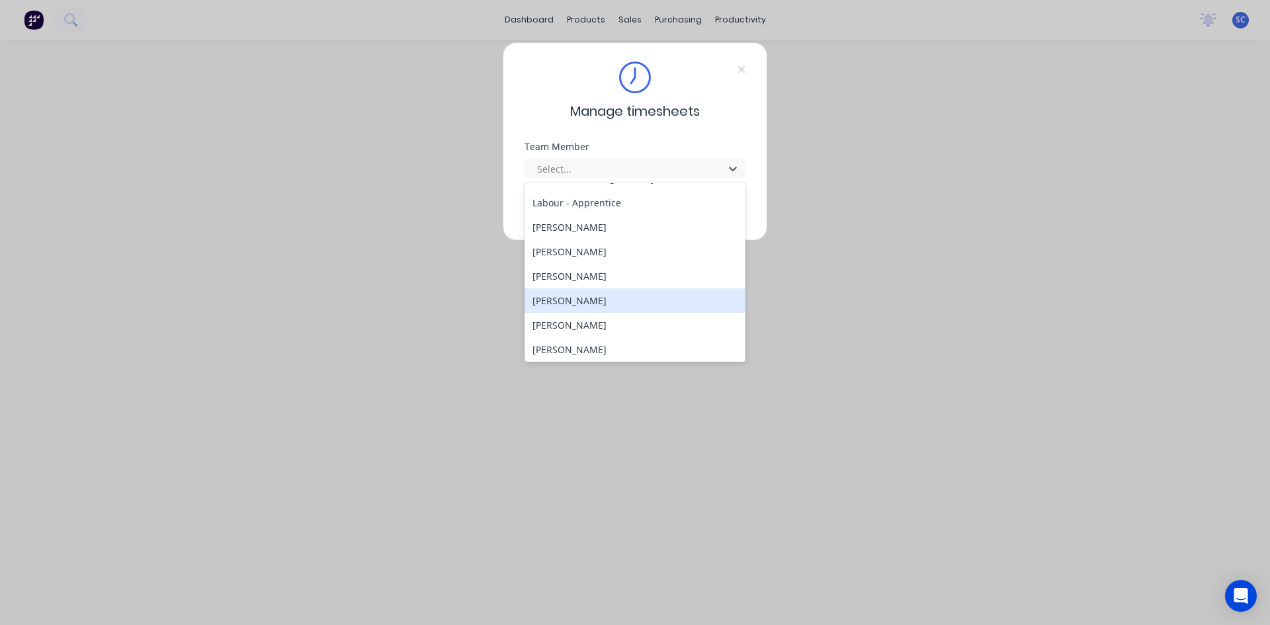
click at [572, 300] on div "[PERSON_NAME]" at bounding box center [635, 300] width 221 height 24
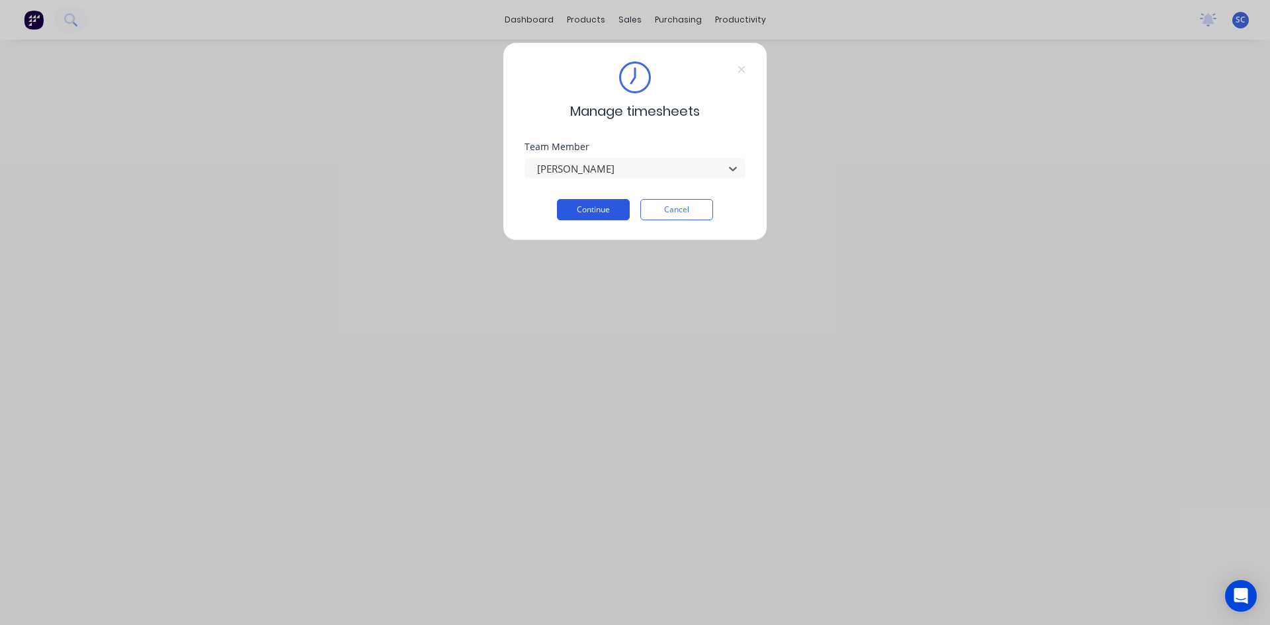
click at [613, 204] on button "Continue" at bounding box center [593, 209] width 73 height 21
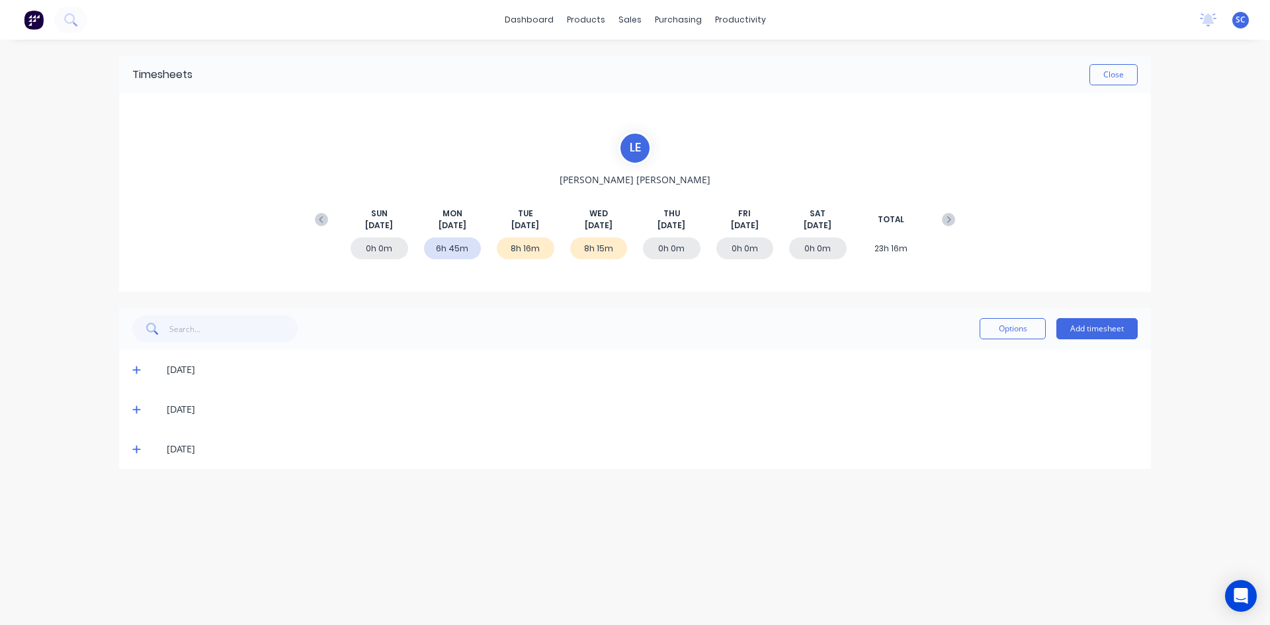
click at [137, 451] on icon at bounding box center [136, 450] width 8 height 8
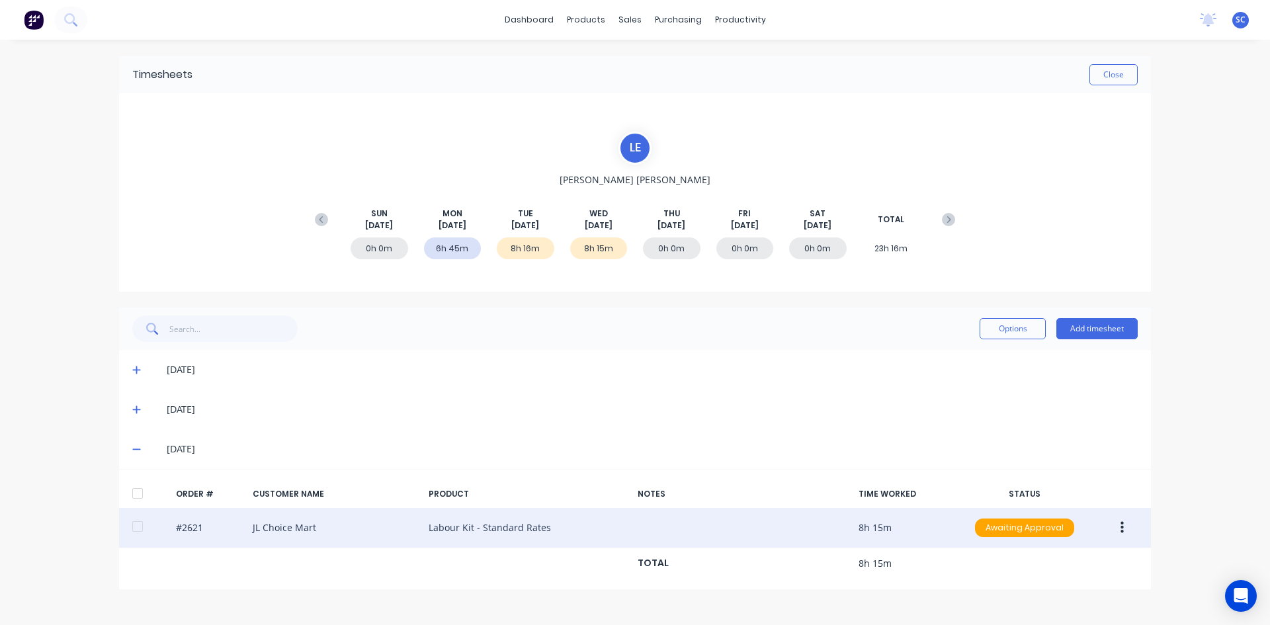
click at [380, 529] on div "#2621 JL Choice Mart Labour Kit - Standard Rates 8h 15m Awaiting Approval" at bounding box center [635, 528] width 1032 height 40
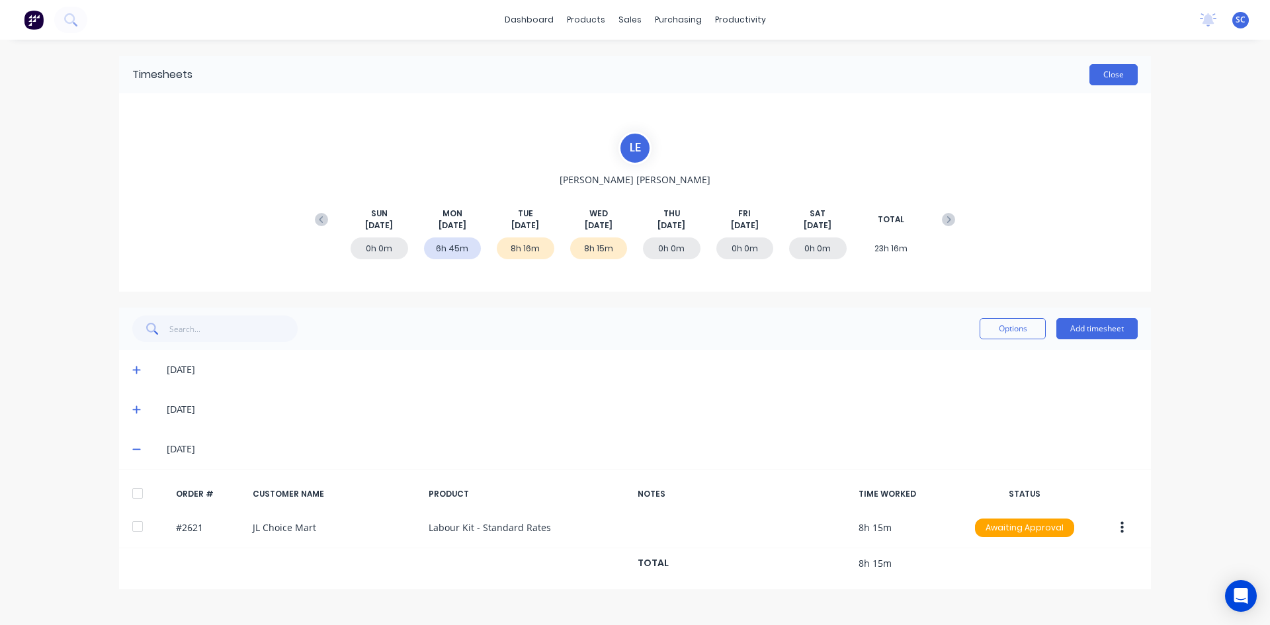
click at [1107, 75] on button "Close" at bounding box center [1113, 74] width 48 height 21
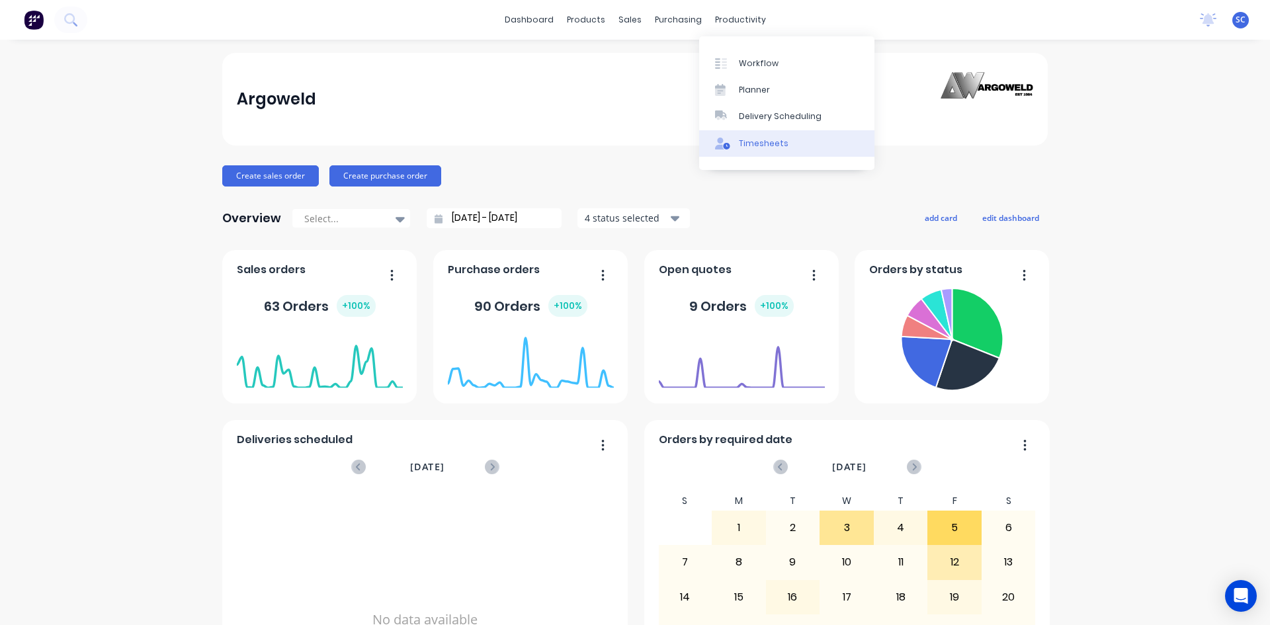
click at [766, 140] on div "Timesheets" at bounding box center [764, 144] width 50 height 12
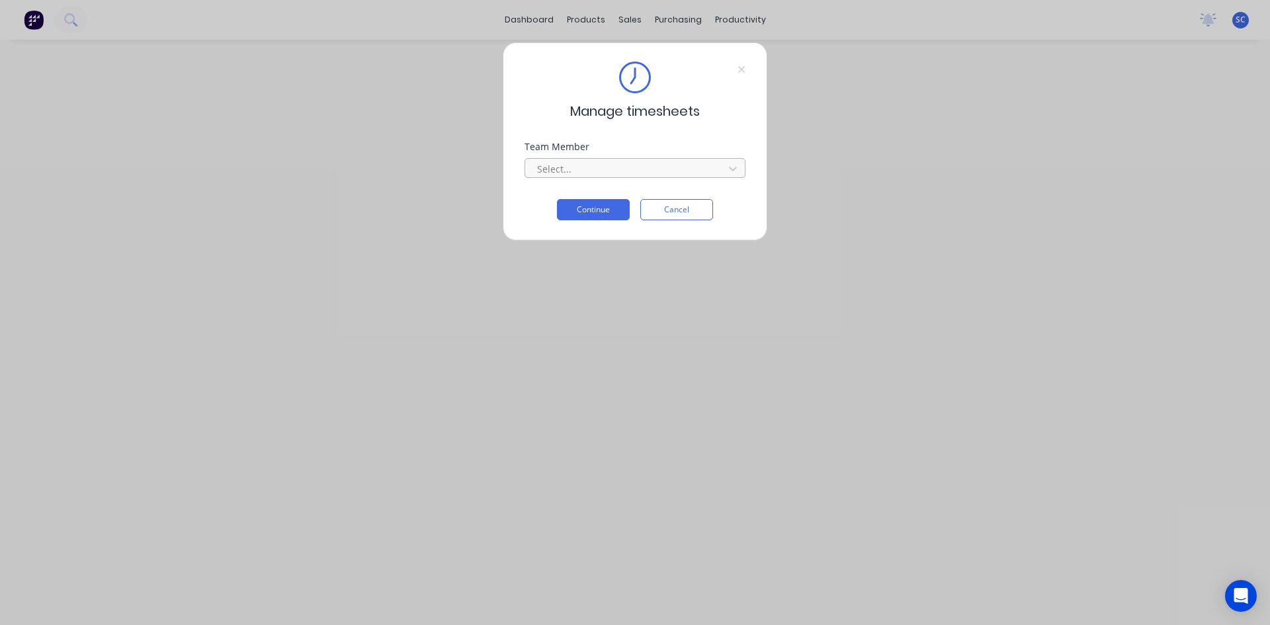
click at [678, 163] on div at bounding box center [626, 169] width 181 height 17
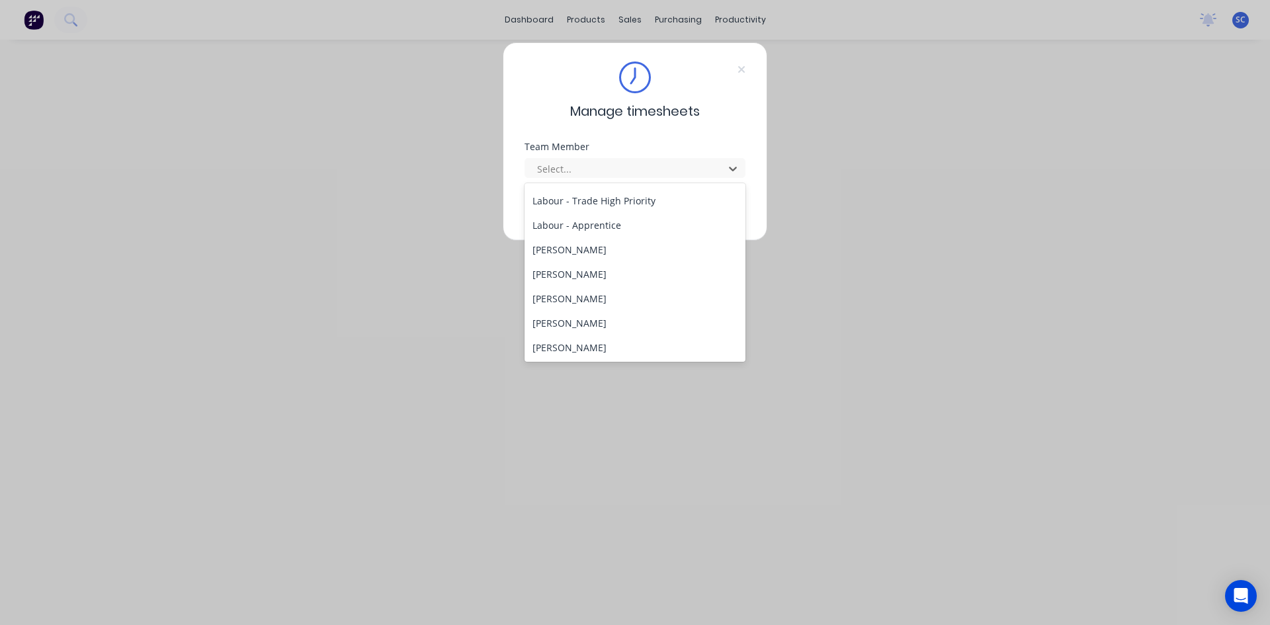
scroll to position [390, 0]
click at [620, 319] on div "[PERSON_NAME]" at bounding box center [635, 322] width 221 height 24
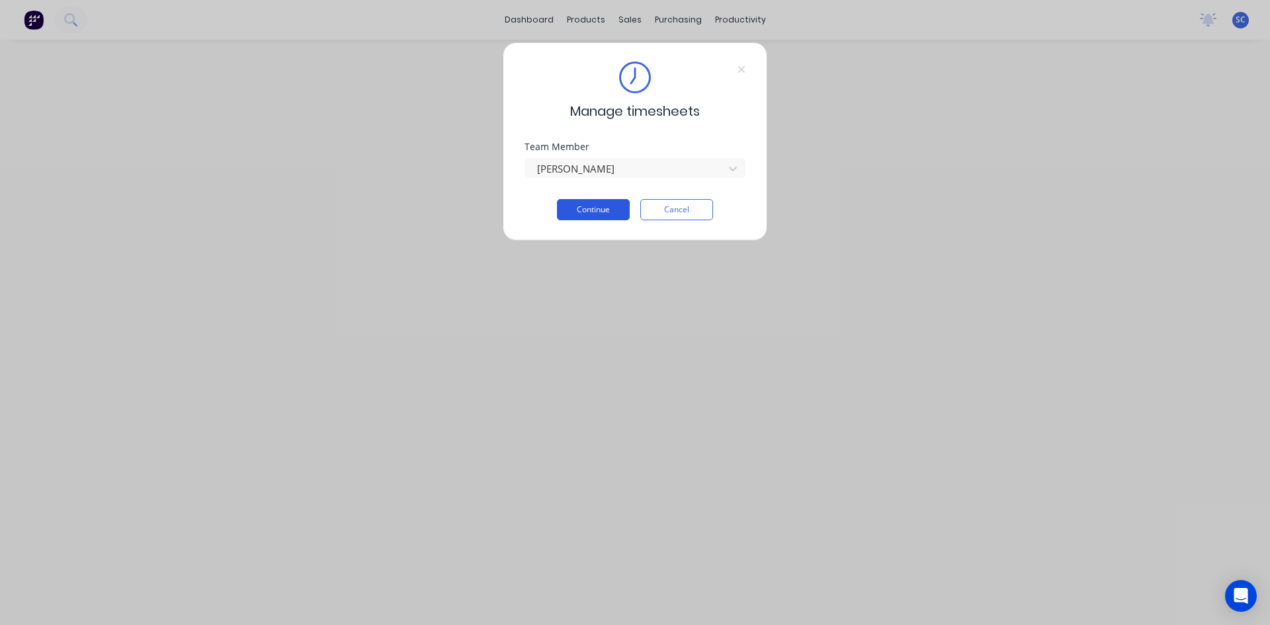
click at [577, 211] on button "Continue" at bounding box center [593, 209] width 73 height 21
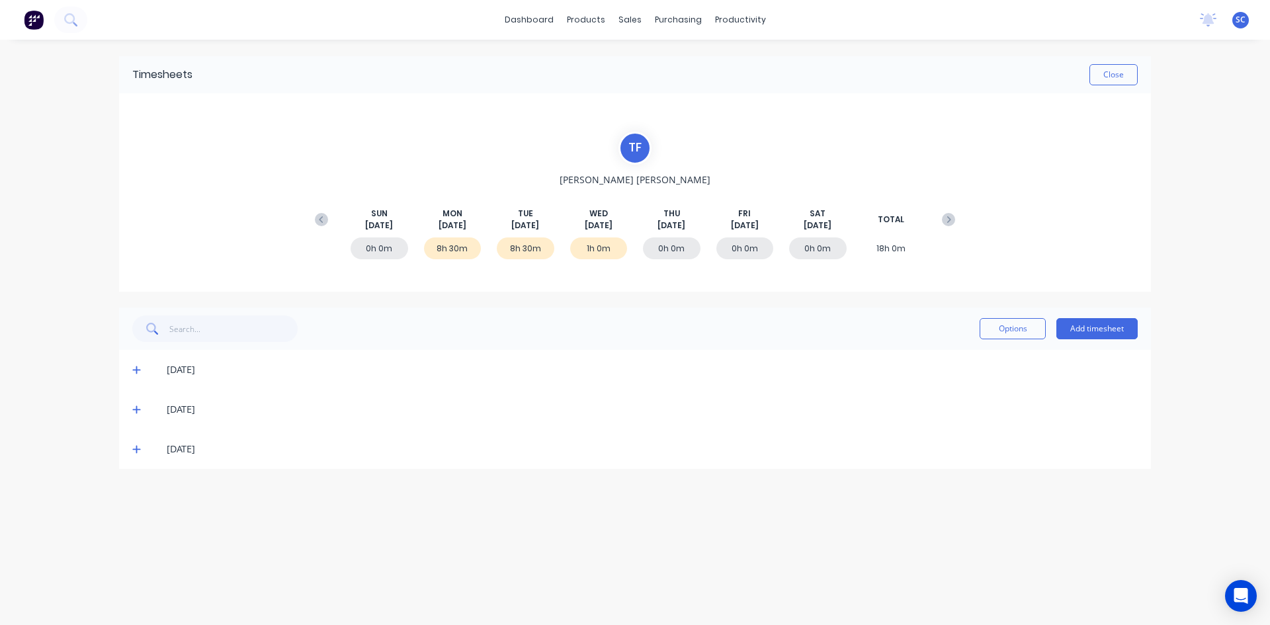
click at [140, 449] on icon at bounding box center [136, 449] width 9 height 9
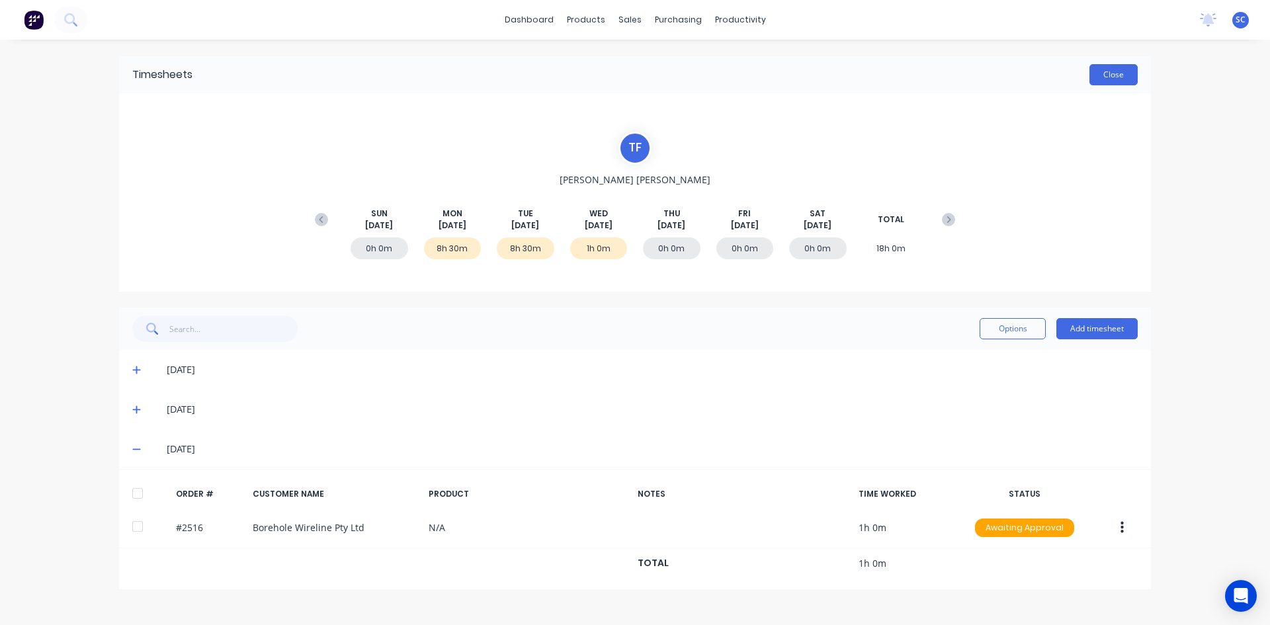
click at [1101, 67] on button "Close" at bounding box center [1113, 74] width 48 height 21
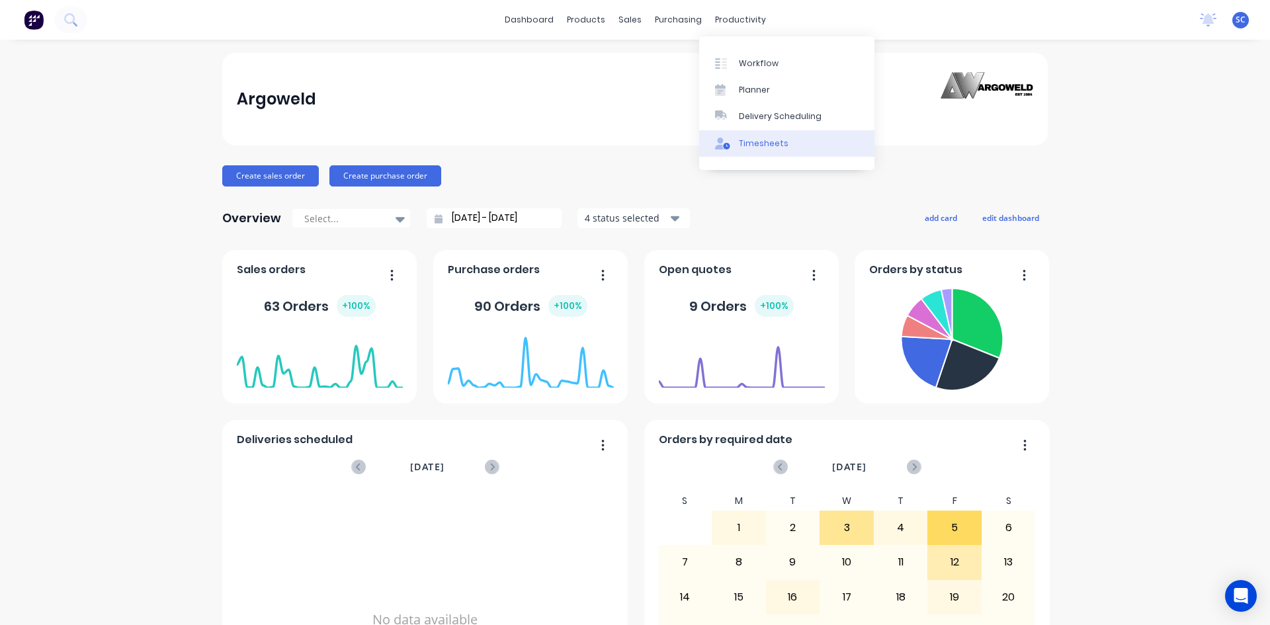
click at [763, 147] on div "Timesheets" at bounding box center [764, 144] width 50 height 12
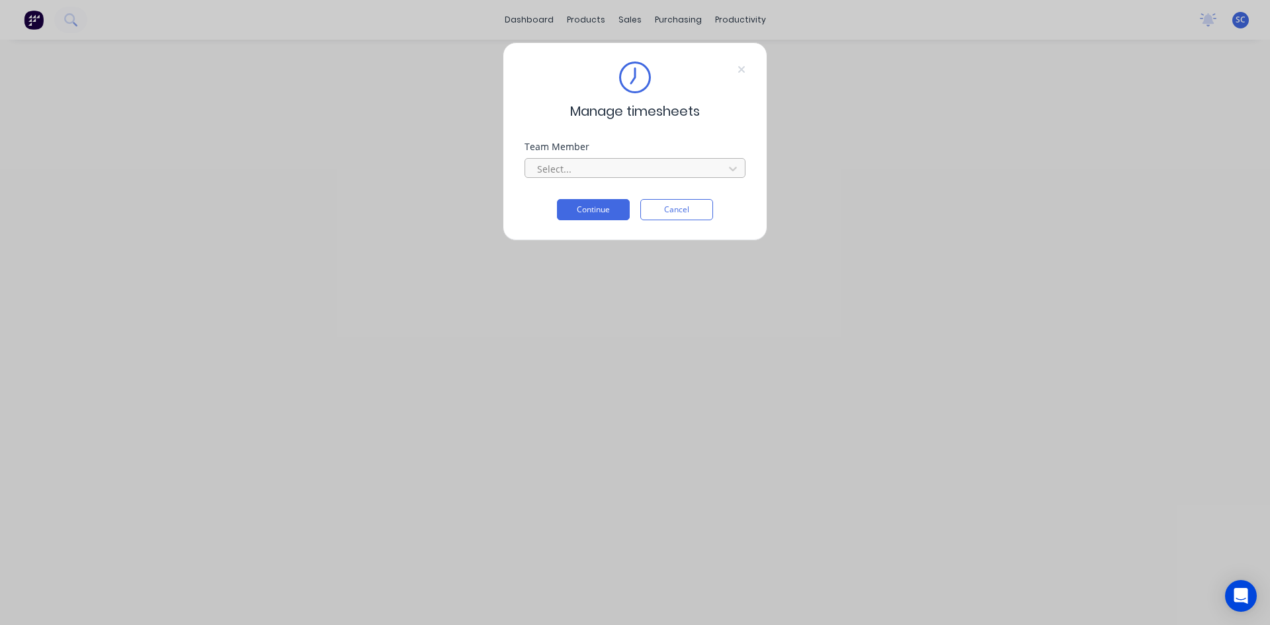
click at [553, 166] on div at bounding box center [626, 169] width 181 height 17
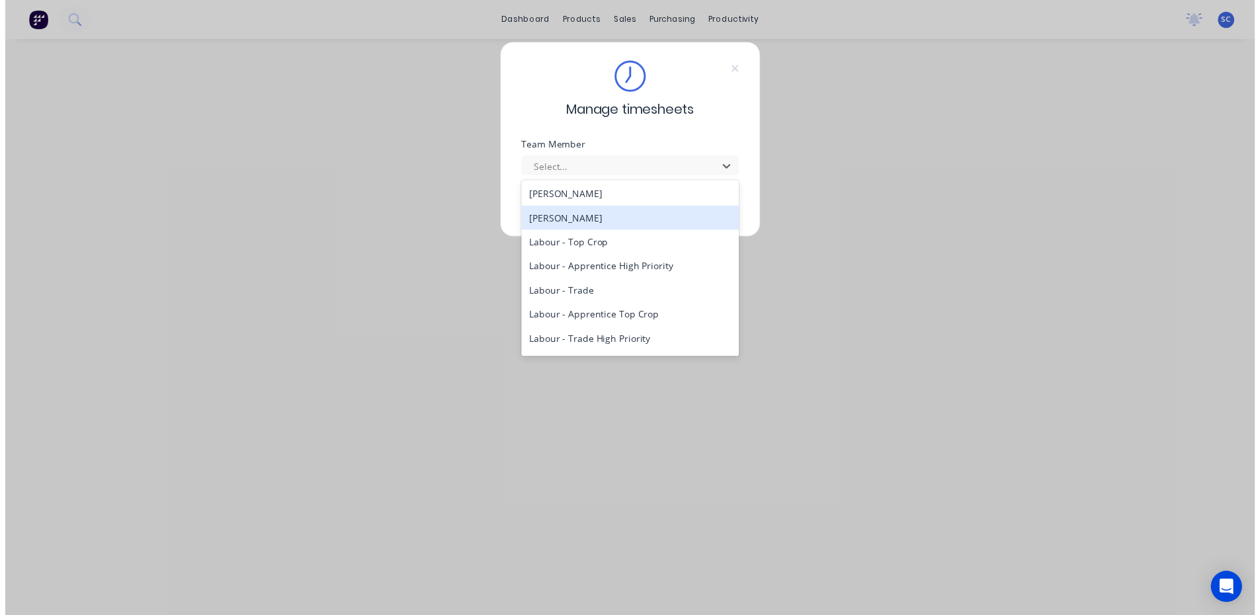
scroll to position [390, 0]
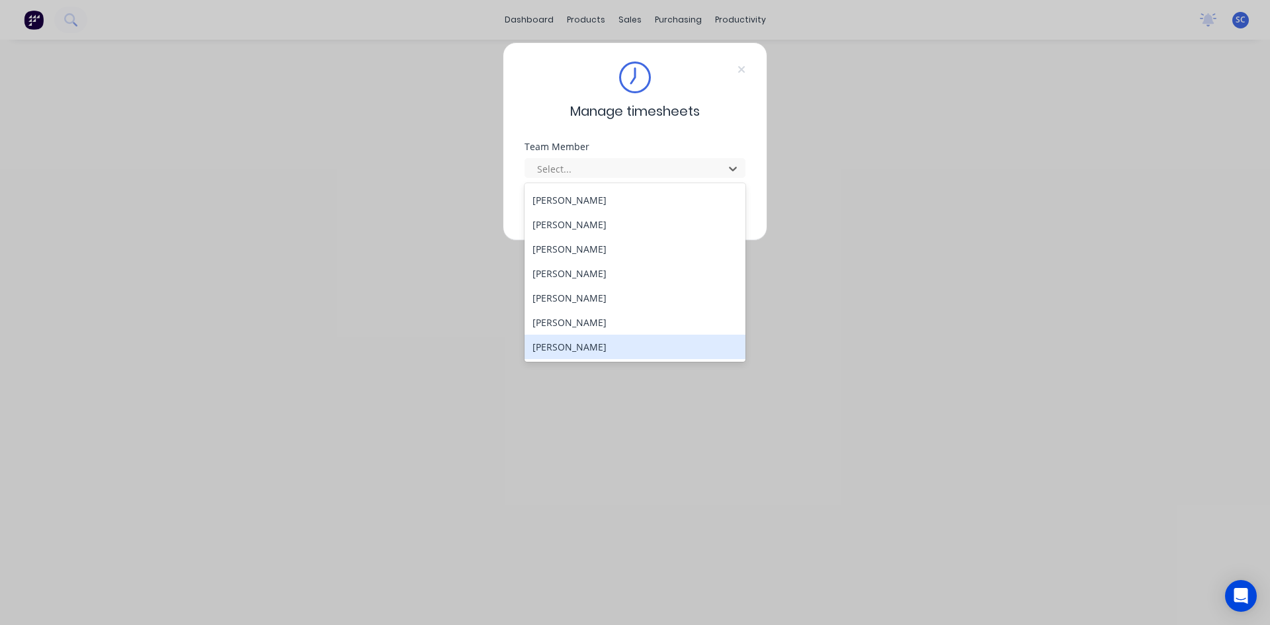
click at [592, 340] on div "[PERSON_NAME]" at bounding box center [635, 347] width 221 height 24
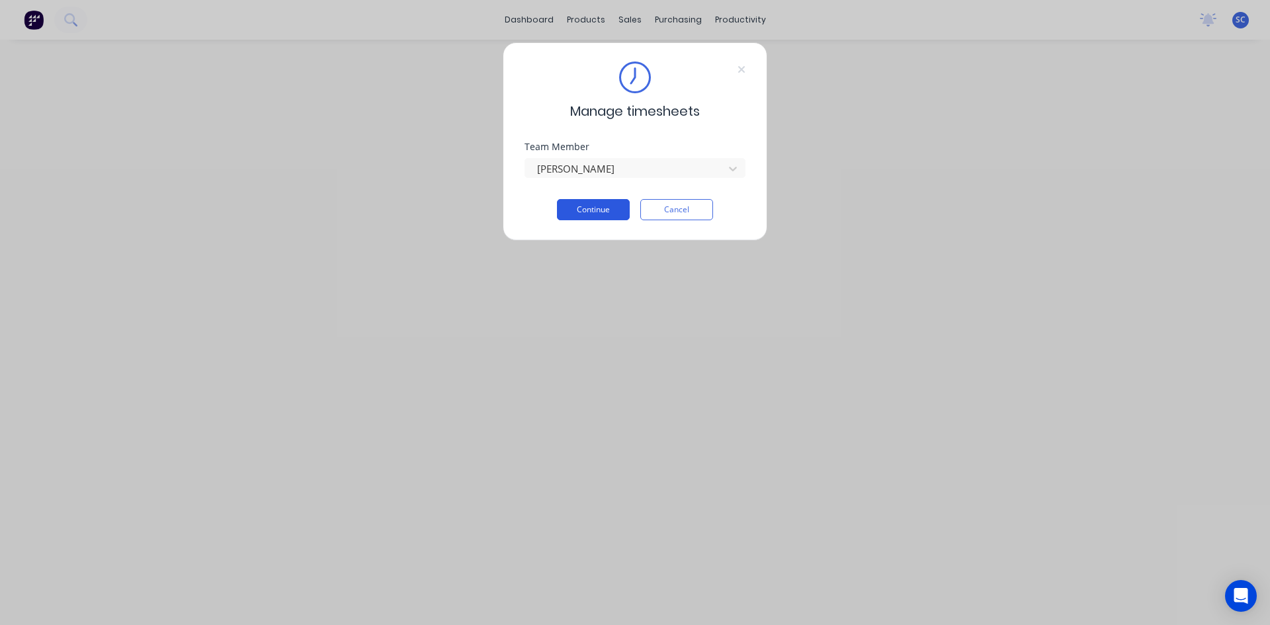
click at [589, 209] on button "Continue" at bounding box center [593, 209] width 73 height 21
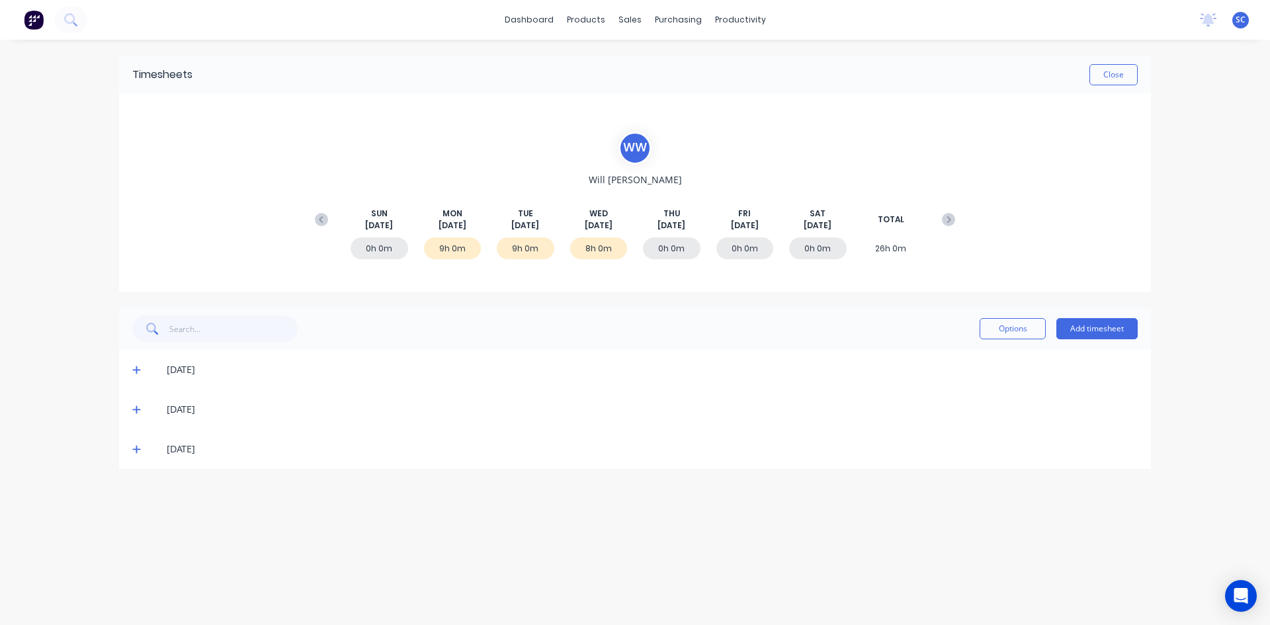
click at [131, 449] on div "[DATE]" at bounding box center [635, 449] width 1032 height 40
click at [136, 449] on icon at bounding box center [136, 450] width 8 height 8
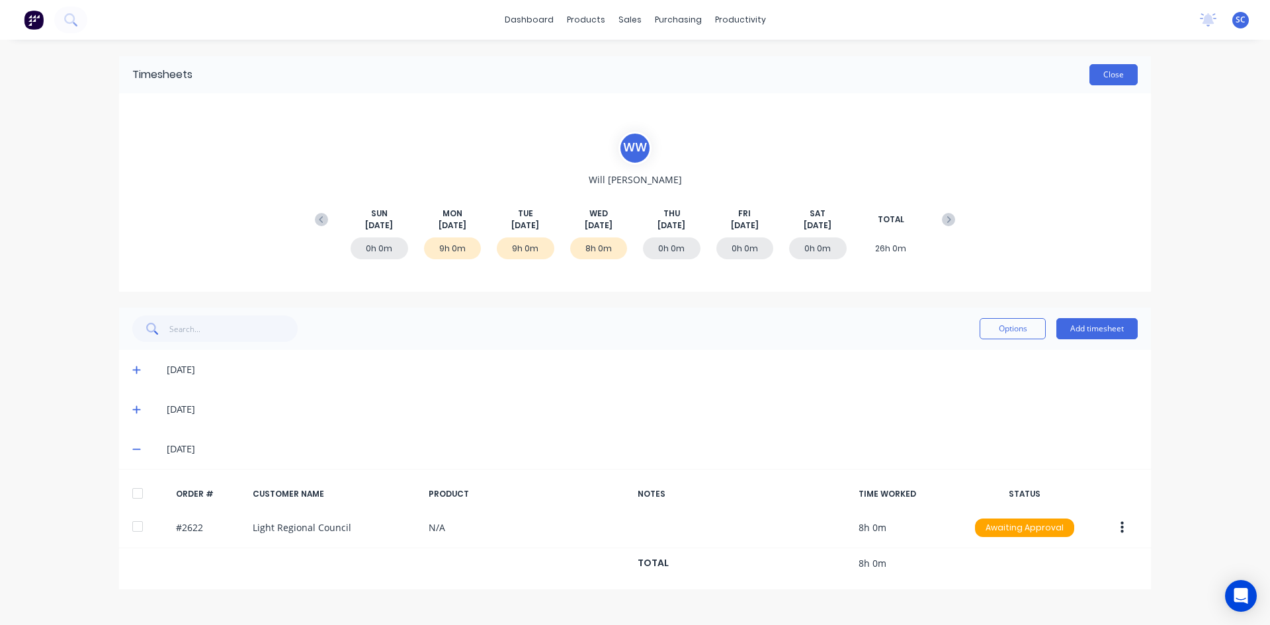
click at [1101, 77] on button "Close" at bounding box center [1113, 74] width 48 height 21
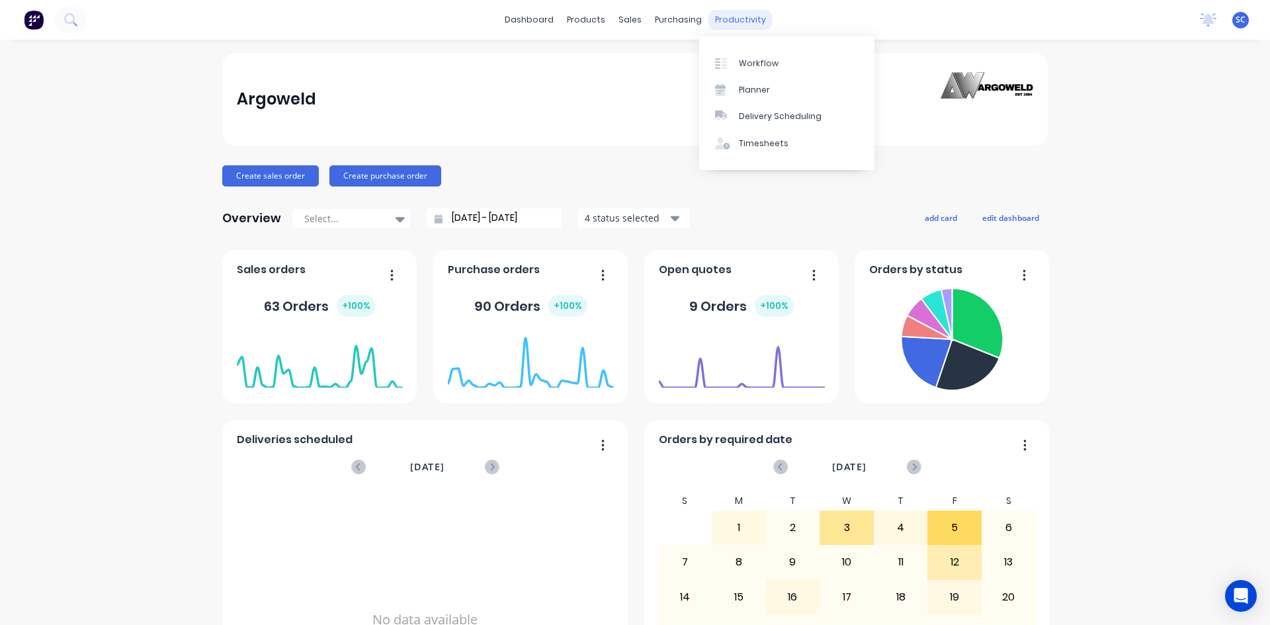
click at [715, 21] on div "productivity" at bounding box center [740, 20] width 64 height 20
click at [751, 66] on div "Workflow" at bounding box center [759, 64] width 40 height 12
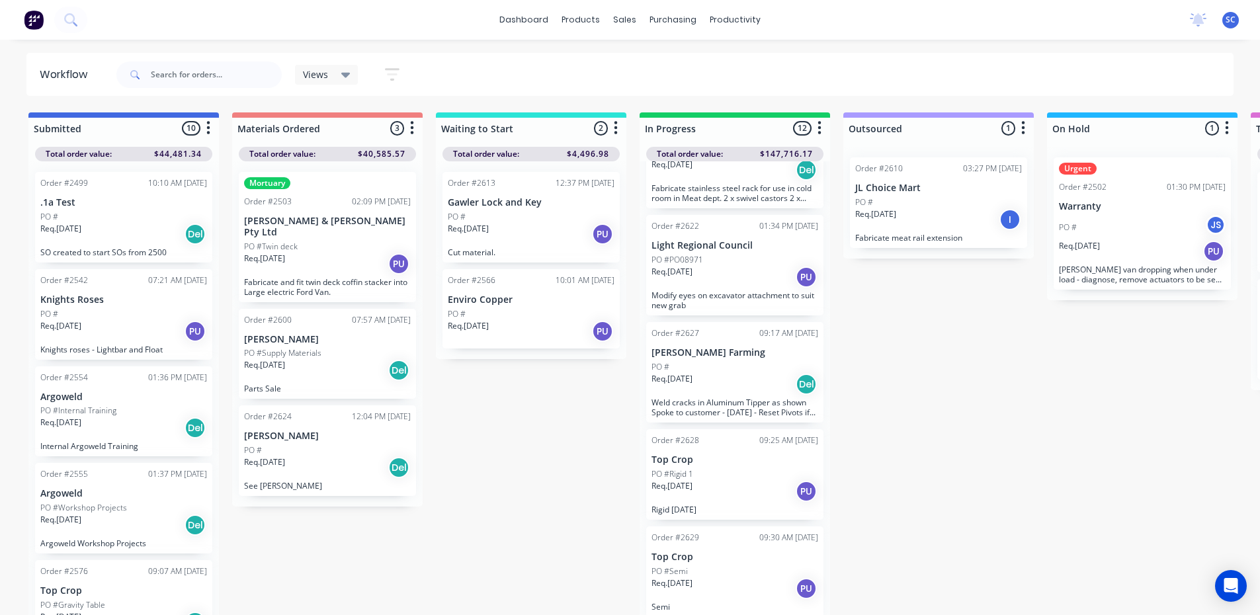
scroll to position [13, 0]
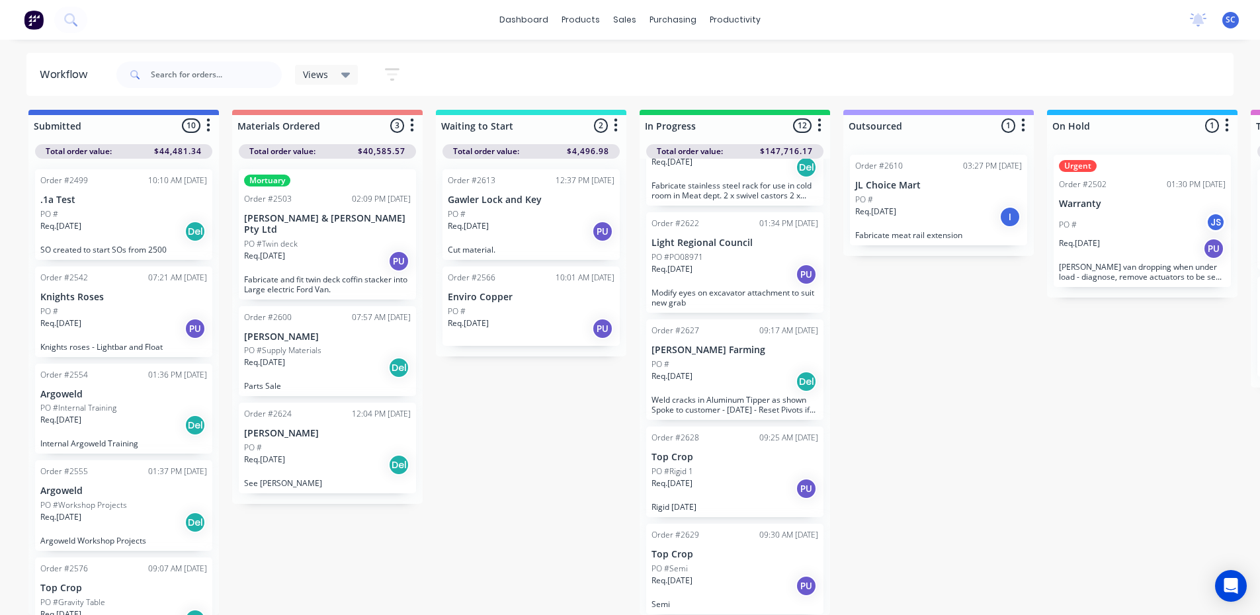
click at [705, 452] on p "Top Crop" at bounding box center [735, 457] width 167 height 11
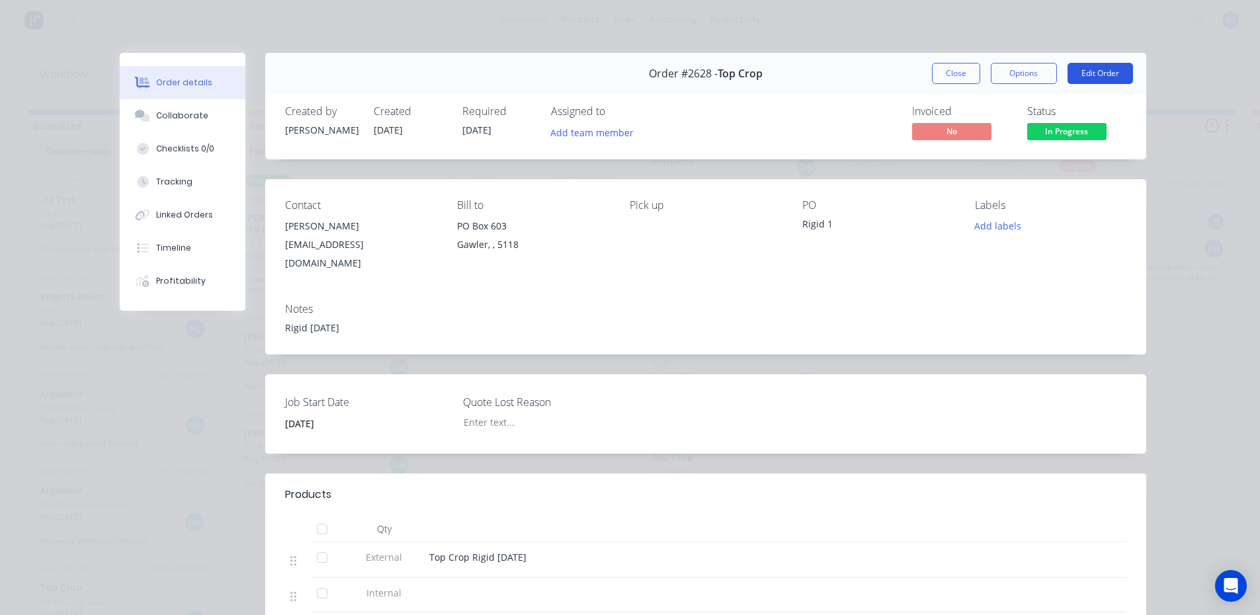
click at [1078, 73] on button "Edit Order" at bounding box center [1100, 73] width 65 height 21
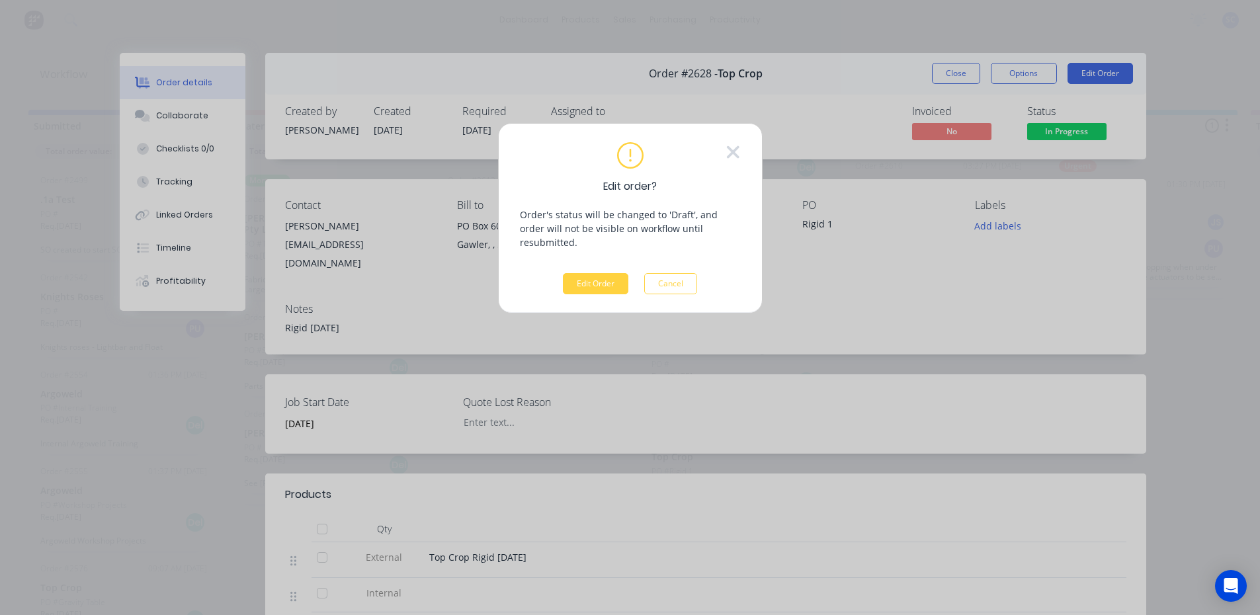
scroll to position [3, 0]
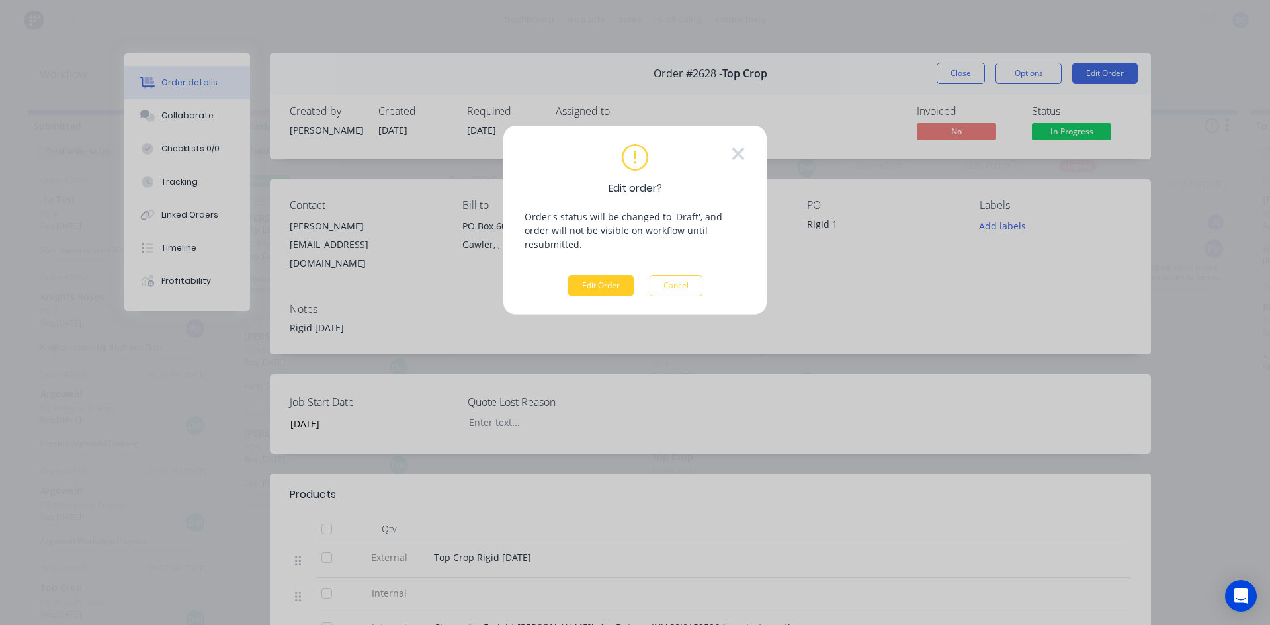
click at [587, 275] on button "Edit Order" at bounding box center [600, 285] width 65 height 21
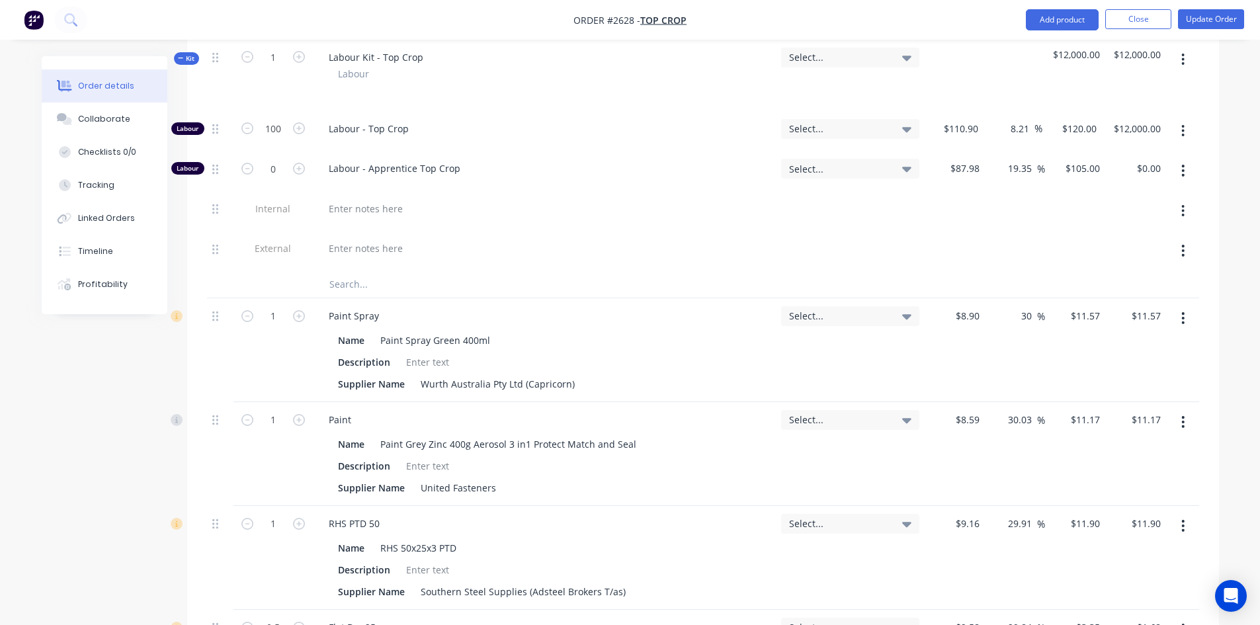
scroll to position [794, 0]
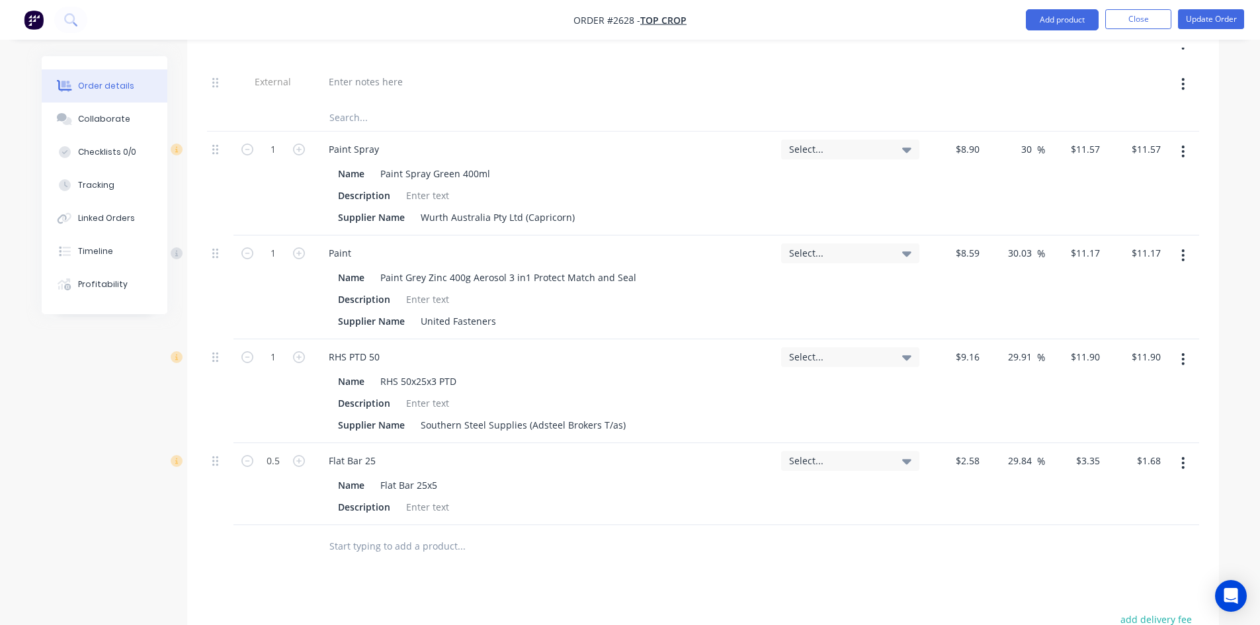
click at [405, 533] on input "text" at bounding box center [461, 546] width 265 height 26
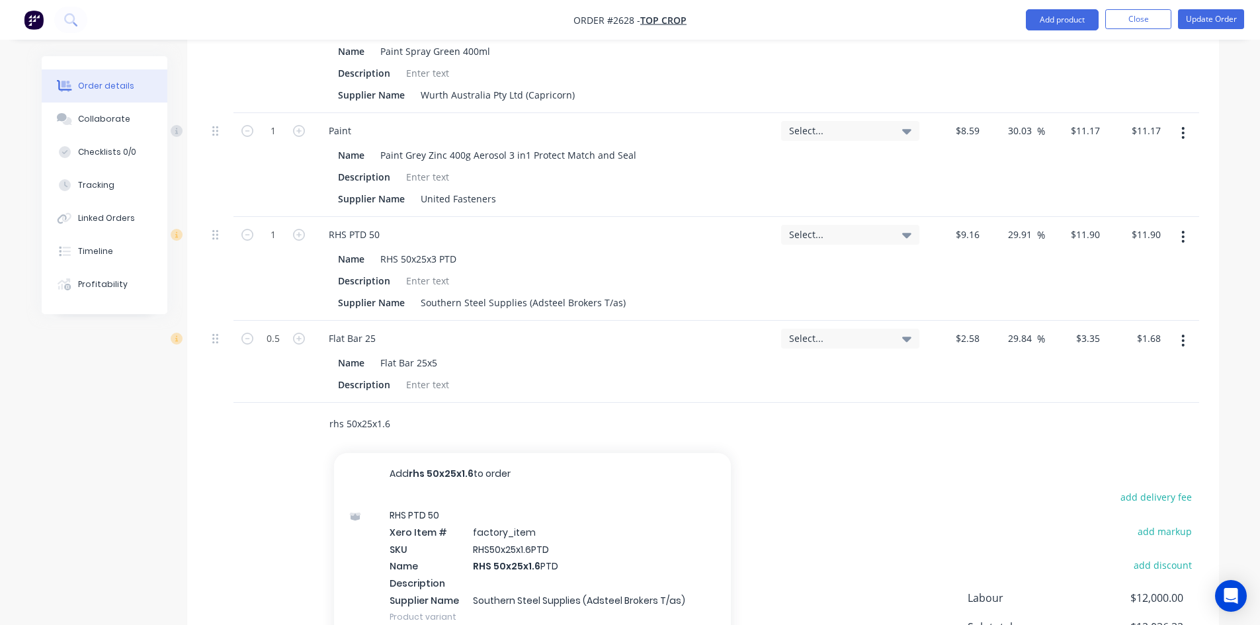
scroll to position [992, 0]
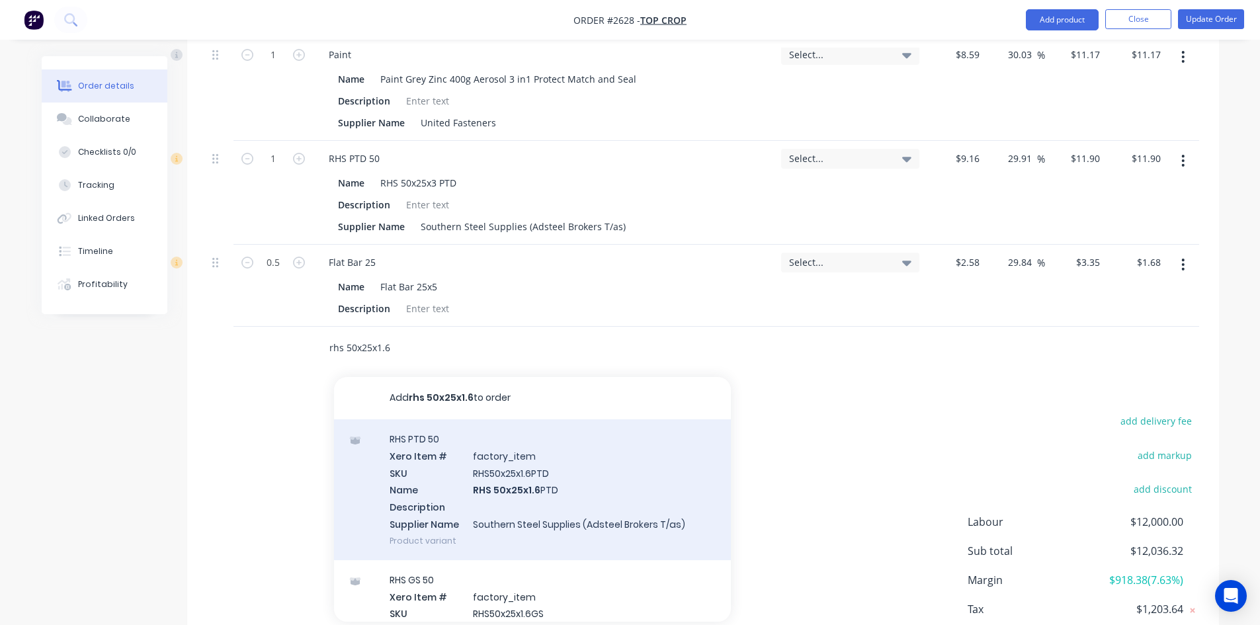
type input "rhs 50x25x1.6"
click at [462, 458] on div "RHS PTD 50 Xero Item # factory_item SKU RHS50x25x1.6PTD Name RHS 50x25x1.6 PTD …" at bounding box center [532, 489] width 397 height 141
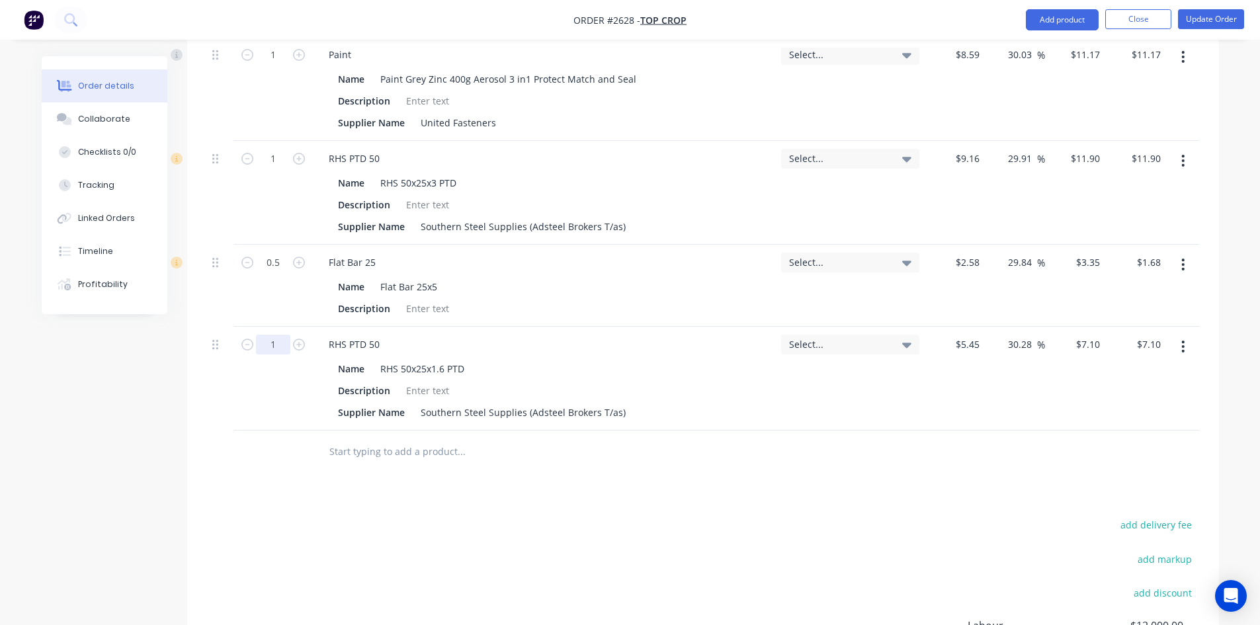
type input "1.5"
type input "$10.65"
click at [415, 441] on input "text" at bounding box center [461, 452] width 265 height 26
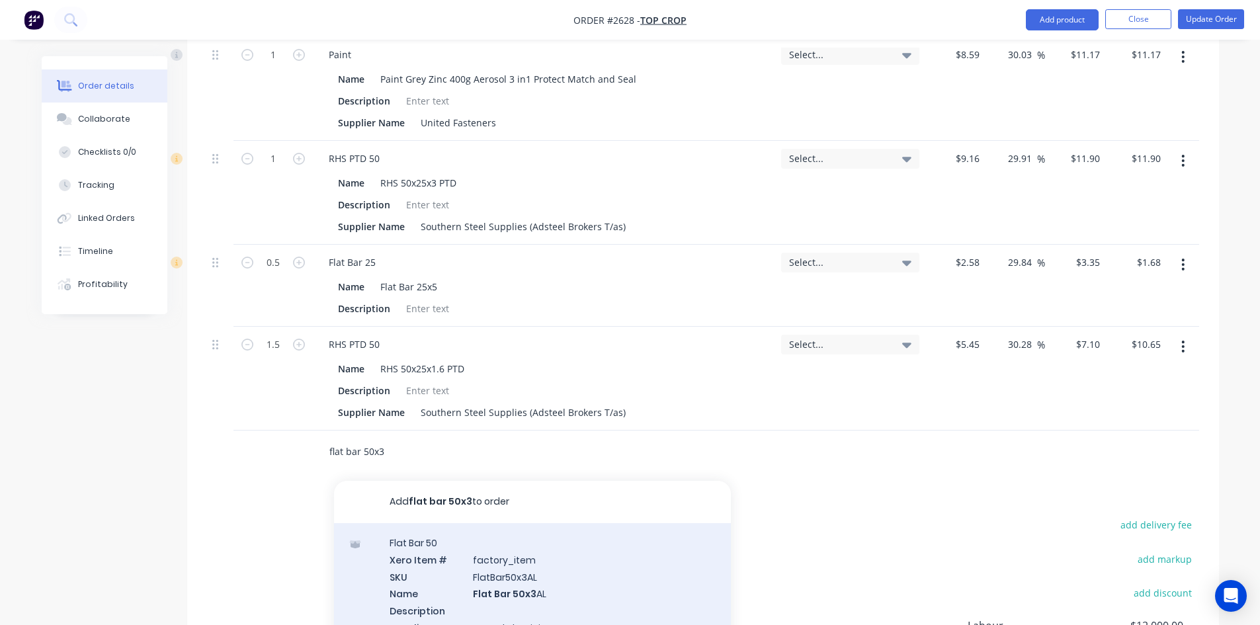
type input "flat bar 50x3"
click at [456, 560] on div "Flat Bar 50 Xero Item # factory_item SKU FlatBar50x3AL Name Flat Bar 50x3 AL De…" at bounding box center [532, 593] width 397 height 141
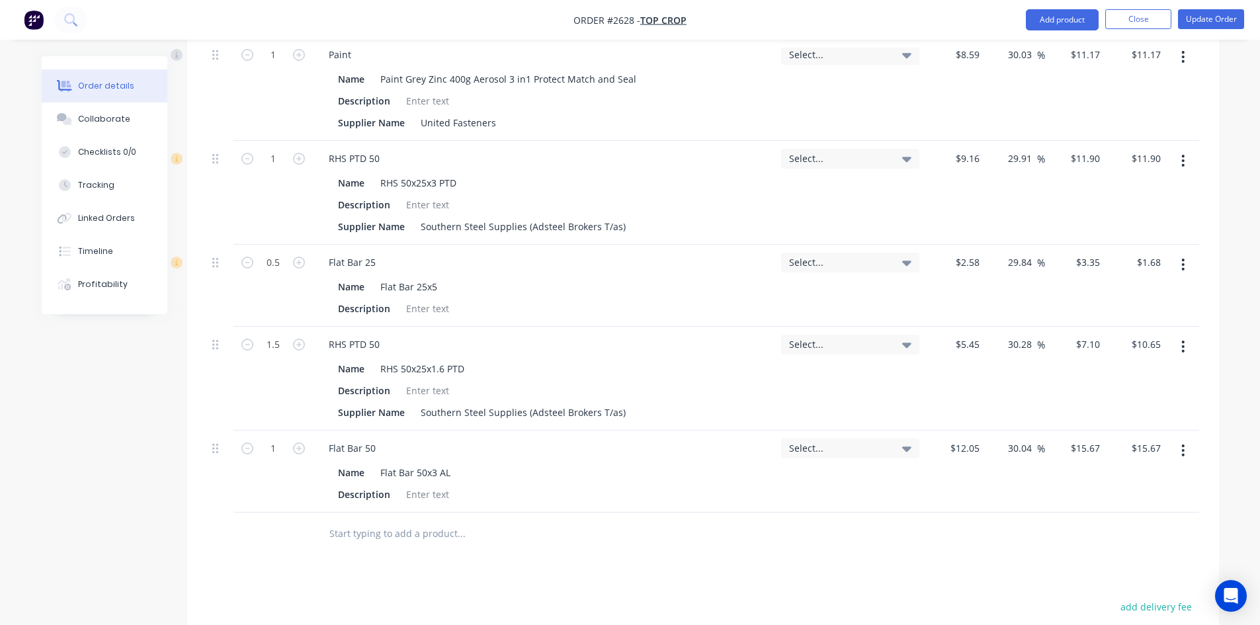
click at [1188, 441] on button "button" at bounding box center [1183, 451] width 31 height 24
click at [1124, 555] on div "Delete" at bounding box center [1137, 564] width 102 height 19
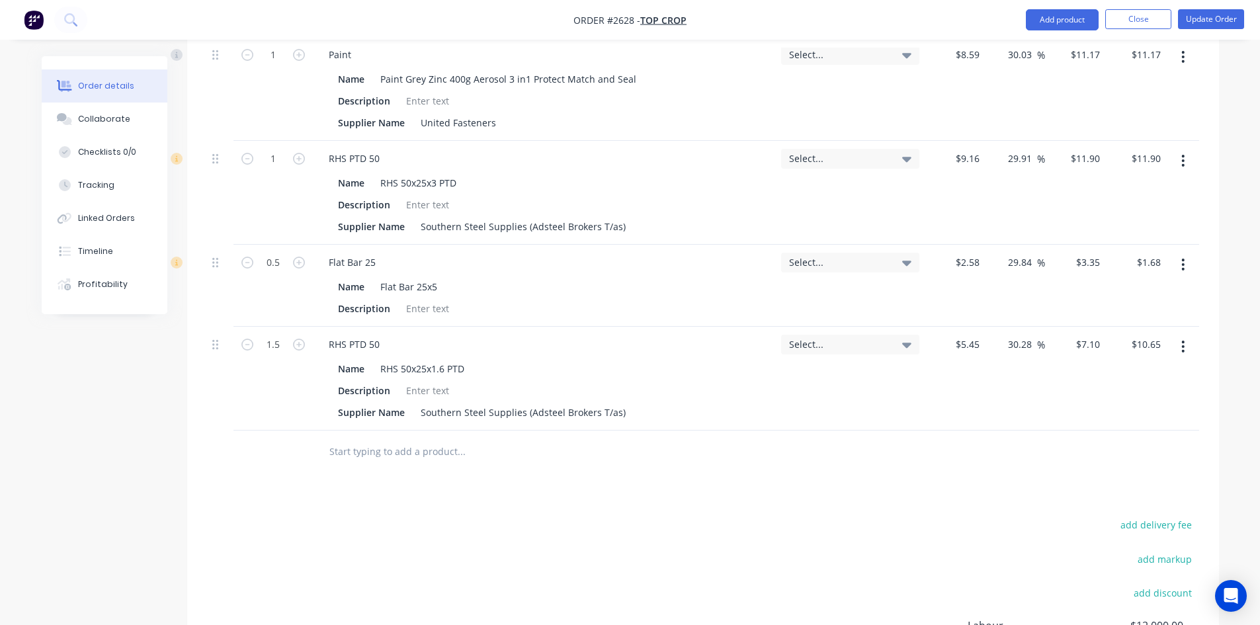
click at [414, 441] on input "text" at bounding box center [461, 452] width 265 height 26
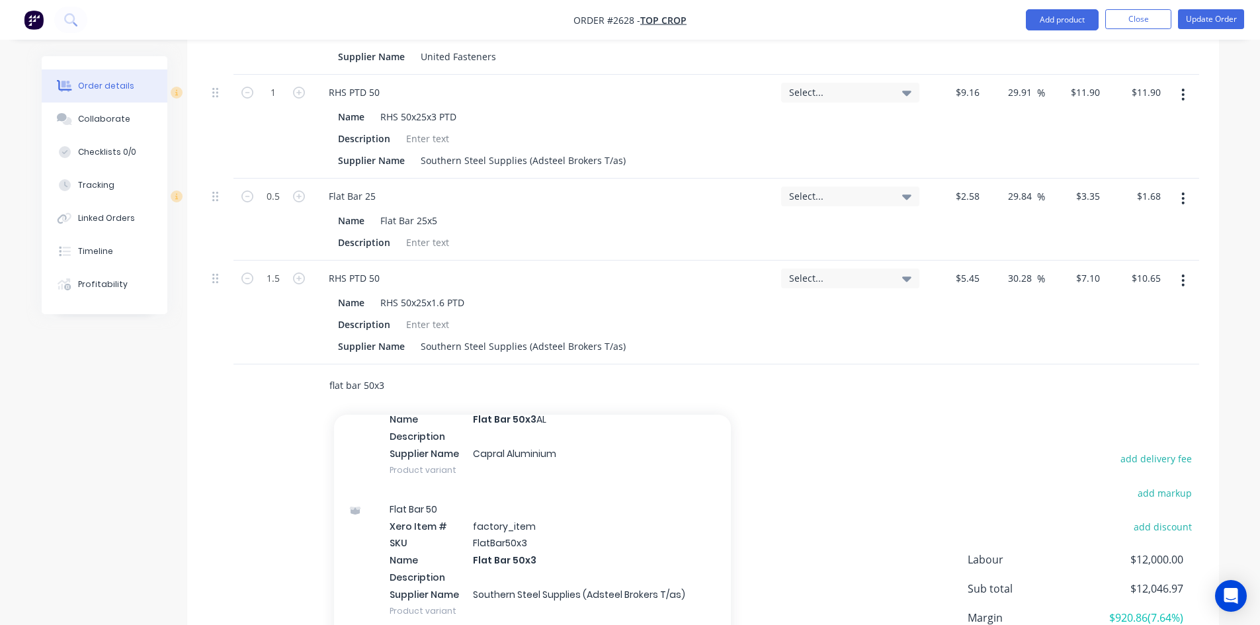
scroll to position [132, 0]
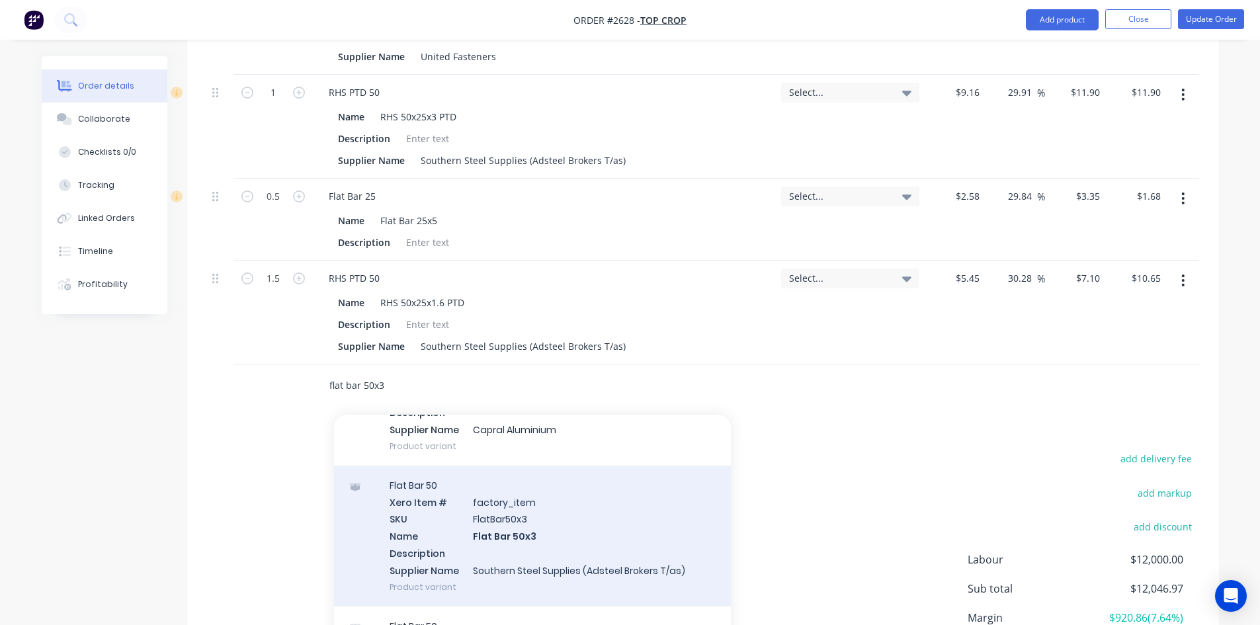
type input "flat bar 50x3"
click at [491, 510] on div "Flat Bar 50 Xero Item # factory_item SKU FlatBar50x3 Name Flat Bar 50x3 Descrip…" at bounding box center [532, 536] width 397 height 141
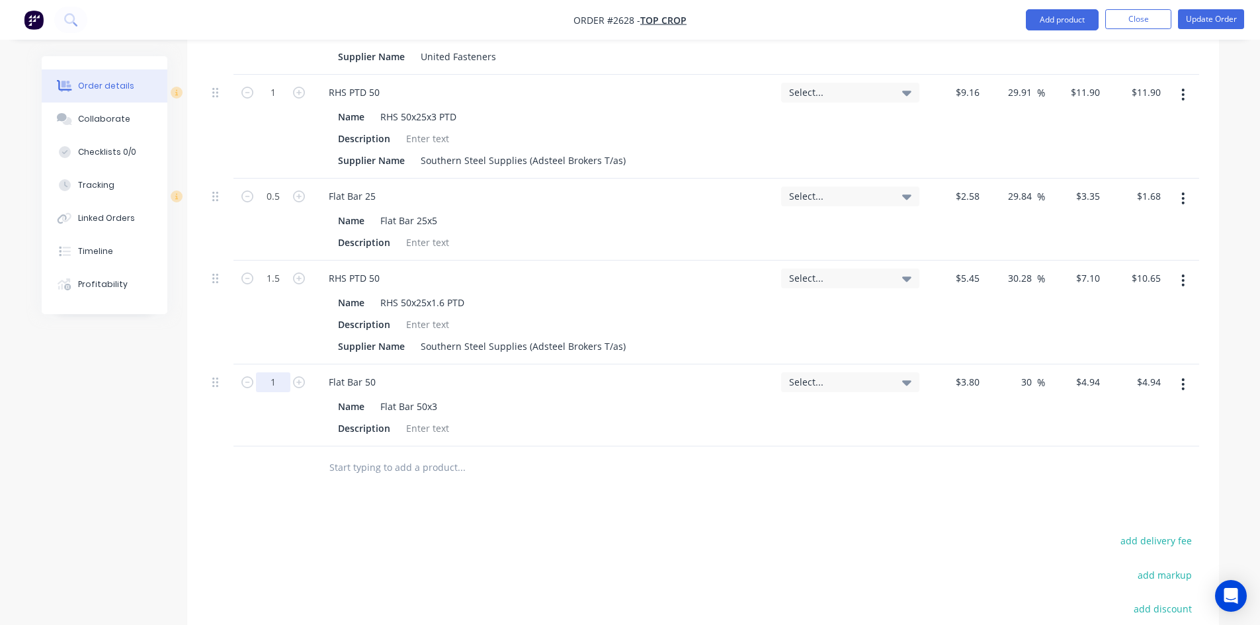
type input "0.25"
type input "$1.24"
click at [361, 454] on input "text" at bounding box center [461, 467] width 265 height 26
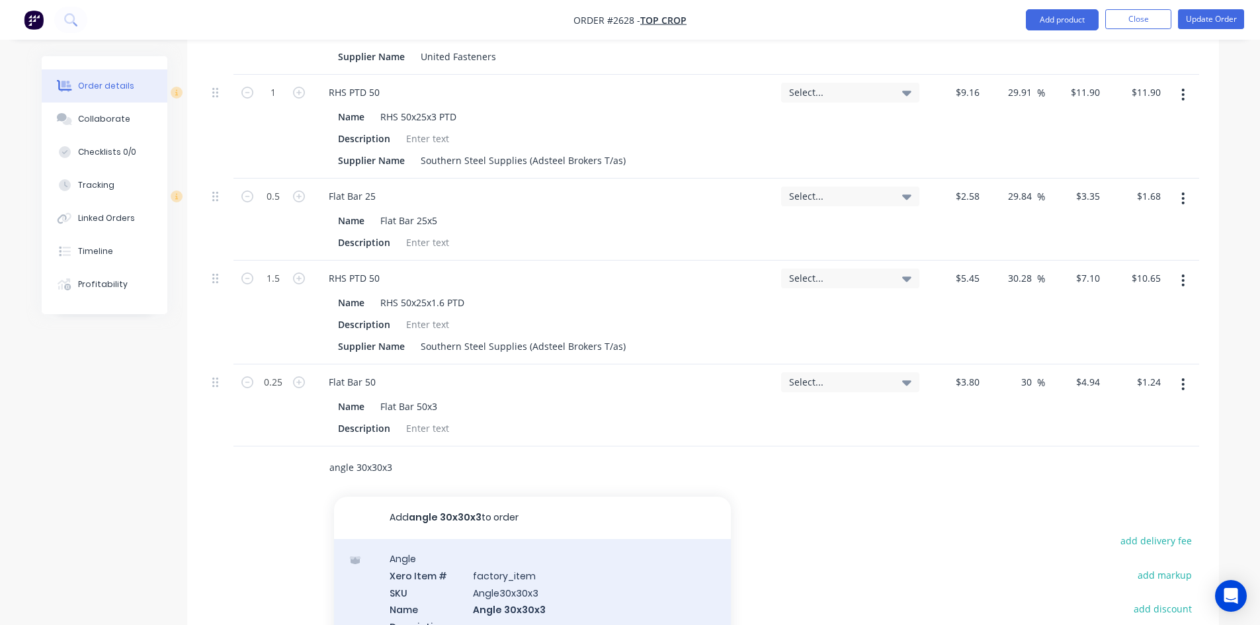
type input "angle 30x30x3"
click at [444, 568] on div "Angle Xero Item # factory_item SKU Angle30x30x3 Name Angle 30x30x3 Description …" at bounding box center [532, 609] width 397 height 141
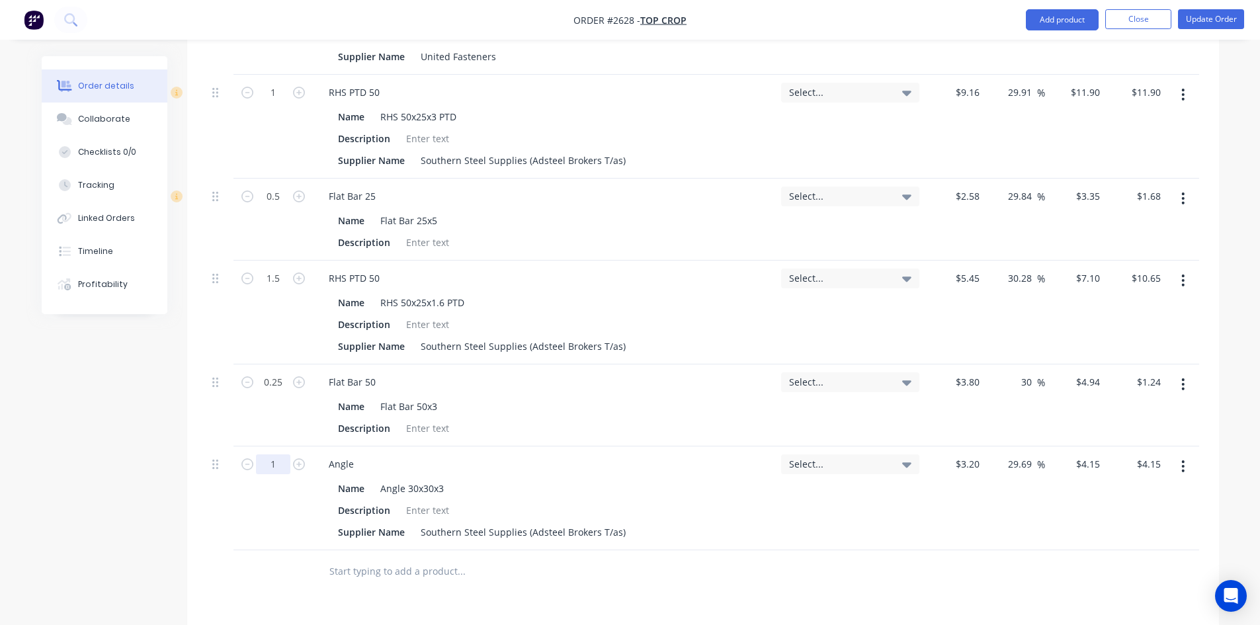
type input "0.25"
type input "$1.04"
click at [355, 558] on input "text" at bounding box center [461, 571] width 265 height 26
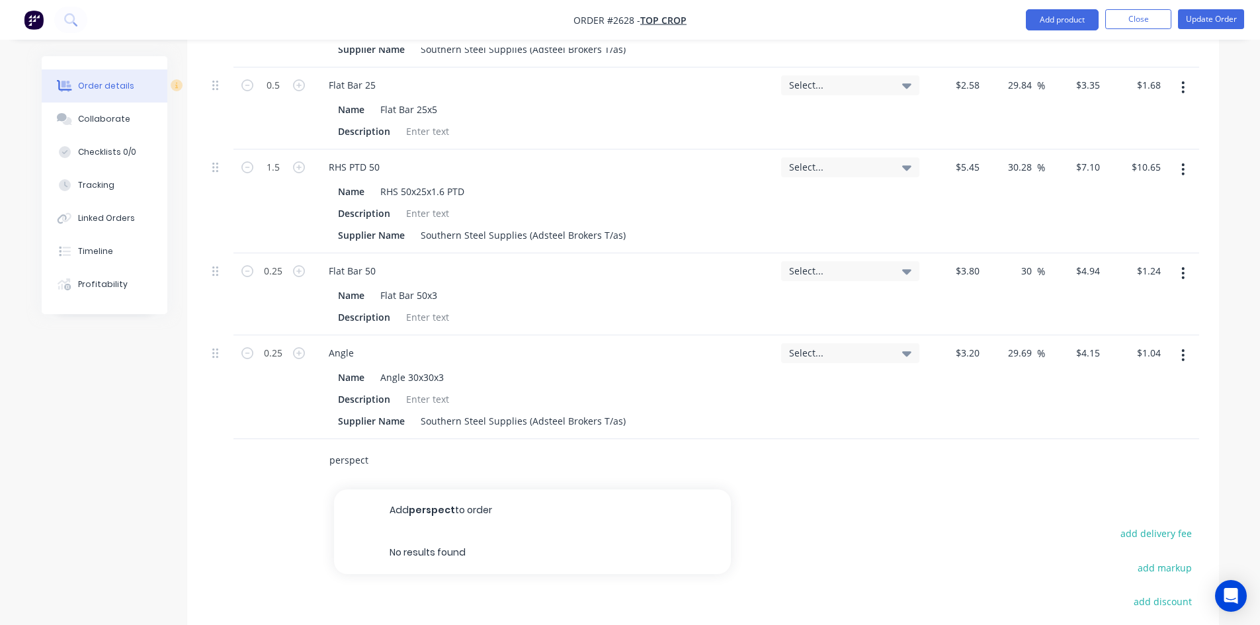
scroll to position [1191, 0]
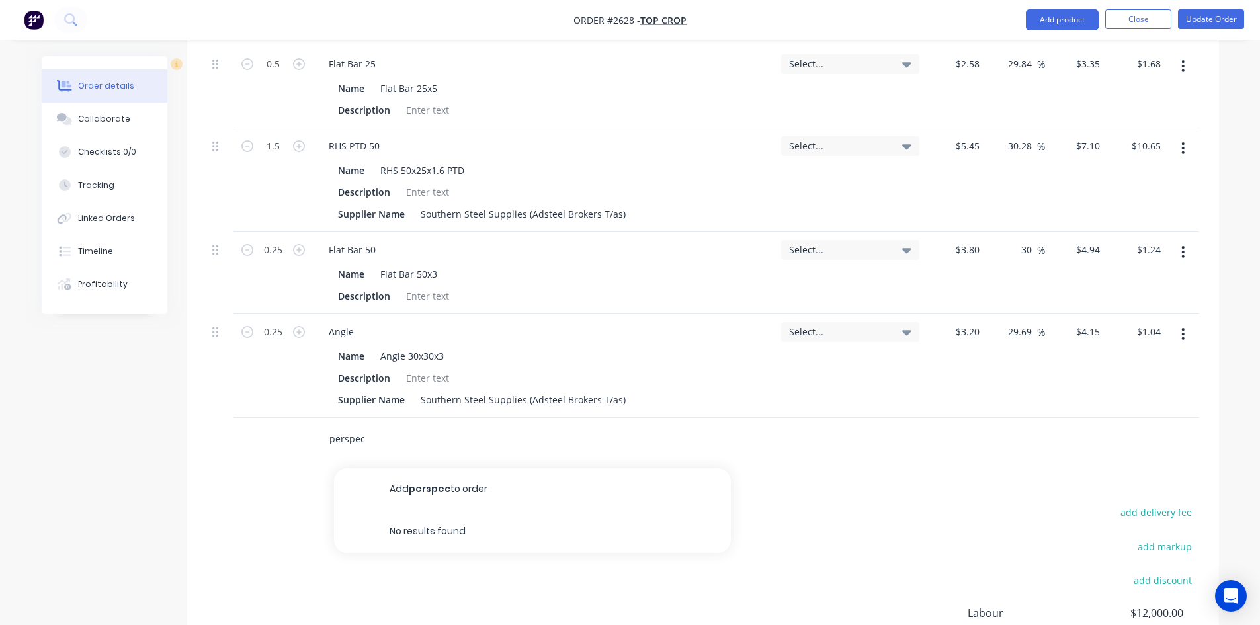
click at [366, 426] on input "perspec" at bounding box center [461, 439] width 265 height 26
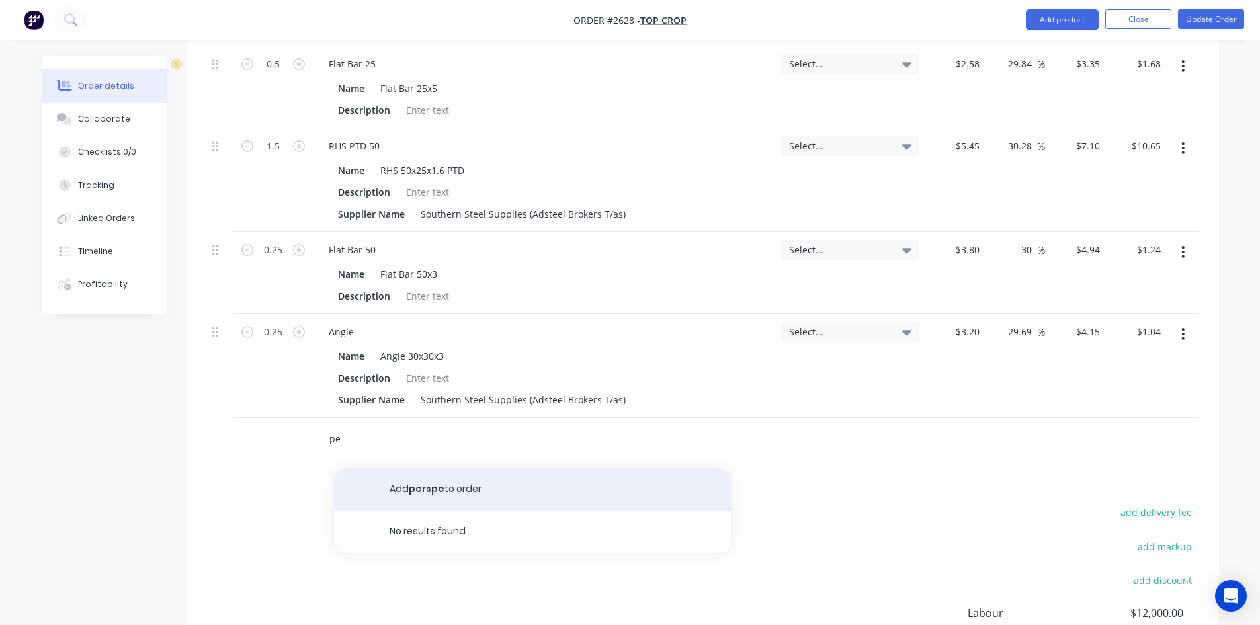
type input "p"
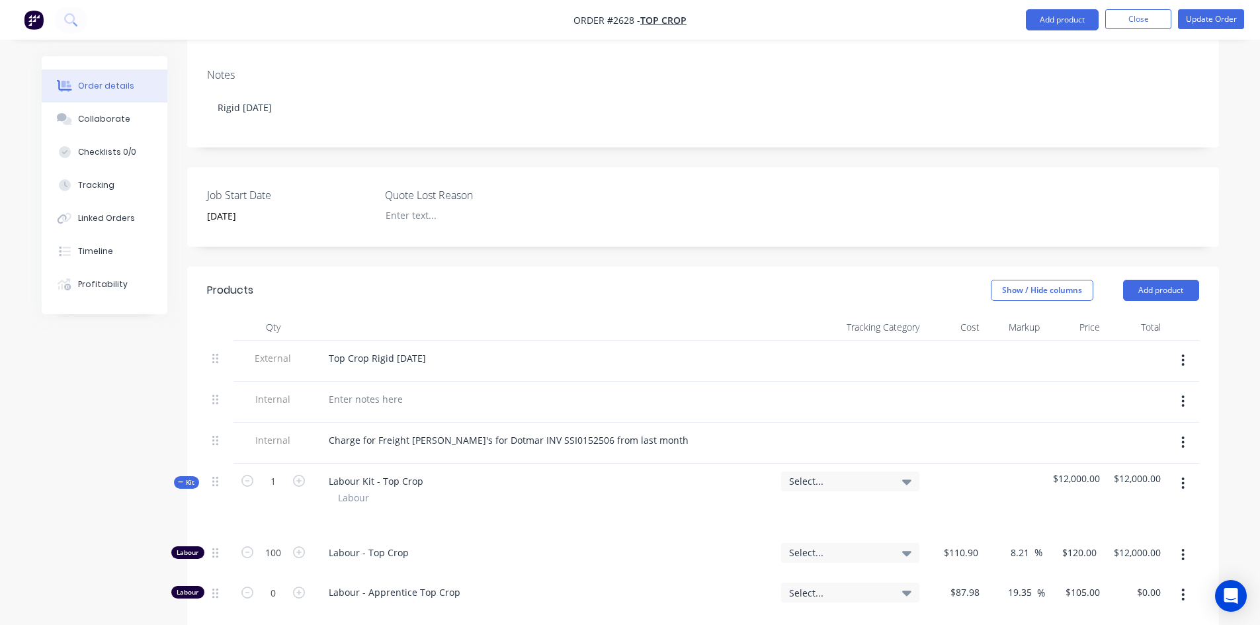
scroll to position [159, 0]
